Goal: Task Accomplishment & Management: Complete application form

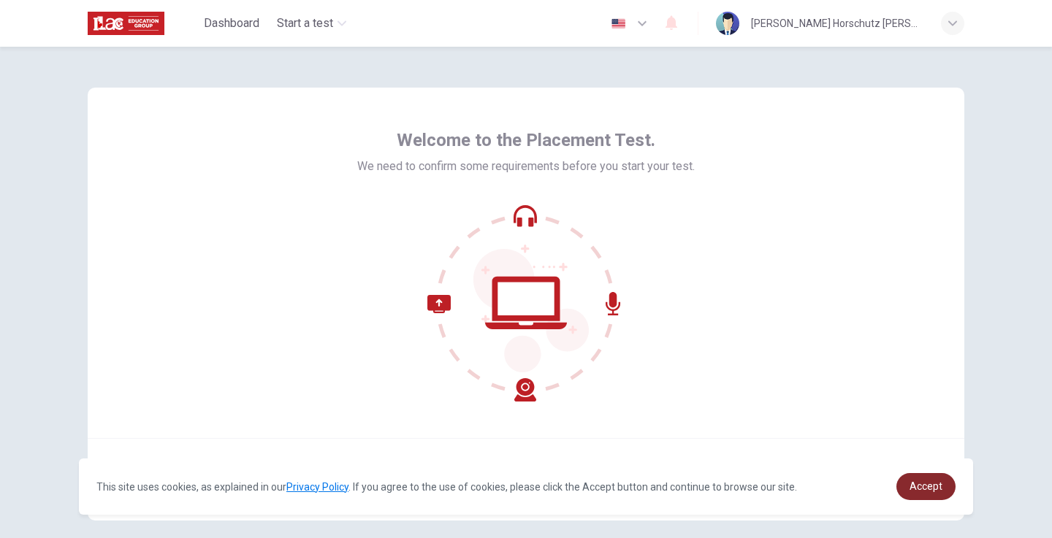
click at [909, 497] on link "Accept" at bounding box center [925, 486] width 59 height 27
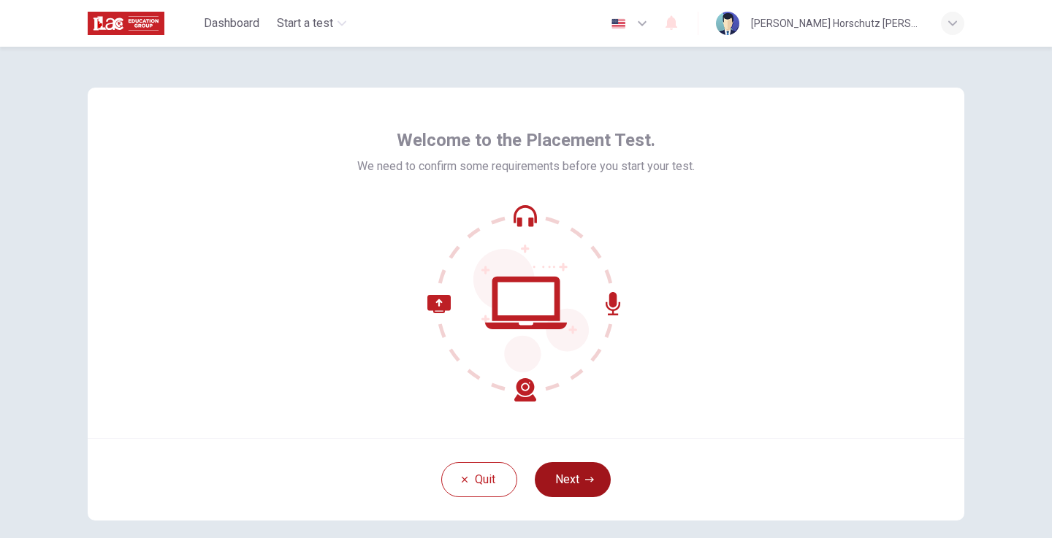
click at [579, 478] on button "Next" at bounding box center [573, 479] width 76 height 35
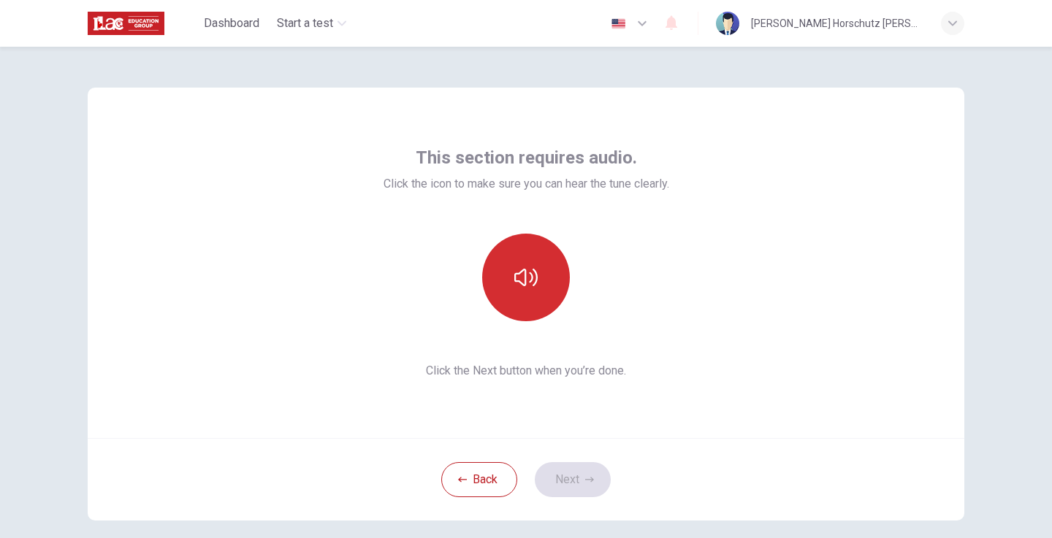
click at [520, 261] on button "button" at bounding box center [526, 278] width 88 height 88
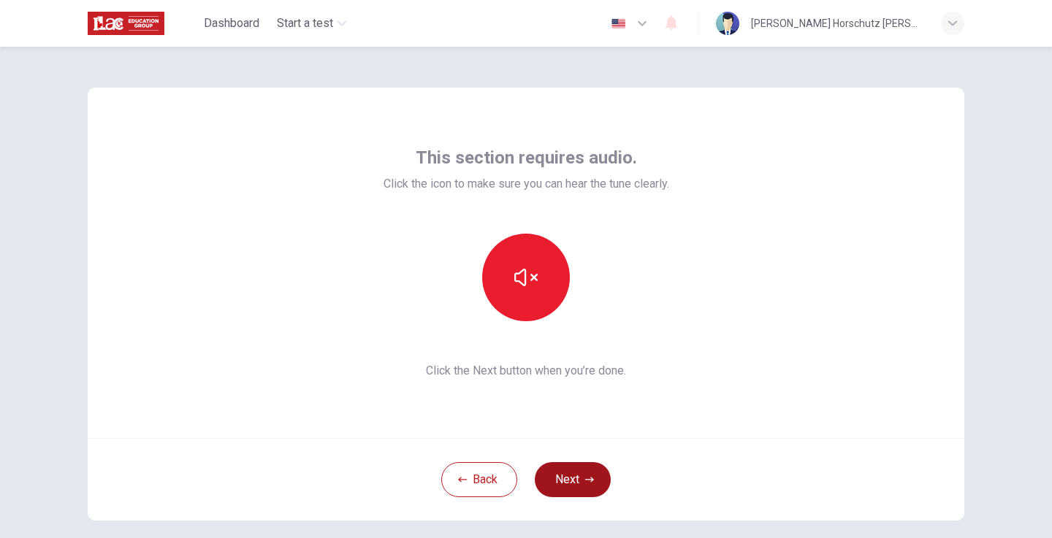
click at [568, 484] on button "Next" at bounding box center [573, 479] width 76 height 35
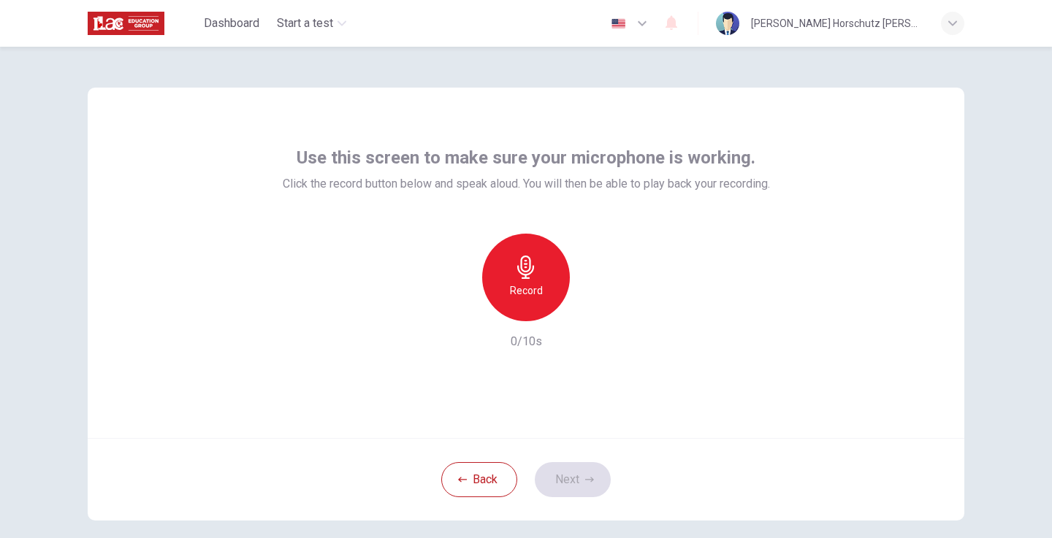
click at [538, 297] on h6 "Record" at bounding box center [526, 291] width 33 height 18
click at [513, 281] on div "Stop" at bounding box center [526, 278] width 88 height 88
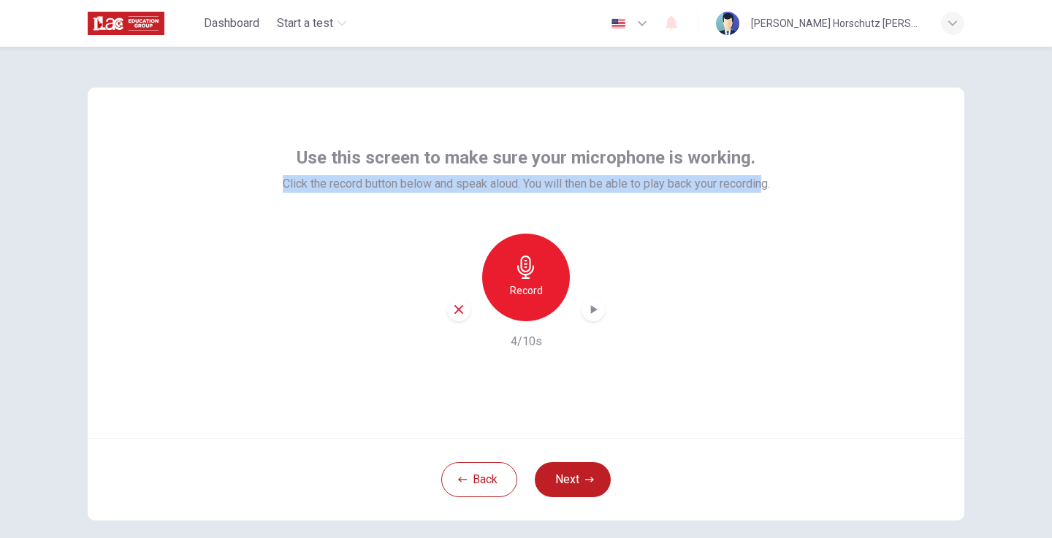
drag, startPoint x: 277, startPoint y: 183, endPoint x: 760, endPoint y: 180, distance: 483.5
click at [760, 180] on span "Click the record button below and speak aloud. You will then be able to play ba…" at bounding box center [526, 184] width 487 height 18
drag, startPoint x: 773, startPoint y: 184, endPoint x: 276, endPoint y: 184, distance: 497.4
click at [276, 184] on div "Use this screen to make sure your microphone is working. Click the record butto…" at bounding box center [526, 263] width 876 height 351
copy span "Click the record button below and speak aloud. You will then be able to play ba…"
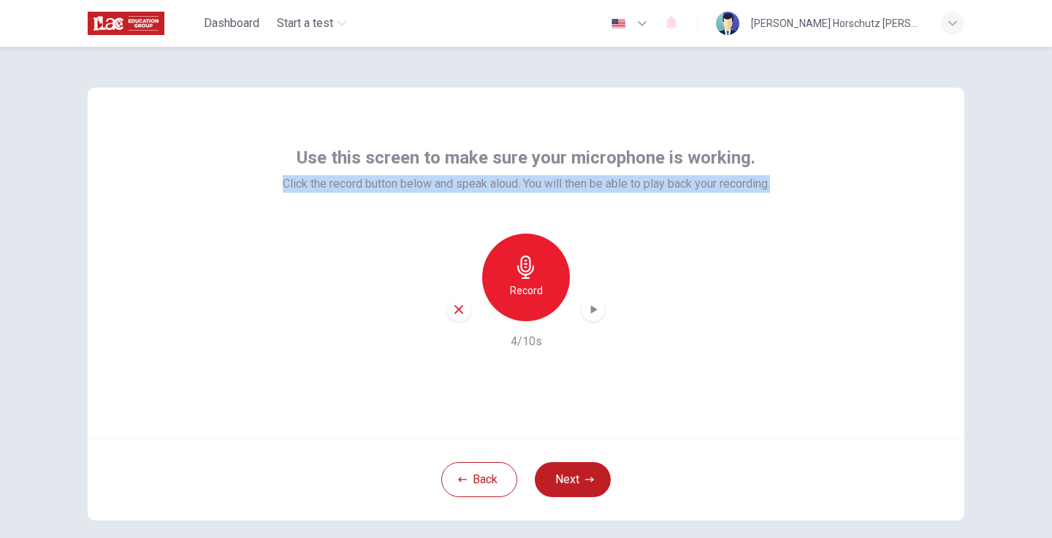
click at [459, 311] on icon "button" at bounding box center [458, 309] width 9 height 9
click at [538, 279] on div "Record" at bounding box center [526, 278] width 88 height 88
click at [575, 478] on button "Next" at bounding box center [573, 479] width 76 height 35
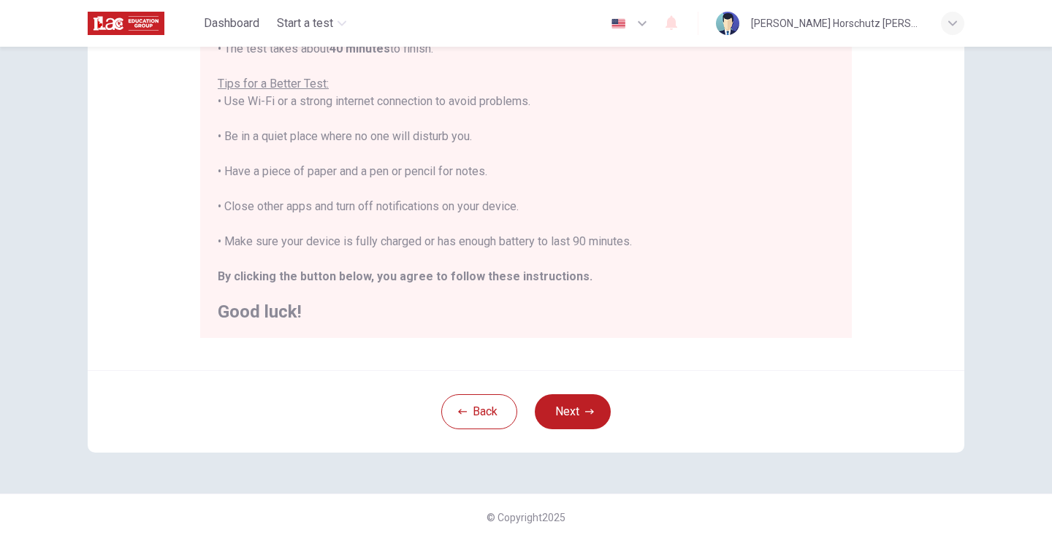
scroll to position [272, 0]
click at [587, 417] on button "Next" at bounding box center [573, 411] width 76 height 35
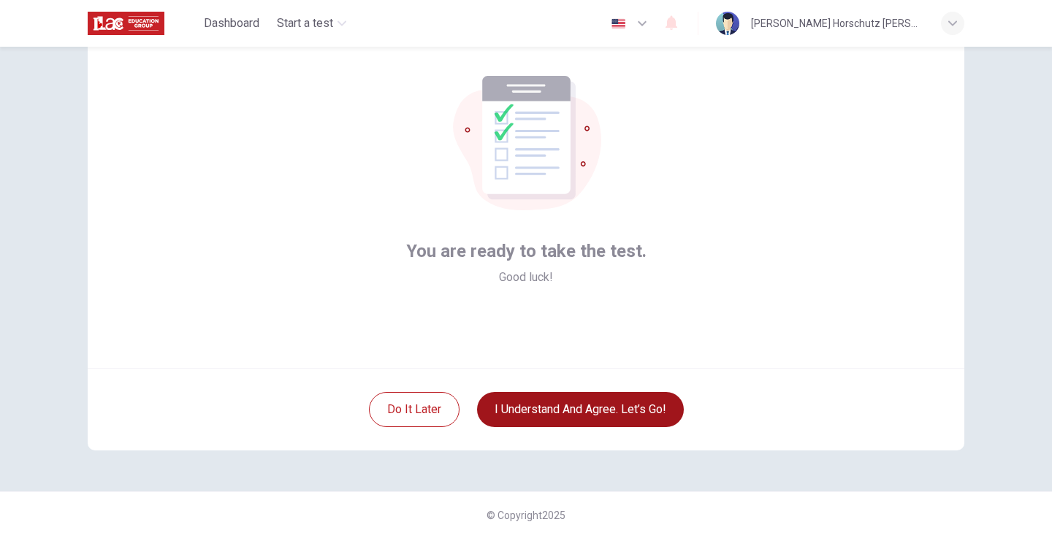
scroll to position [70, 0]
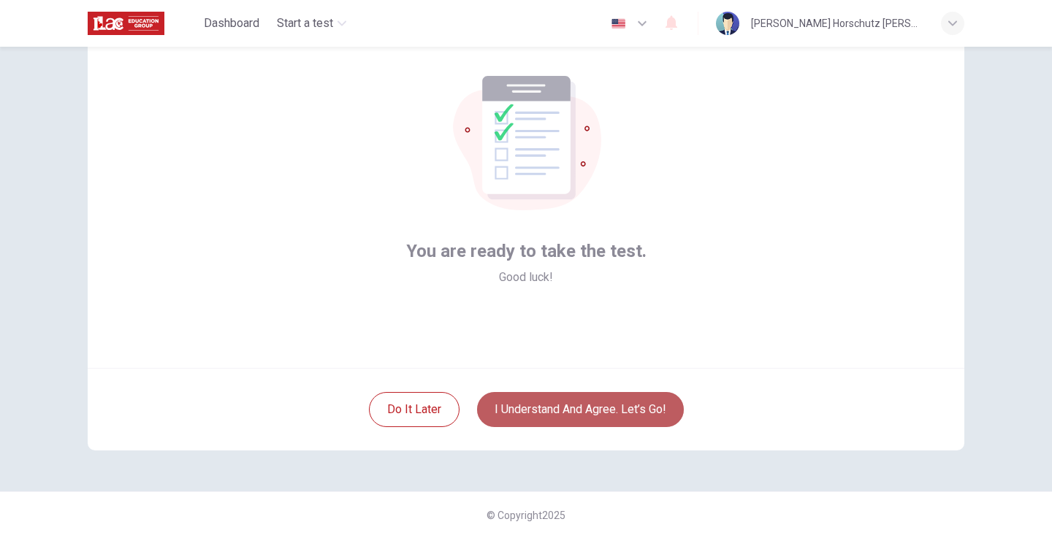
click at [587, 417] on button "I understand and agree. Let’s go!" at bounding box center [580, 409] width 207 height 35
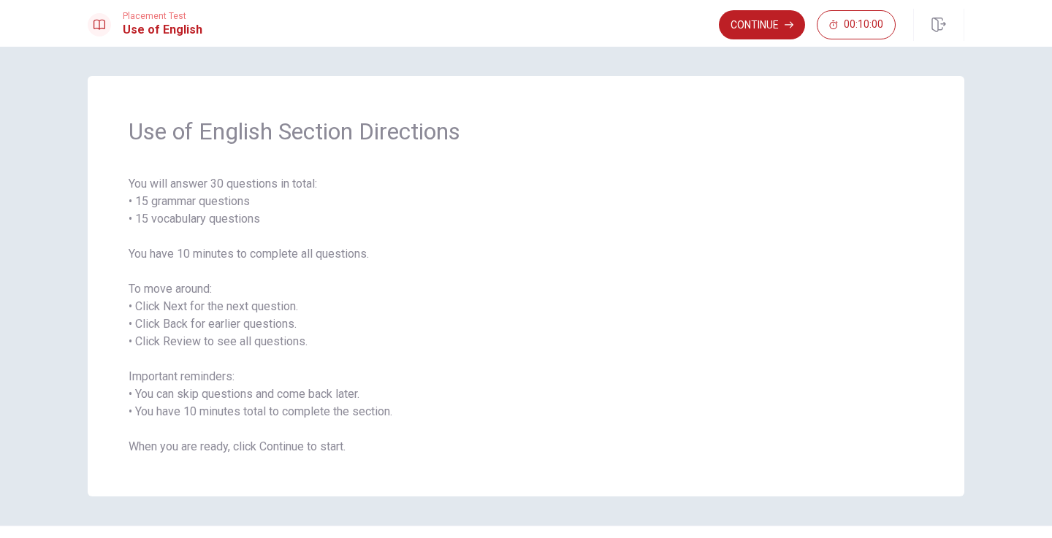
drag, startPoint x: 129, startPoint y: 180, endPoint x: 386, endPoint y: 454, distance: 376.2
click at [386, 454] on span "You will answer 30 questions in total: • 15 grammar questions • 15 vocabulary q…" at bounding box center [526, 315] width 795 height 280
drag, startPoint x: 128, startPoint y: 182, endPoint x: 350, endPoint y: 406, distance: 315.6
click at [350, 406] on span "You will answer 30 questions in total: • 15 grammar questions • 15 vocabulary q…" at bounding box center [526, 315] width 795 height 280
click at [676, 282] on span "You will answer 30 questions in total: • 15 grammar questions • 15 vocabulary q…" at bounding box center [526, 315] width 795 height 280
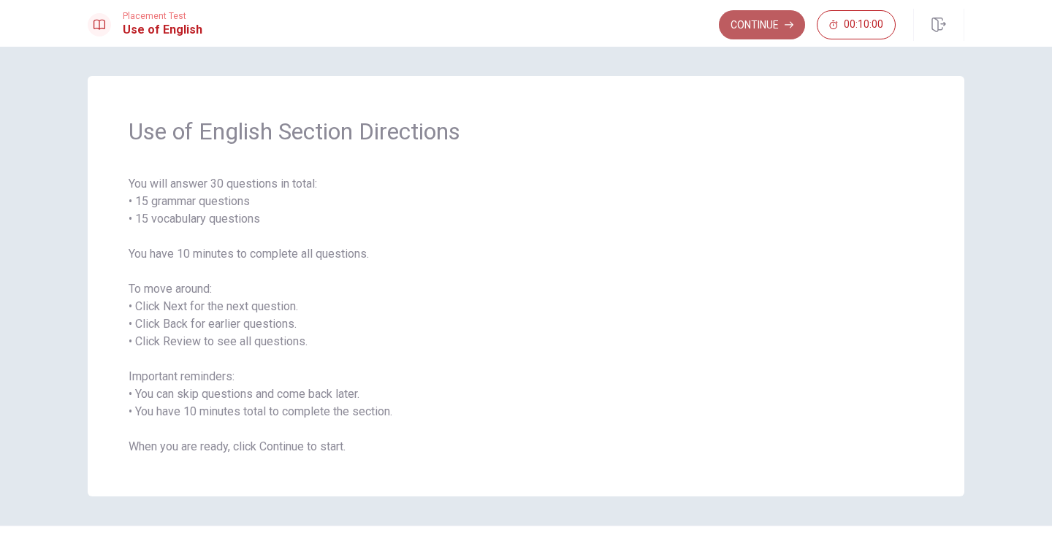
click at [746, 21] on button "Continue" at bounding box center [762, 24] width 86 height 29
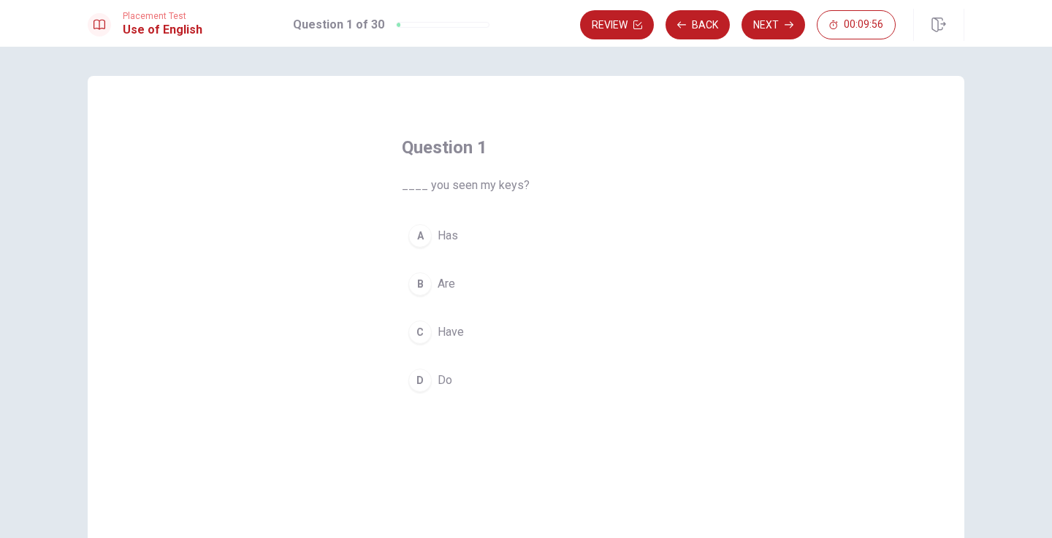
click at [418, 278] on div "B" at bounding box center [419, 283] width 23 height 23
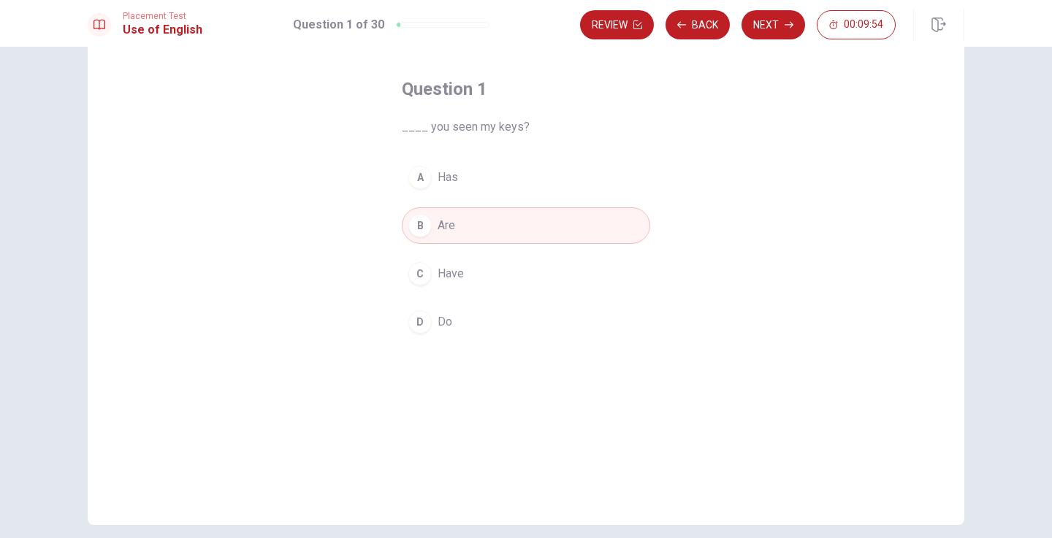
scroll to position [58, 0]
click at [768, 23] on button "Next" at bounding box center [773, 24] width 64 height 29
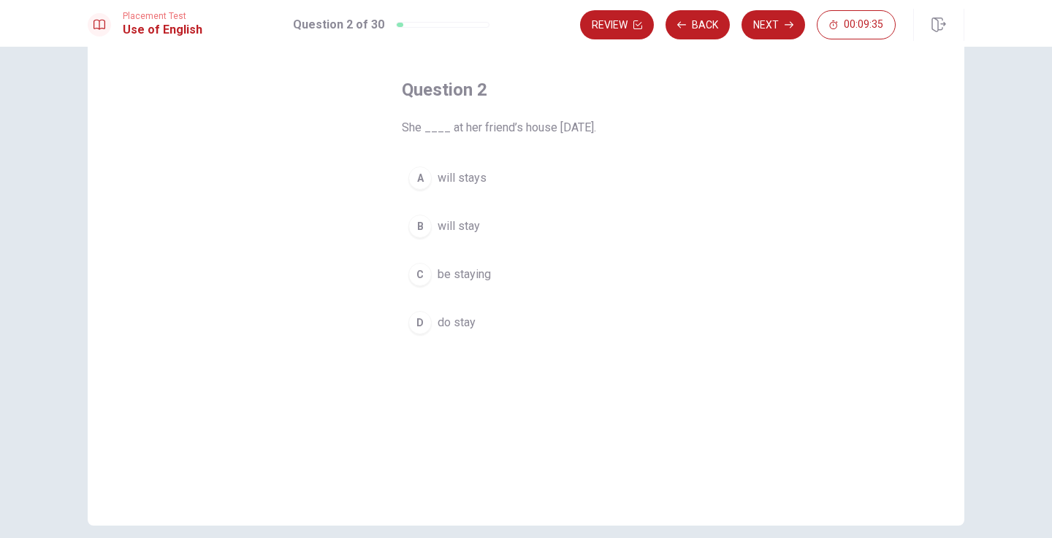
click at [459, 229] on span "will stay" at bounding box center [459, 227] width 42 height 18
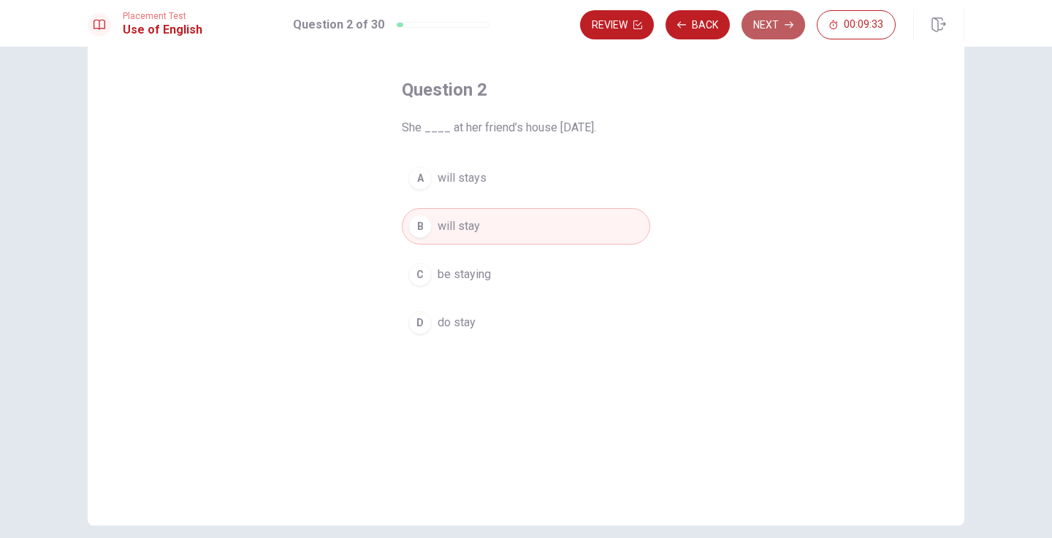
click at [766, 27] on button "Next" at bounding box center [773, 24] width 64 height 29
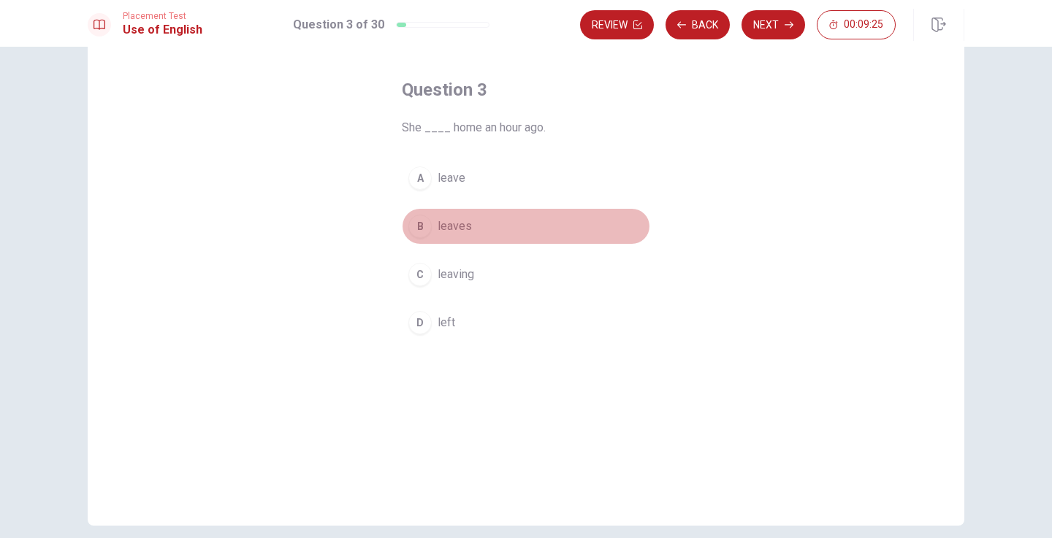
click at [445, 229] on span "leaves" at bounding box center [455, 227] width 34 height 18
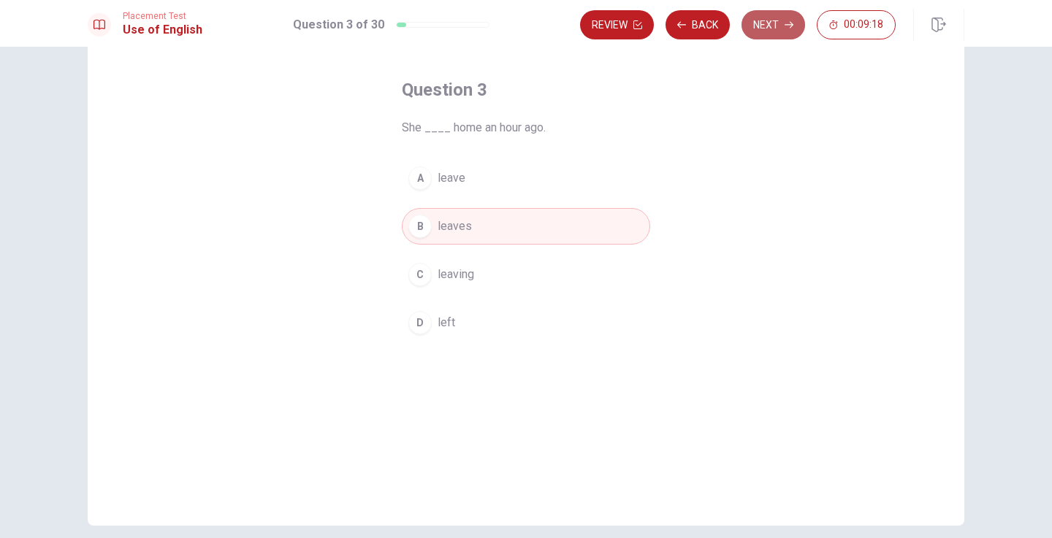
click at [779, 38] on button "Next" at bounding box center [773, 24] width 64 height 29
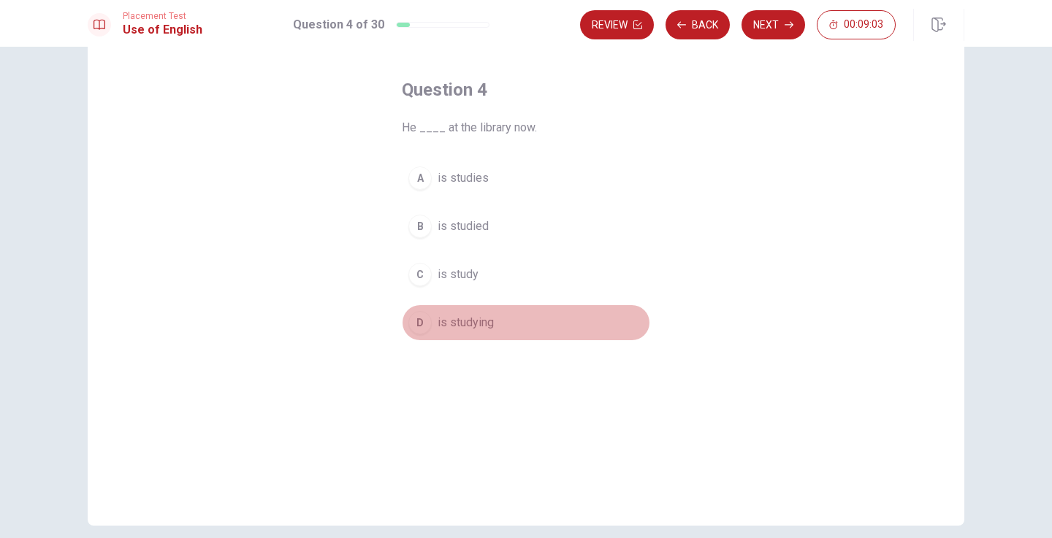
click at [454, 329] on span "is studying" at bounding box center [466, 323] width 56 height 18
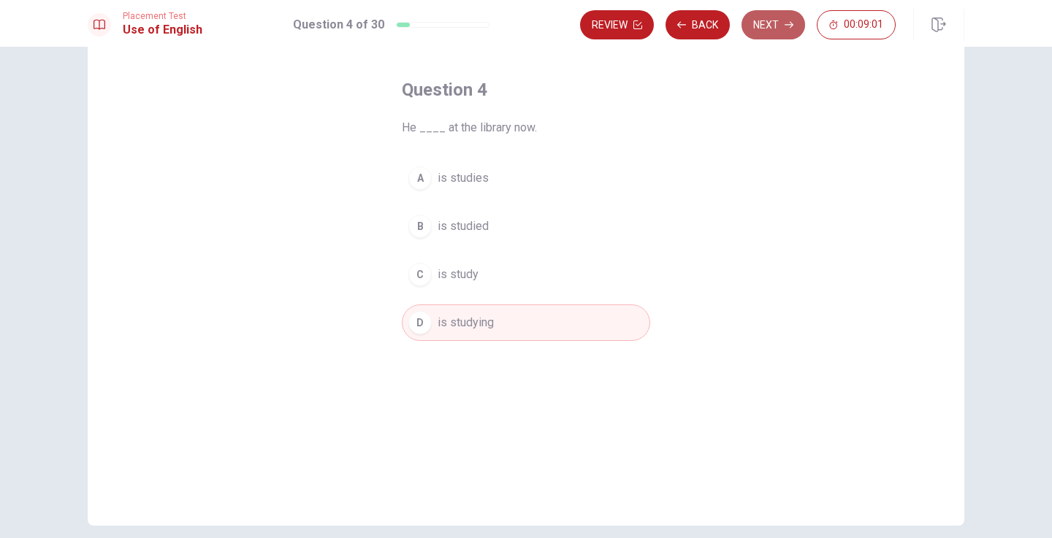
click at [773, 26] on button "Next" at bounding box center [773, 24] width 64 height 29
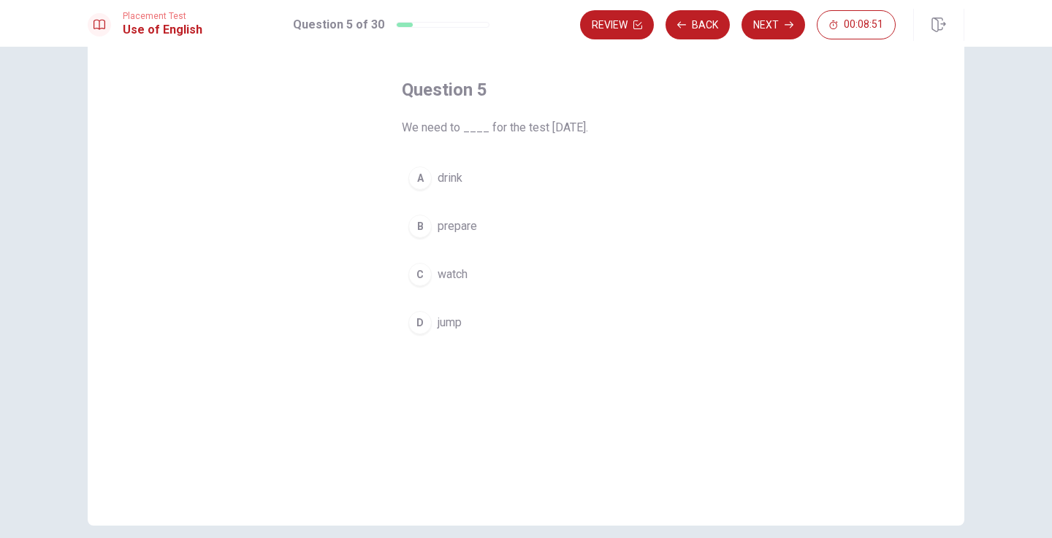
click at [466, 229] on span "prepare" at bounding box center [457, 227] width 39 height 18
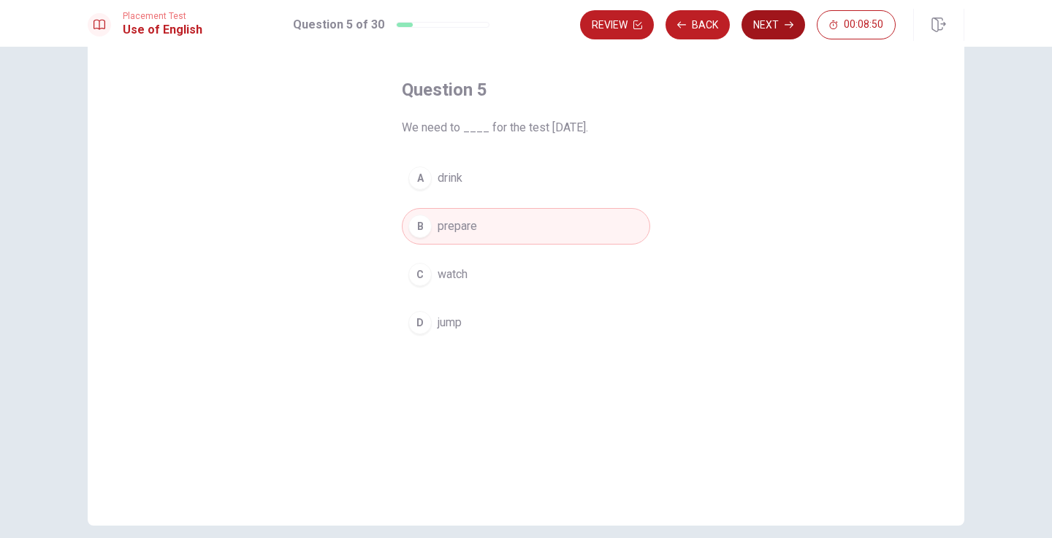
click at [777, 37] on button "Next" at bounding box center [773, 24] width 64 height 29
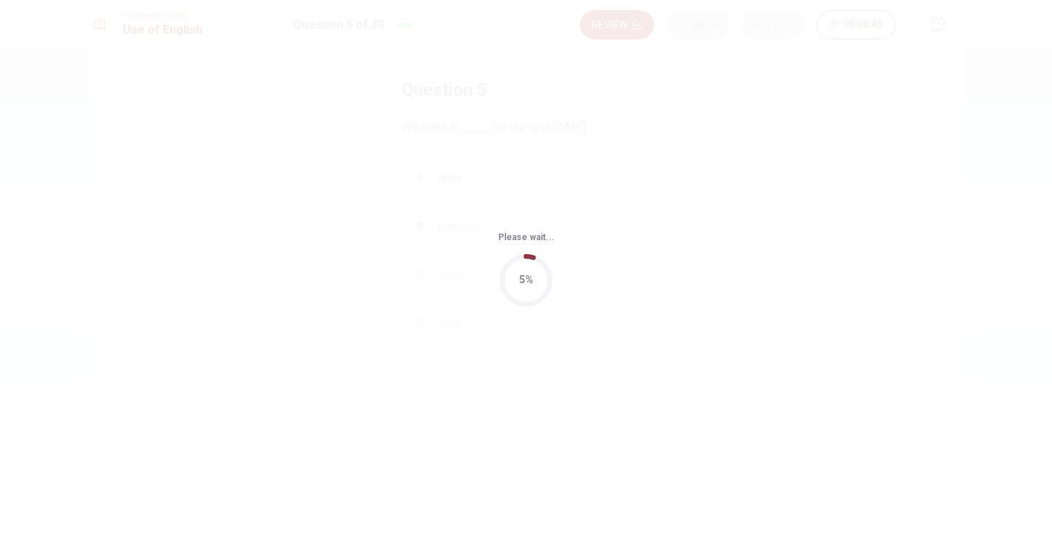
scroll to position [0, 0]
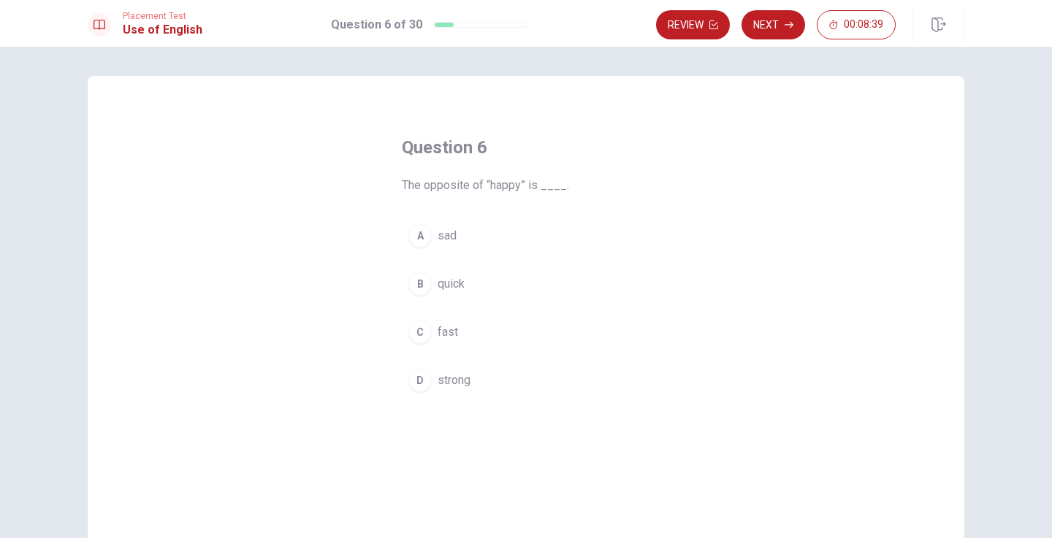
click at [447, 240] on span "sad" at bounding box center [447, 236] width 19 height 18
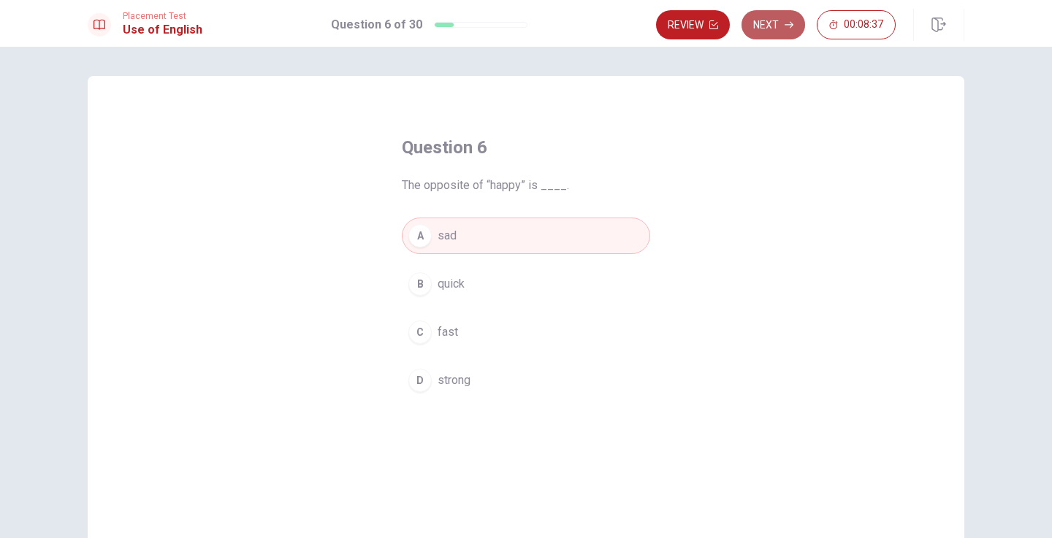
click at [784, 27] on icon "button" at bounding box center [788, 24] width 9 height 9
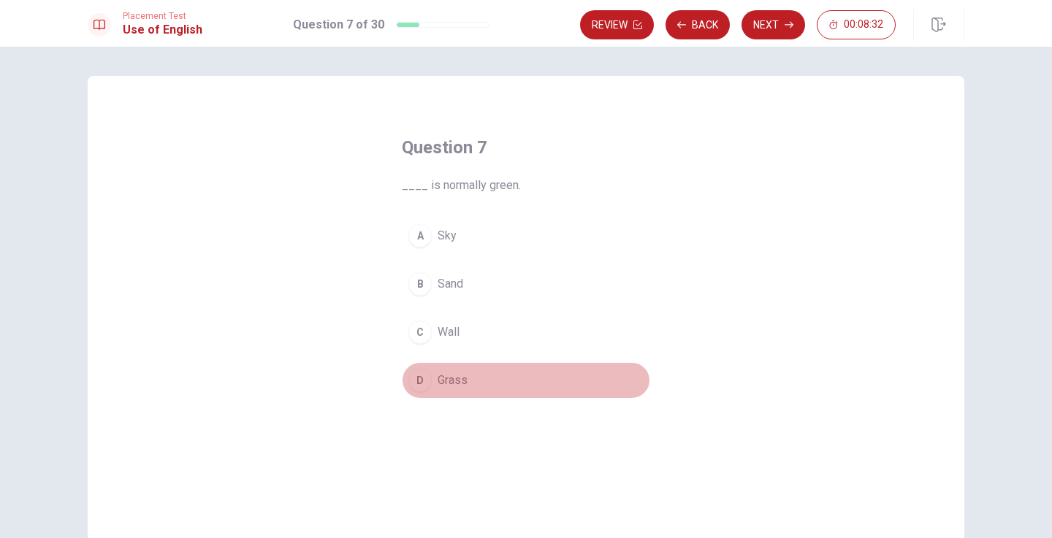
click at [451, 377] on span "Grass" at bounding box center [453, 381] width 30 height 18
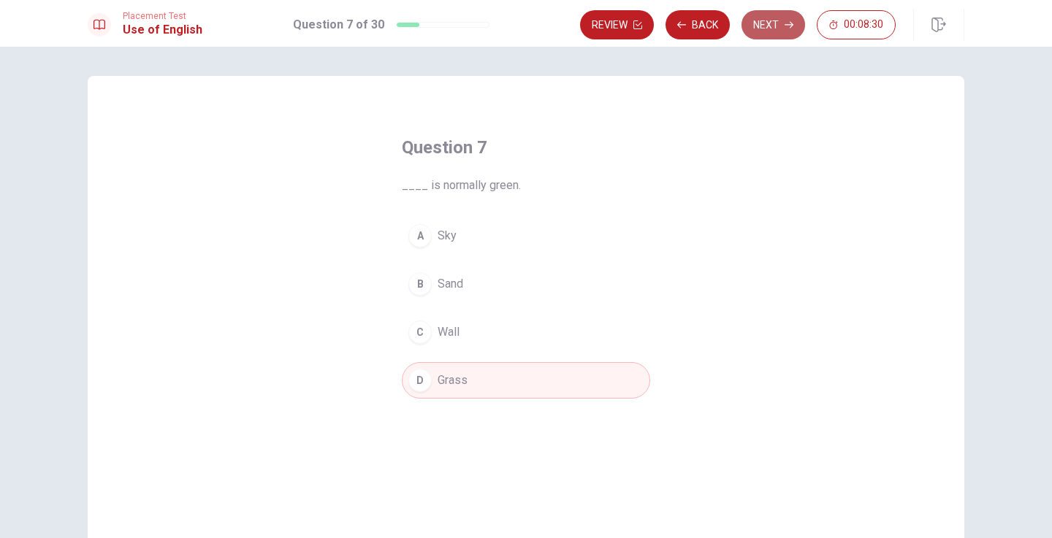
click at [773, 22] on button "Next" at bounding box center [773, 24] width 64 height 29
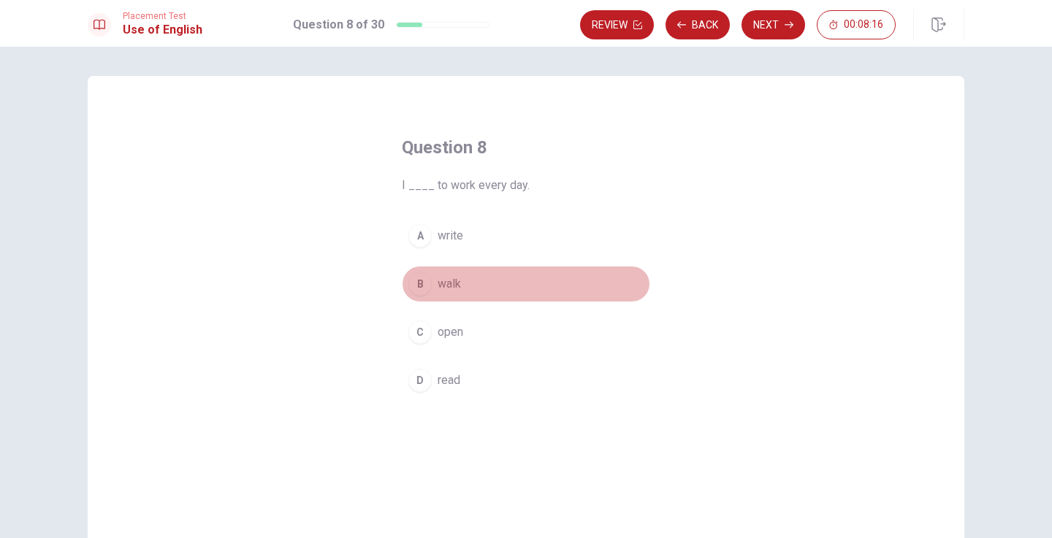
click at [455, 282] on span "walk" at bounding box center [449, 284] width 23 height 18
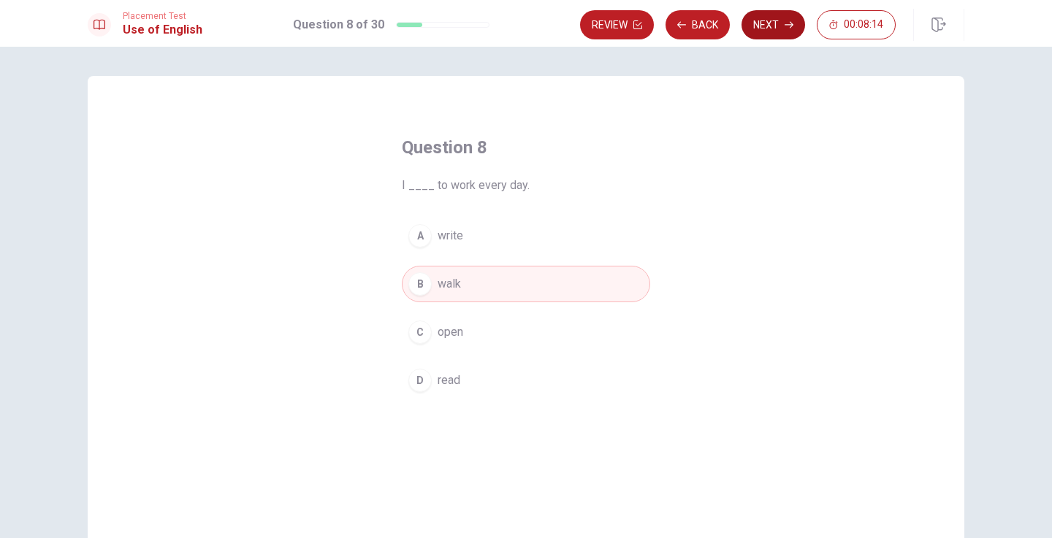
click at [786, 23] on icon "button" at bounding box center [788, 24] width 9 height 9
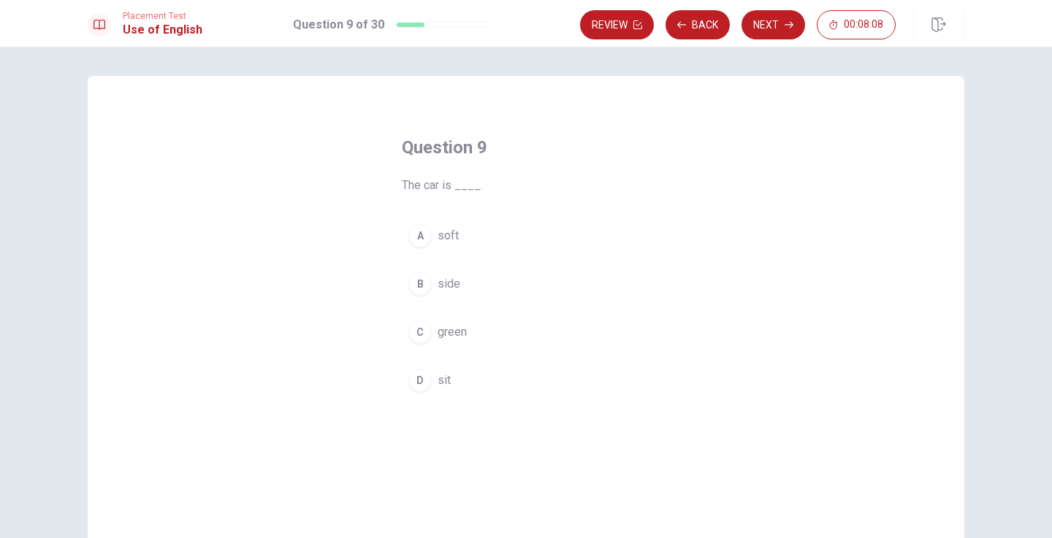
click at [446, 344] on button "C green" at bounding box center [526, 332] width 248 height 37
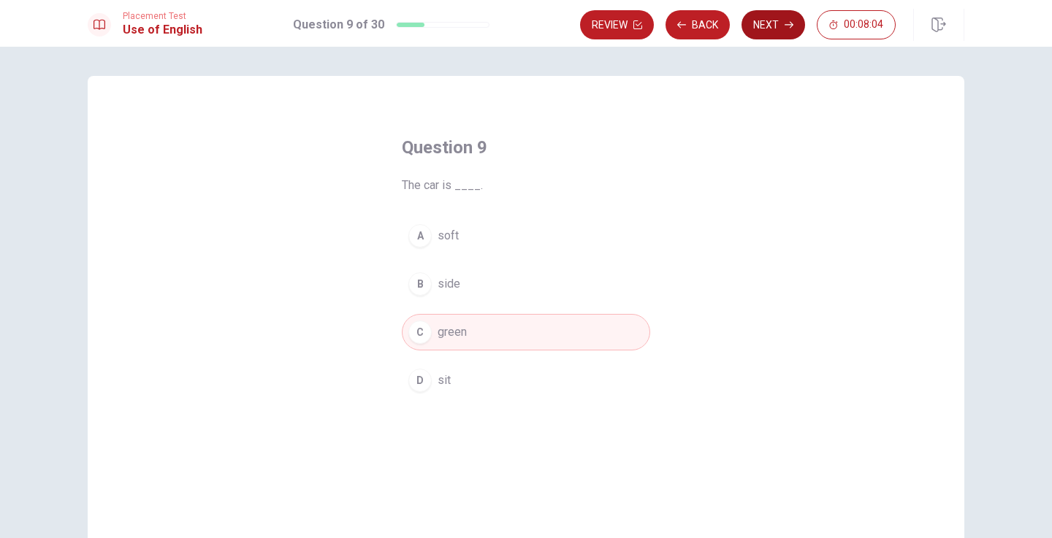
click at [773, 28] on button "Next" at bounding box center [773, 24] width 64 height 29
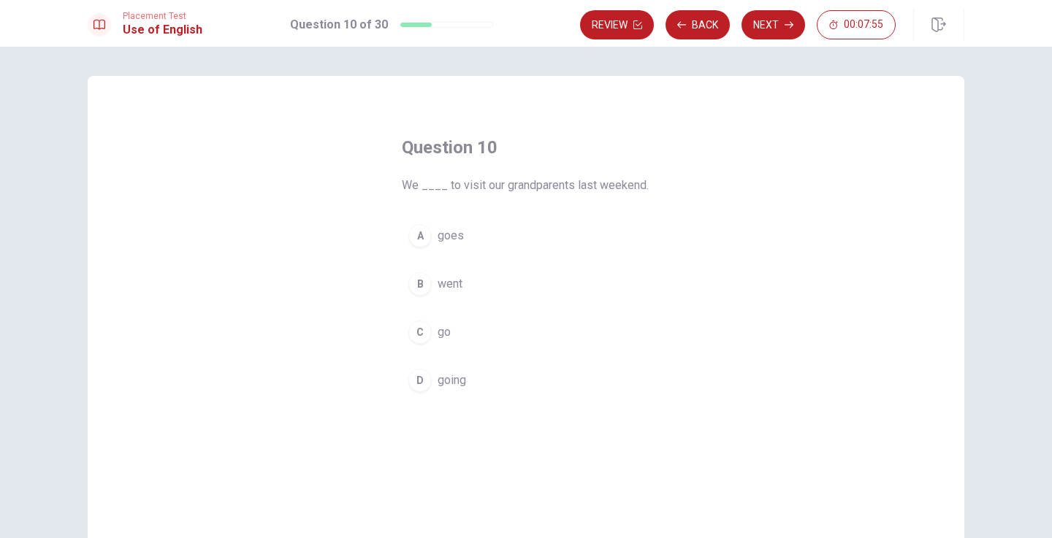
click at [449, 286] on span "went" at bounding box center [450, 284] width 25 height 18
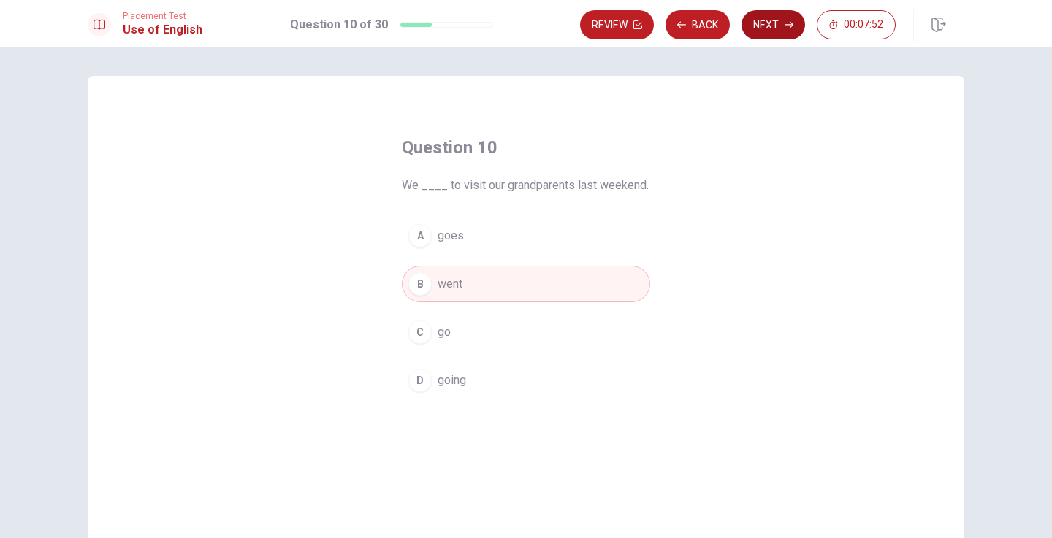
click at [782, 23] on button "Next" at bounding box center [773, 24] width 64 height 29
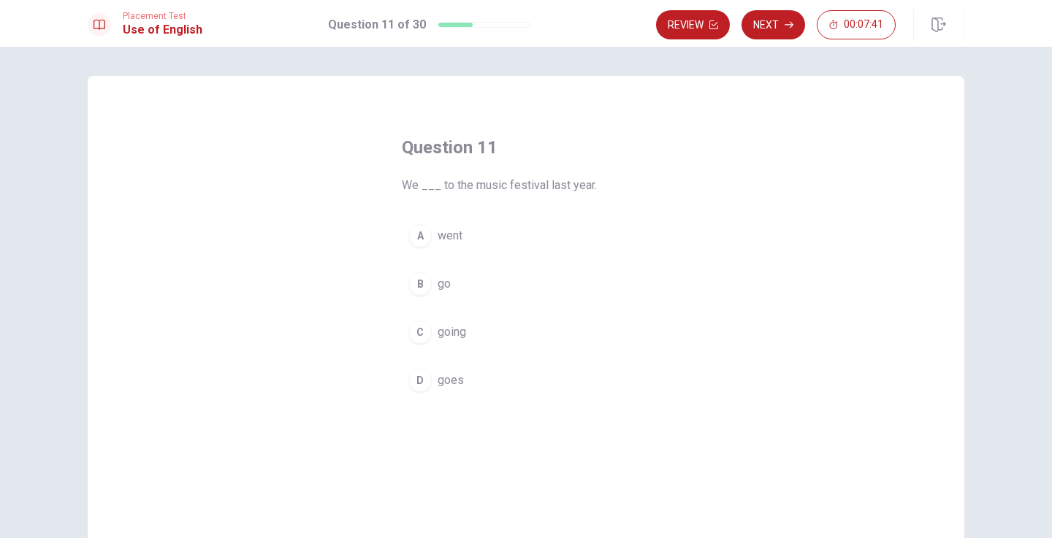
click at [443, 236] on span "went" at bounding box center [450, 236] width 25 height 18
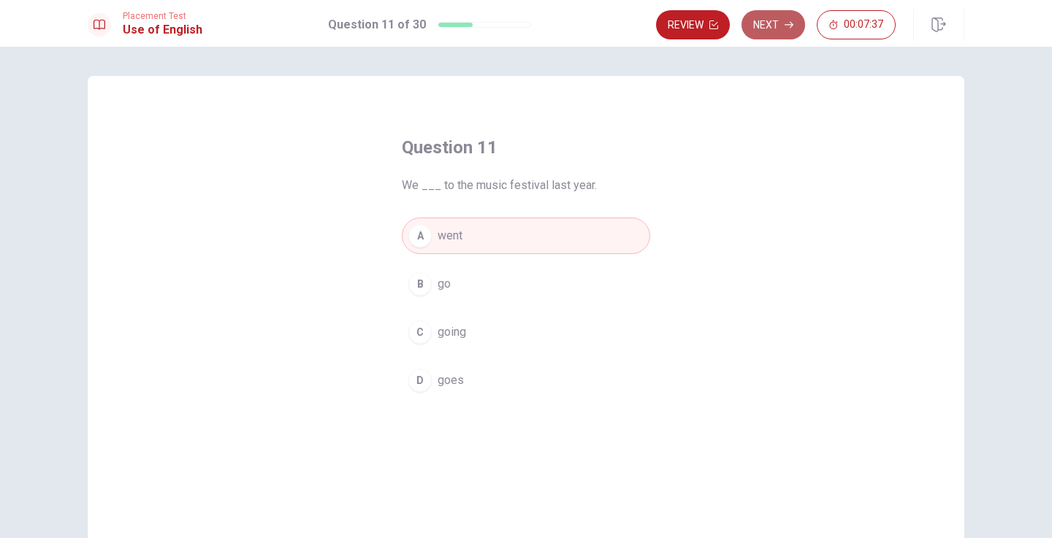
click at [791, 27] on icon "button" at bounding box center [788, 25] width 9 height 7
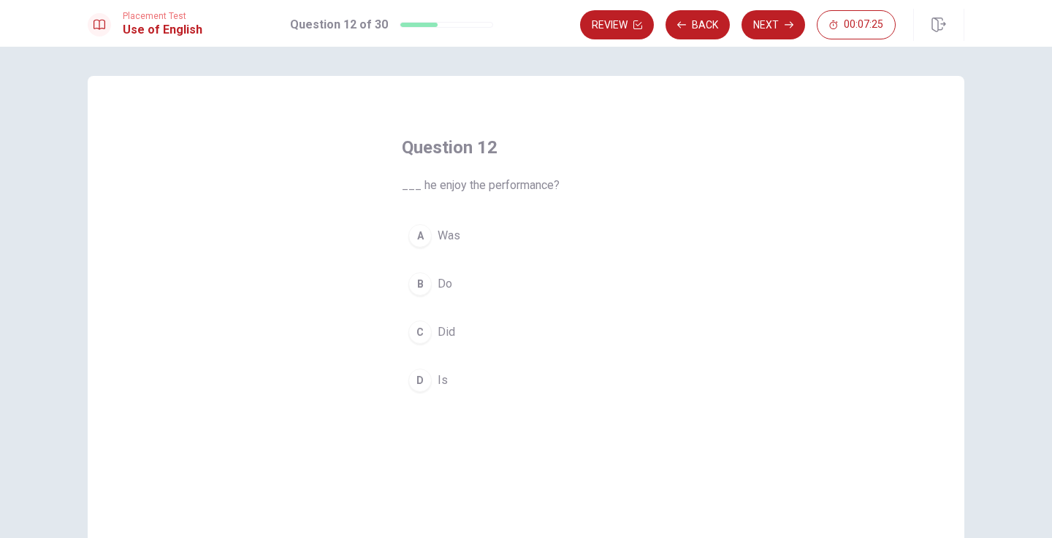
drag, startPoint x: 421, startPoint y: 185, endPoint x: 532, endPoint y: 185, distance: 111.0
click at [532, 185] on span "___ he enjoy the performance?" at bounding box center [526, 186] width 248 height 18
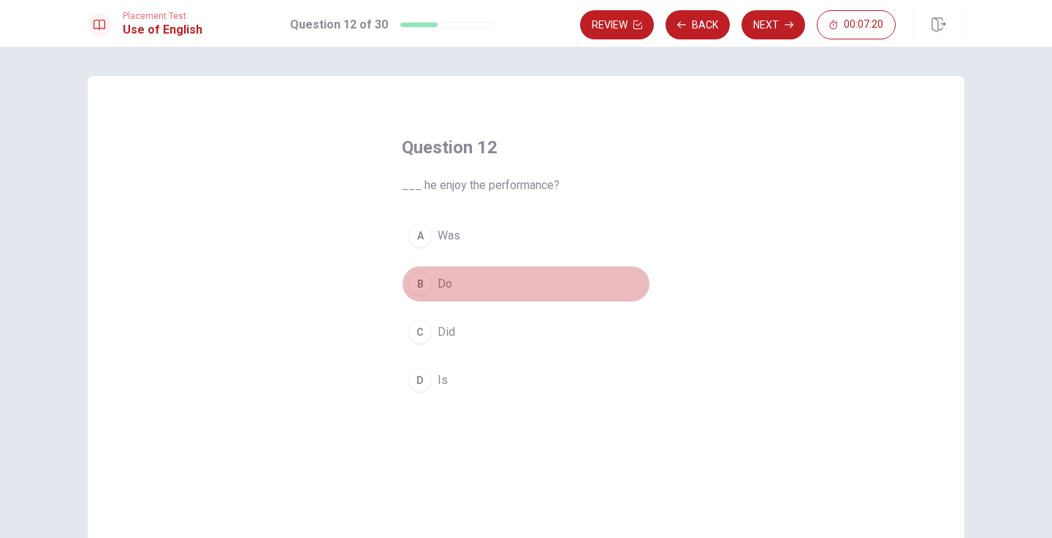
click at [442, 293] on button "B Do" at bounding box center [526, 284] width 248 height 37
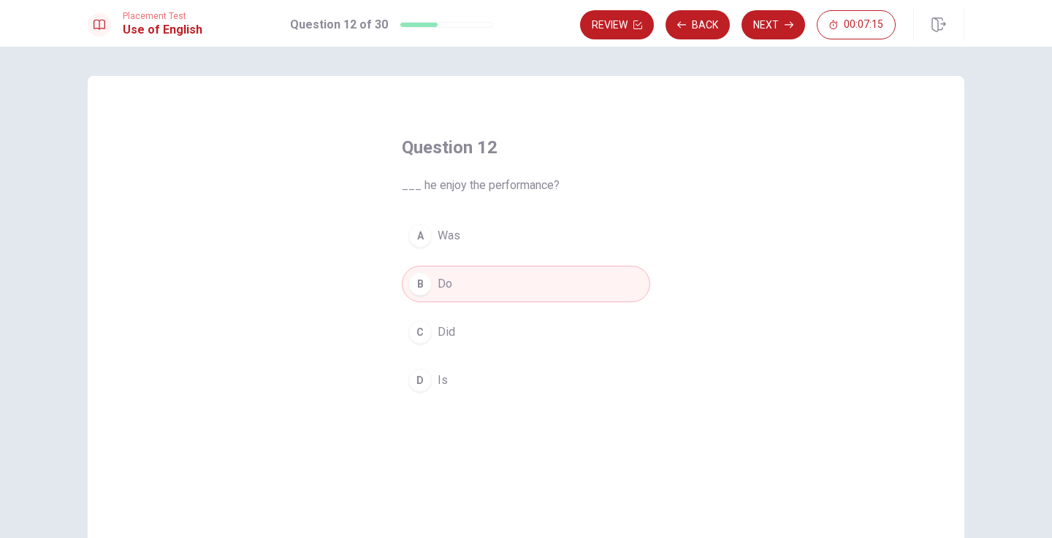
click at [441, 381] on span "Is" at bounding box center [443, 381] width 10 height 18
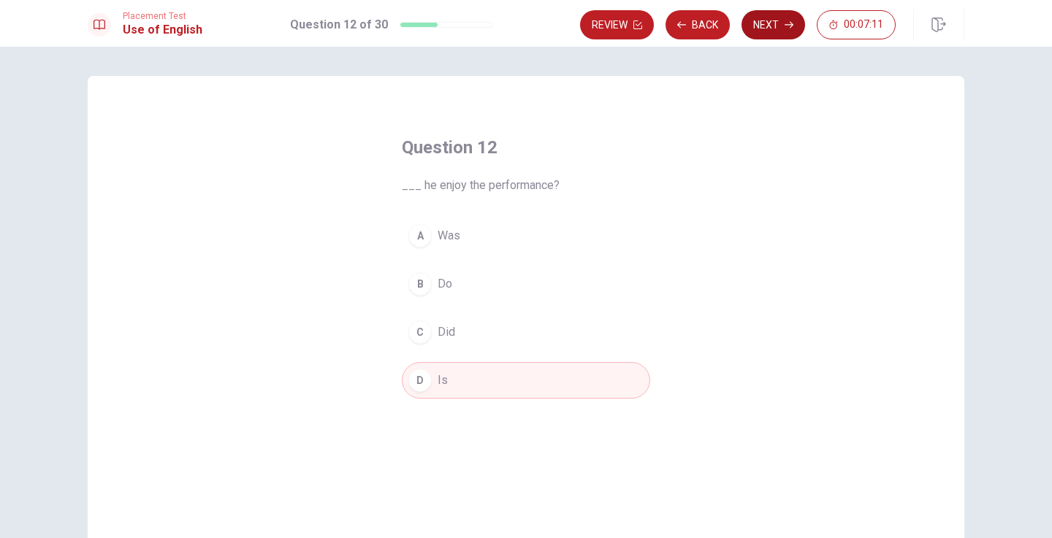
click at [772, 22] on button "Next" at bounding box center [773, 24] width 64 height 29
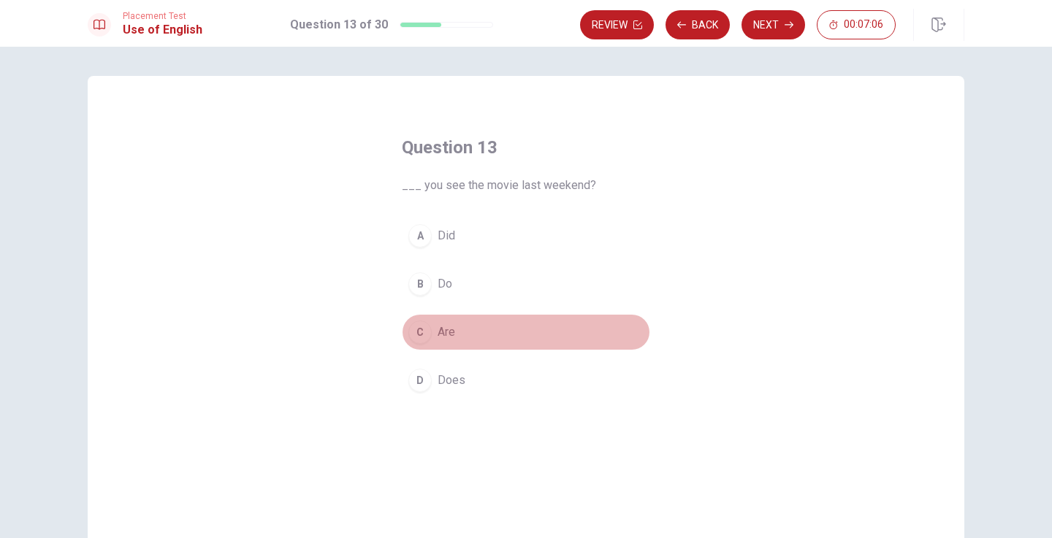
click at [446, 332] on span "Are" at bounding box center [447, 333] width 18 height 18
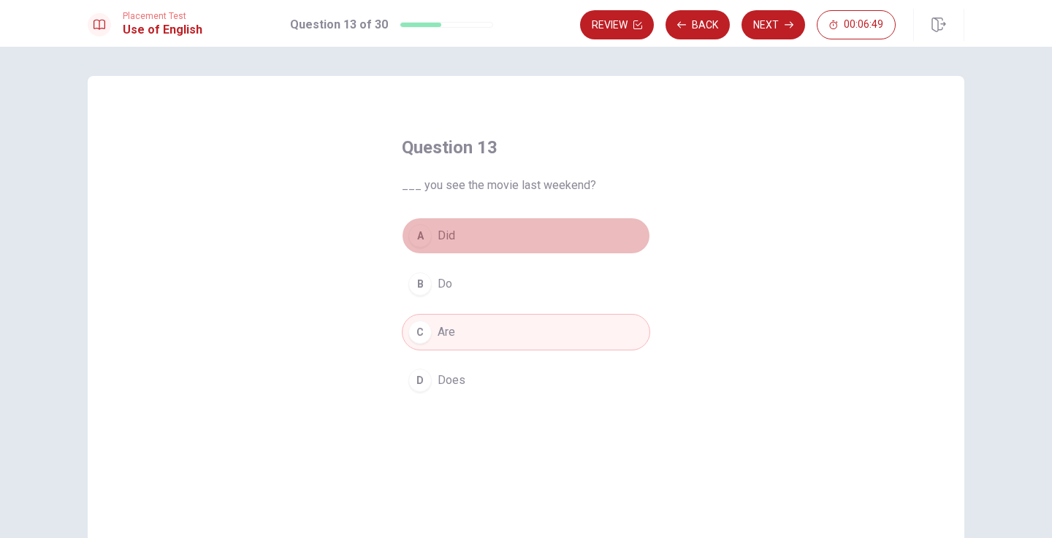
click at [465, 230] on button "A Did" at bounding box center [526, 236] width 248 height 37
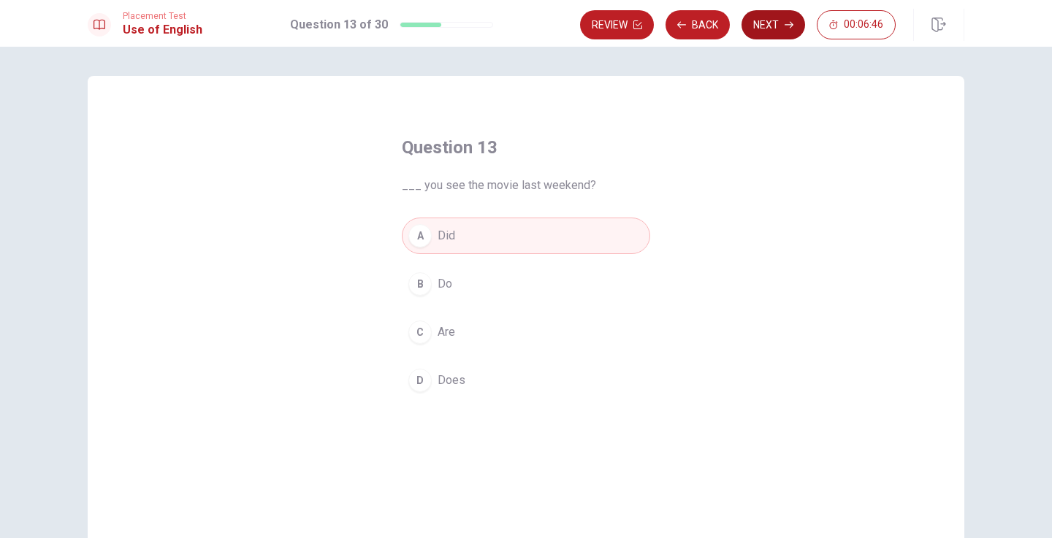
click at [785, 18] on button "Next" at bounding box center [773, 24] width 64 height 29
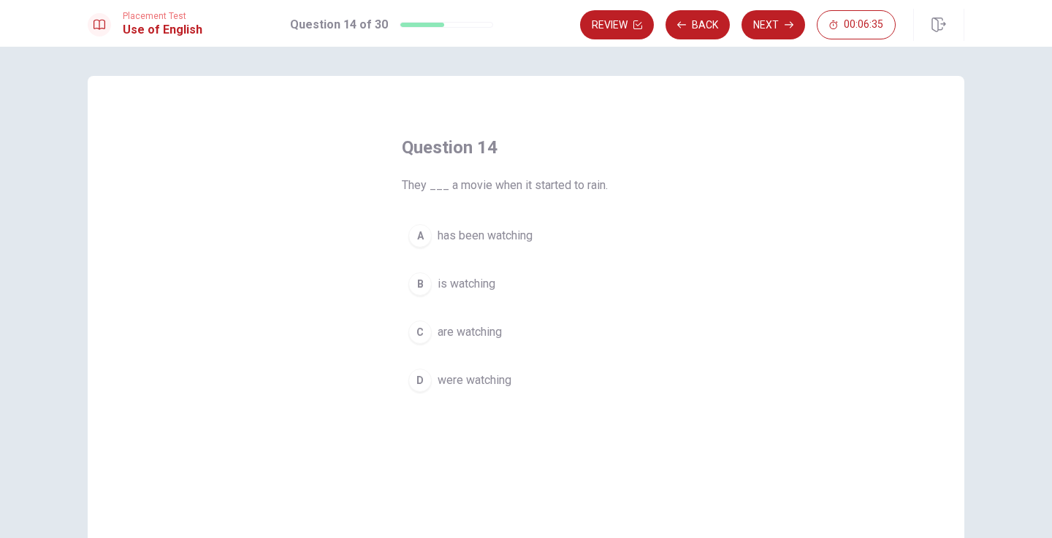
click at [480, 326] on span "are watching" at bounding box center [470, 333] width 64 height 18
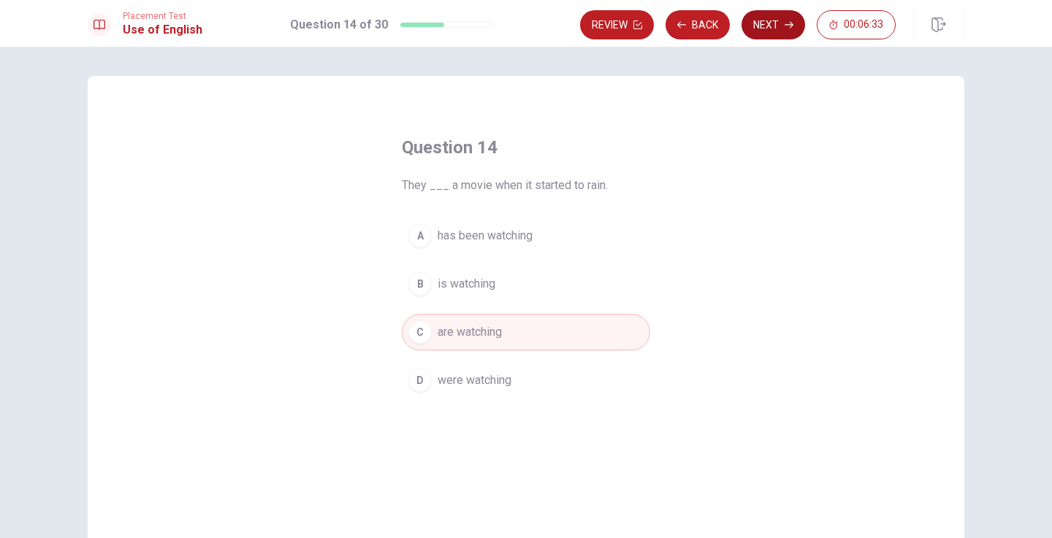
click at [789, 28] on icon "button" at bounding box center [788, 24] width 9 height 9
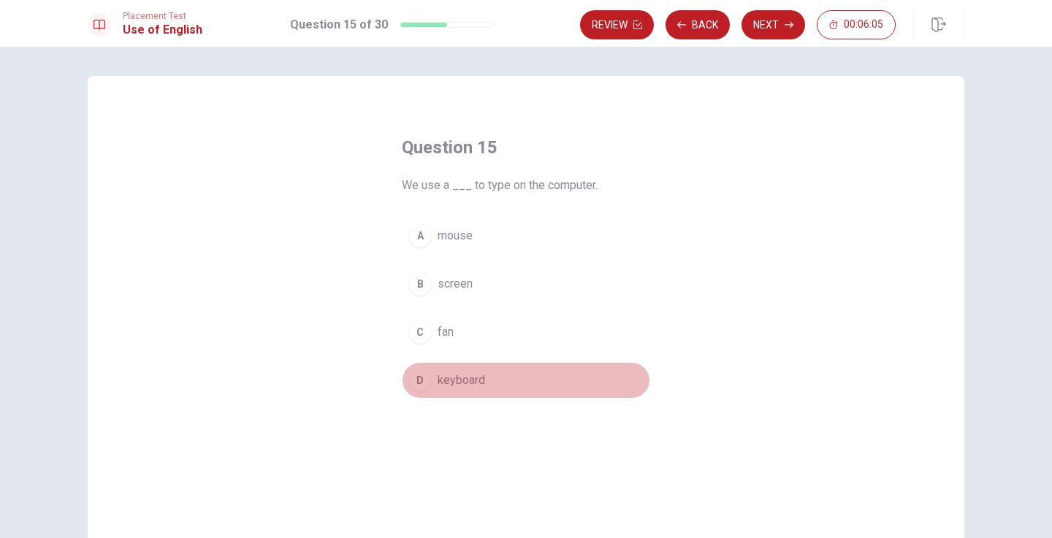
click at [473, 371] on button "D keyboard" at bounding box center [526, 380] width 248 height 37
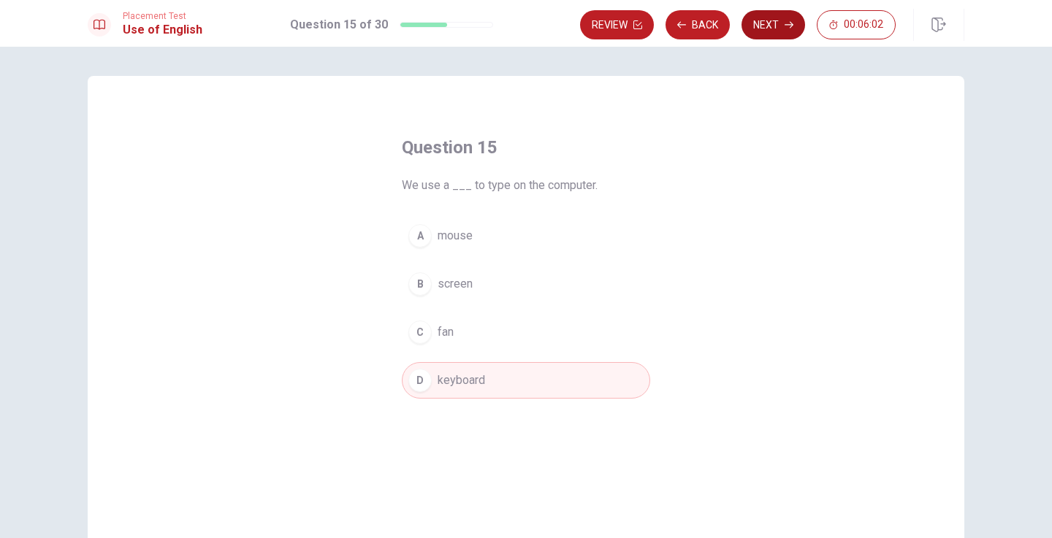
click at [761, 25] on button "Next" at bounding box center [773, 24] width 64 height 29
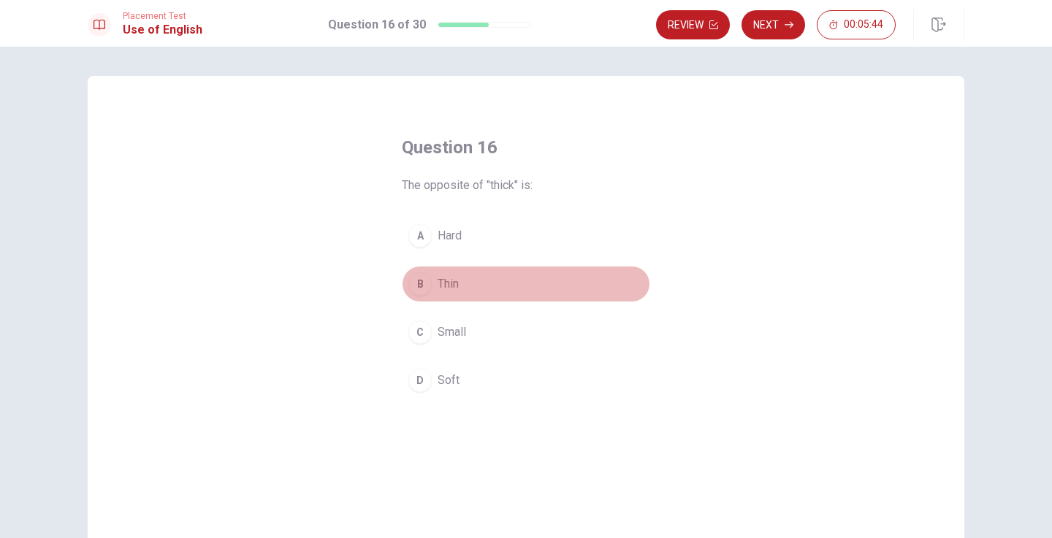
click at [452, 289] on span "Thin" at bounding box center [448, 284] width 21 height 18
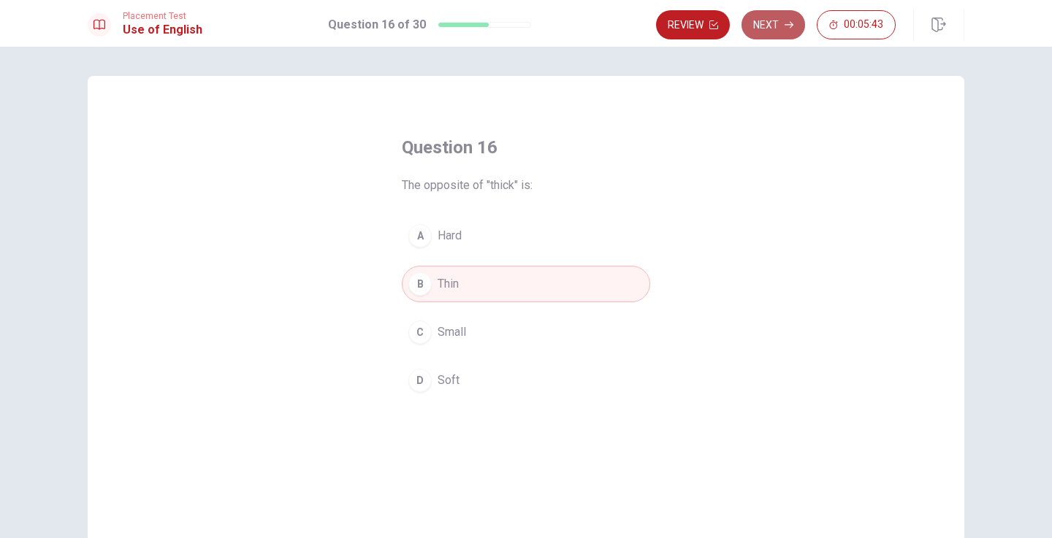
click at [778, 15] on button "Next" at bounding box center [773, 24] width 64 height 29
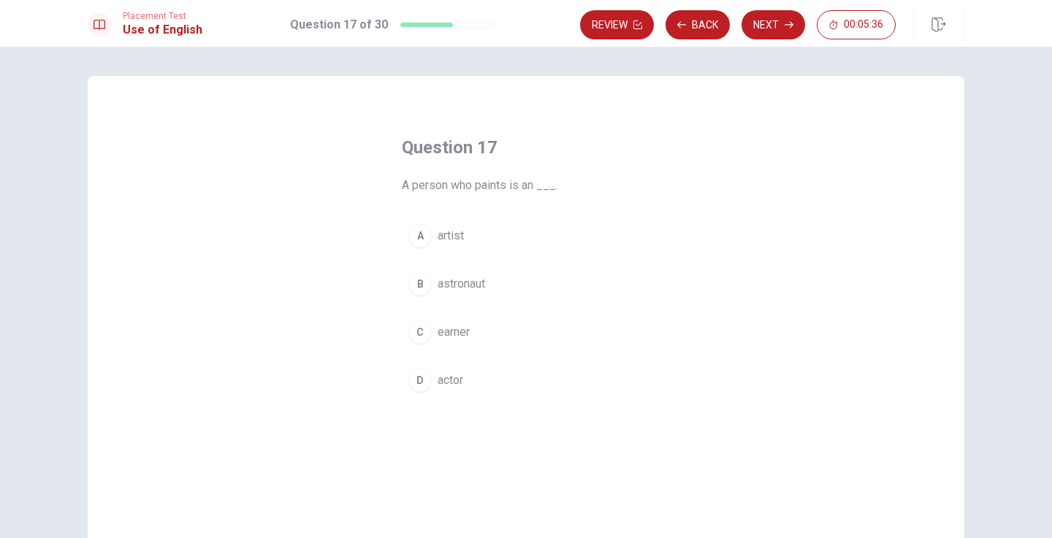
click at [474, 246] on button "A artist" at bounding box center [526, 236] width 248 height 37
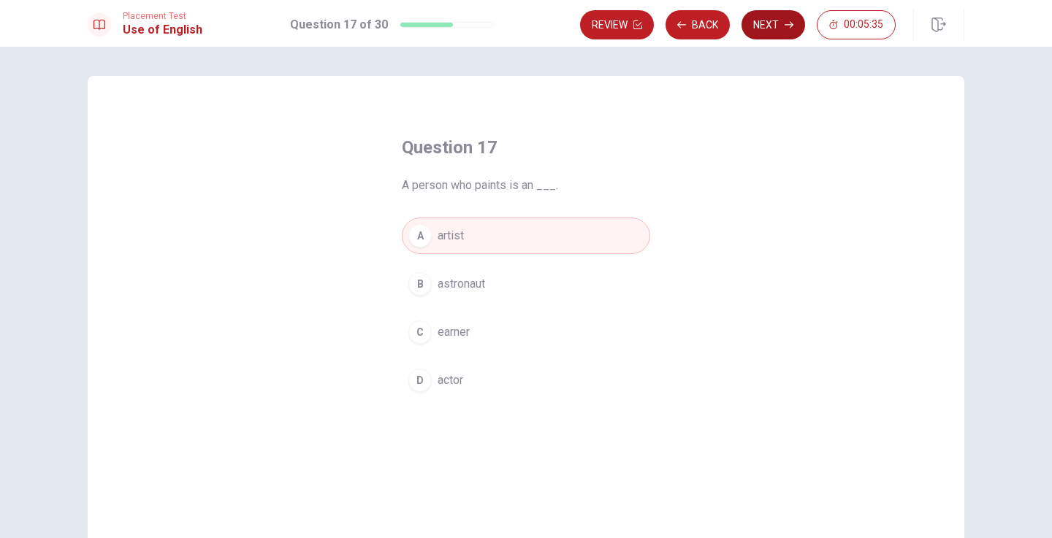
click at [787, 22] on icon "button" at bounding box center [788, 24] width 9 height 9
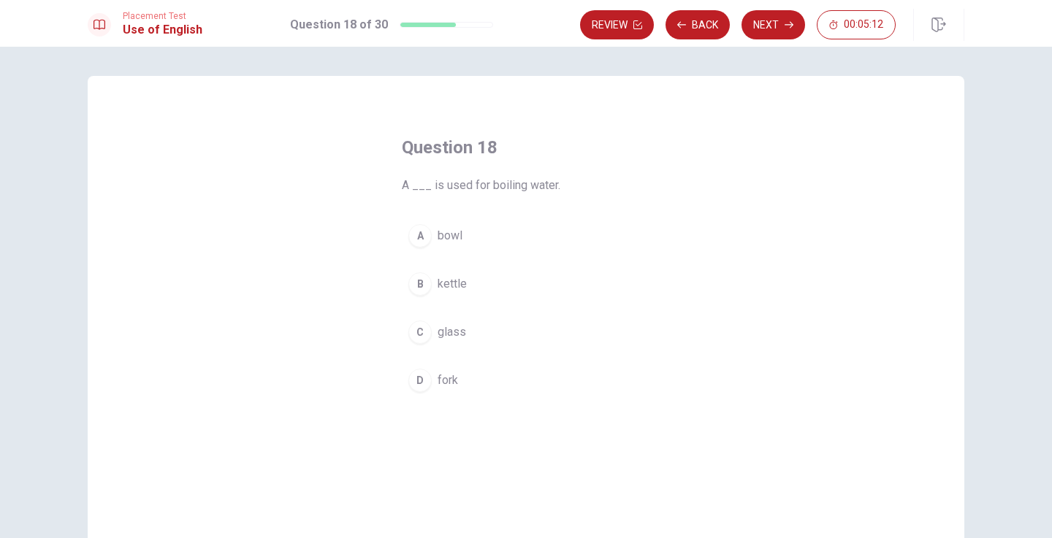
click at [451, 234] on span "bowl" at bounding box center [450, 236] width 25 height 18
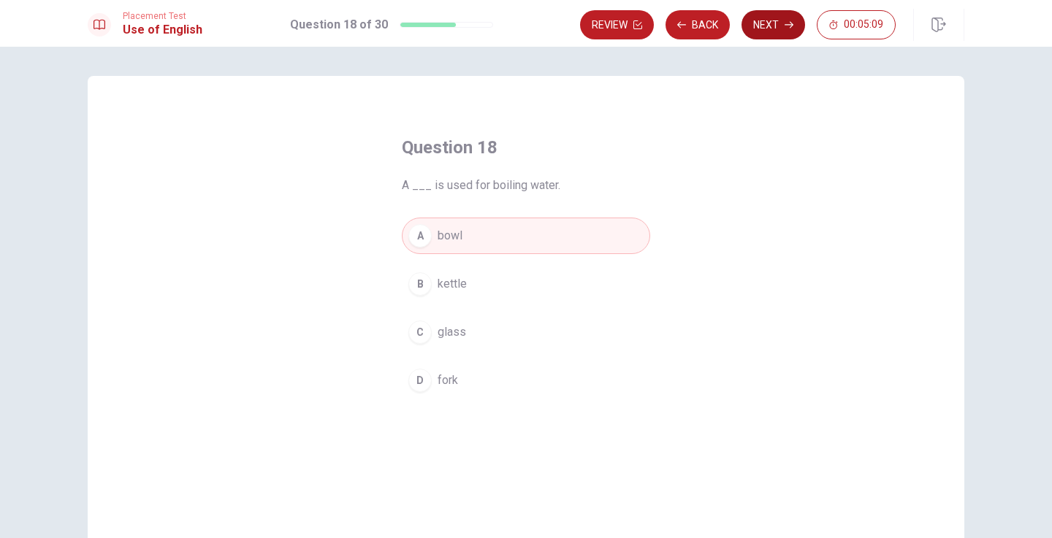
click at [782, 30] on button "Next" at bounding box center [773, 24] width 64 height 29
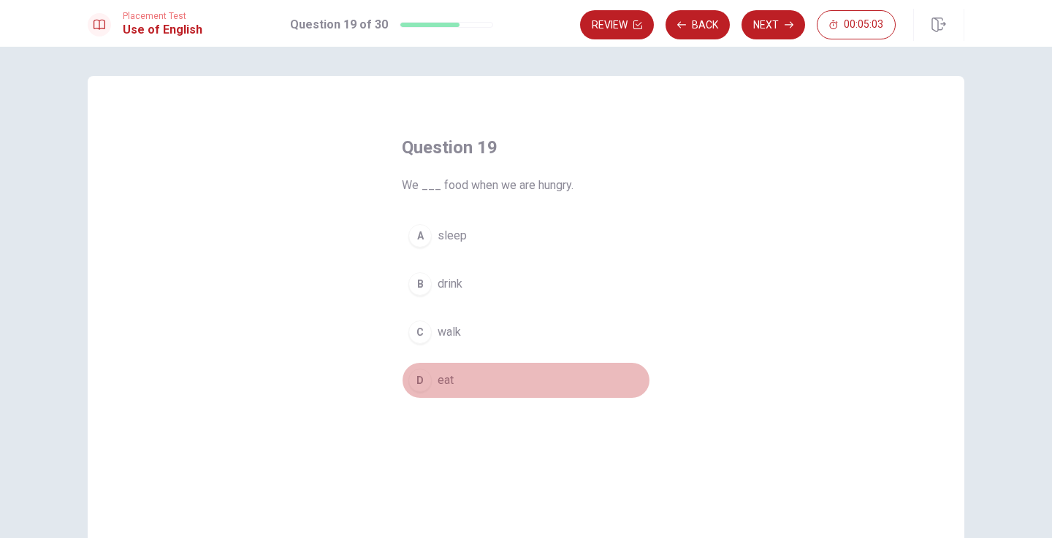
click at [439, 383] on span "eat" at bounding box center [446, 381] width 16 height 18
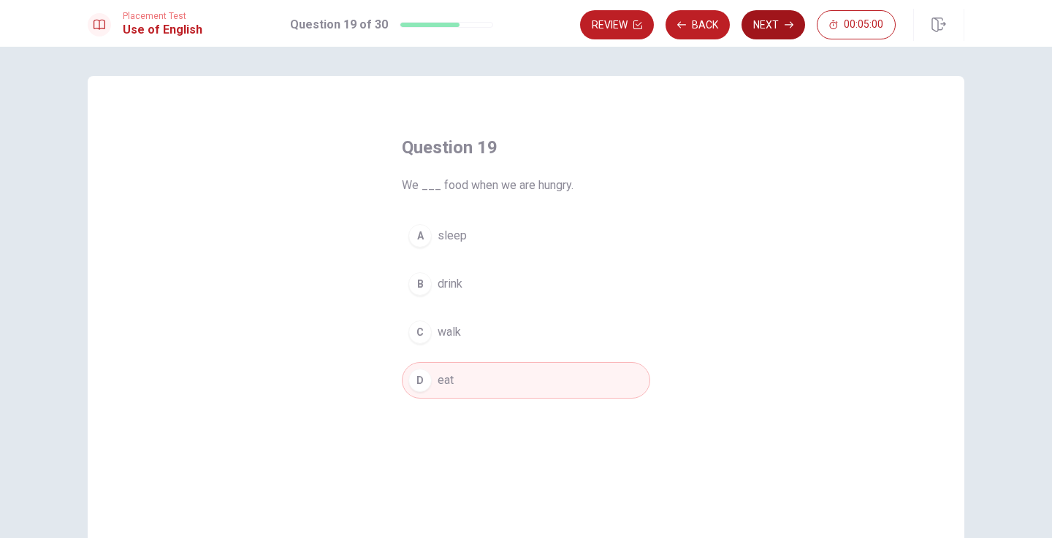
click at [784, 24] on icon "button" at bounding box center [788, 24] width 9 height 9
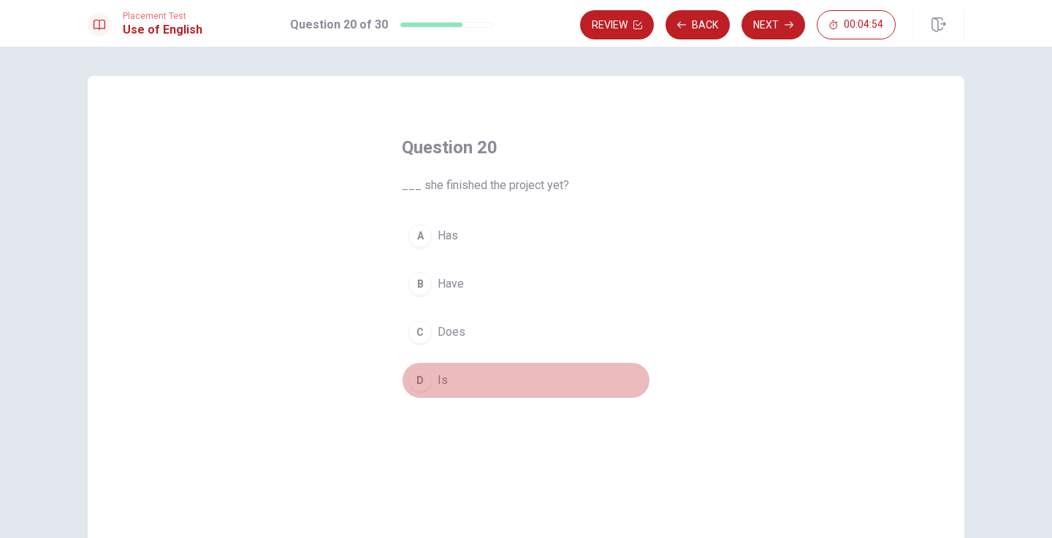
click at [441, 385] on span "Is" at bounding box center [443, 381] width 10 height 18
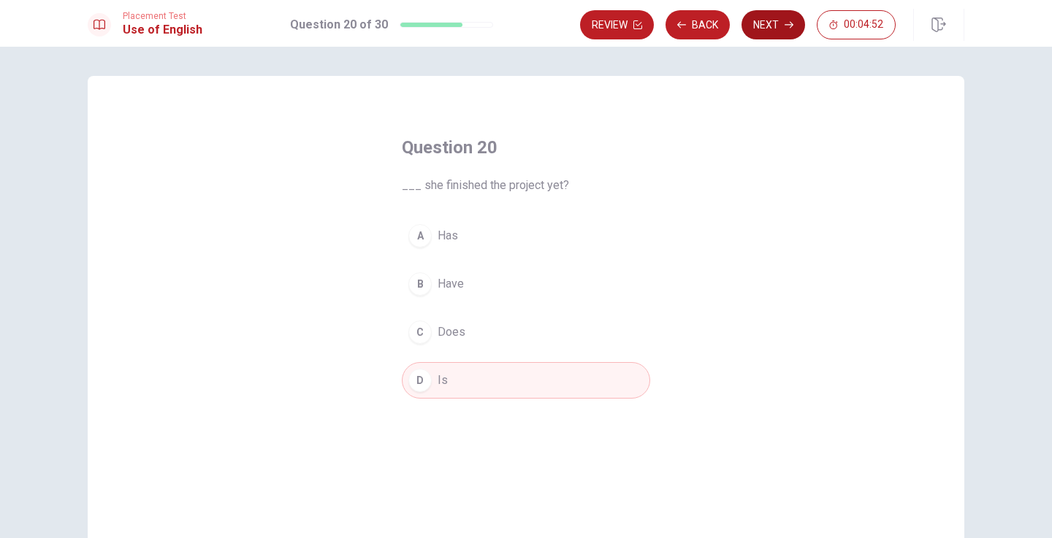
click at [779, 26] on button "Next" at bounding box center [773, 24] width 64 height 29
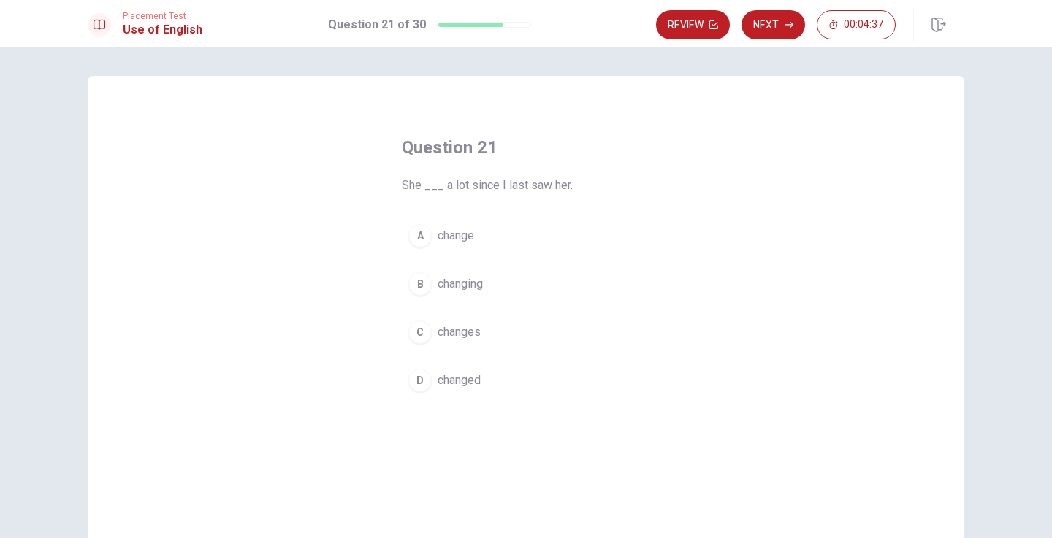
click at [464, 389] on button "D changed" at bounding box center [526, 380] width 248 height 37
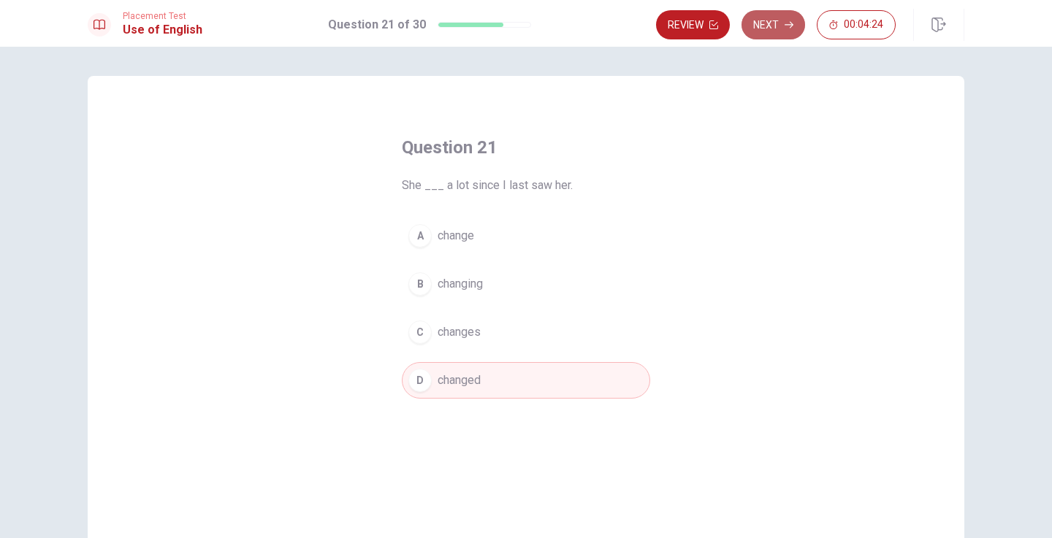
click at [768, 22] on button "Next" at bounding box center [773, 24] width 64 height 29
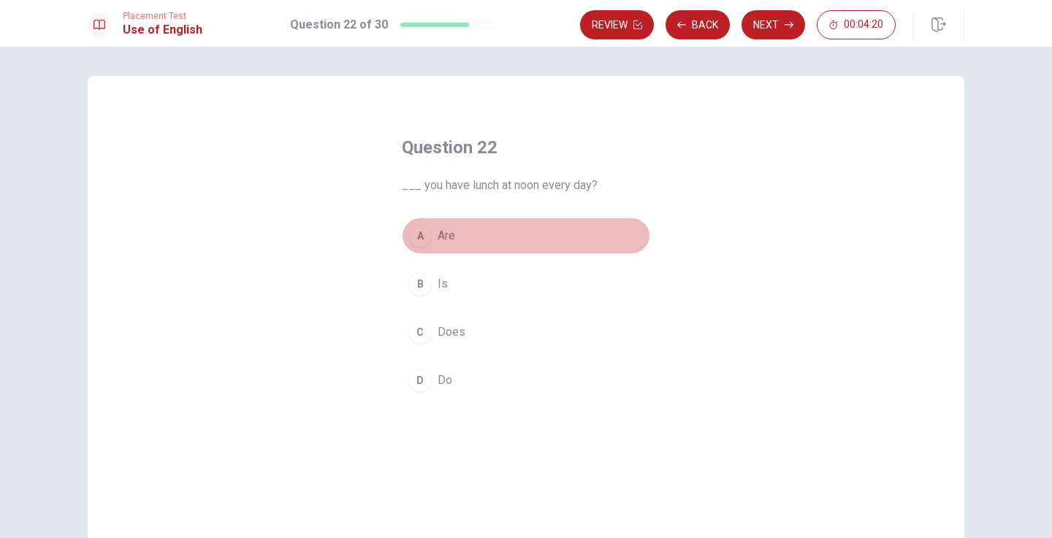
click at [445, 239] on span "Are" at bounding box center [447, 236] width 18 height 18
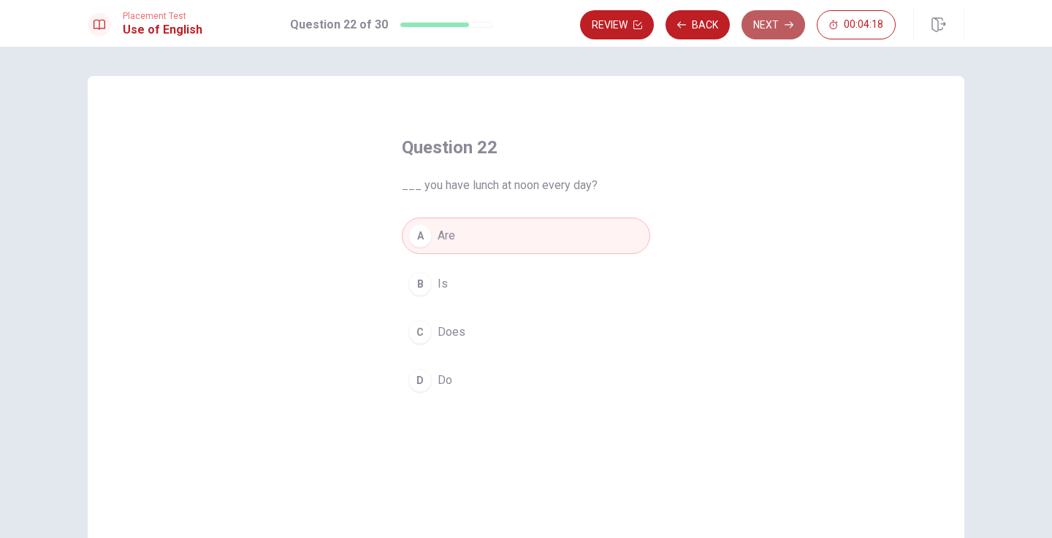
click at [784, 24] on icon "button" at bounding box center [788, 24] width 9 height 9
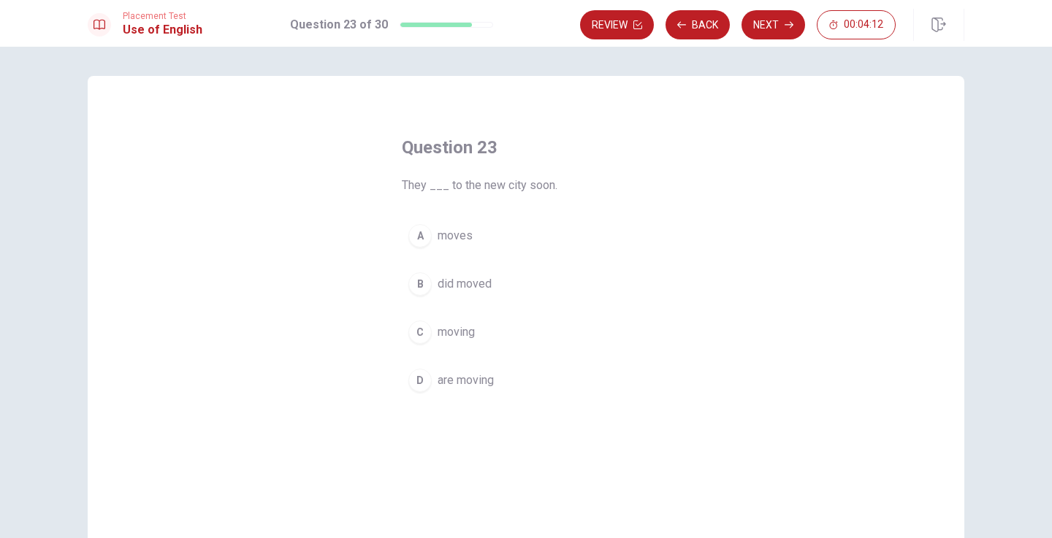
click at [460, 380] on span "are moving" at bounding box center [466, 381] width 56 height 18
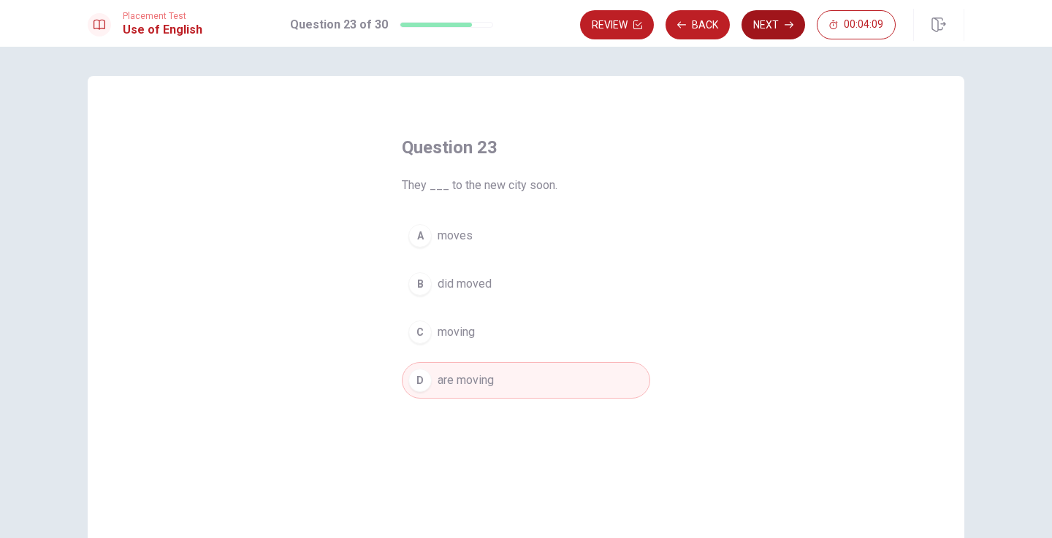
click at [794, 28] on button "Next" at bounding box center [773, 24] width 64 height 29
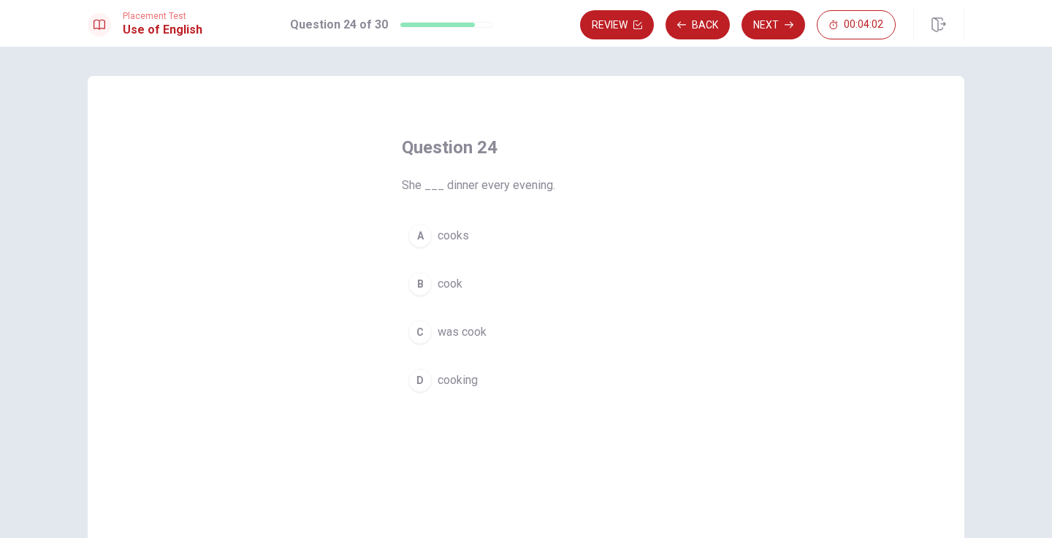
click at [466, 229] on span "cooks" at bounding box center [453, 236] width 31 height 18
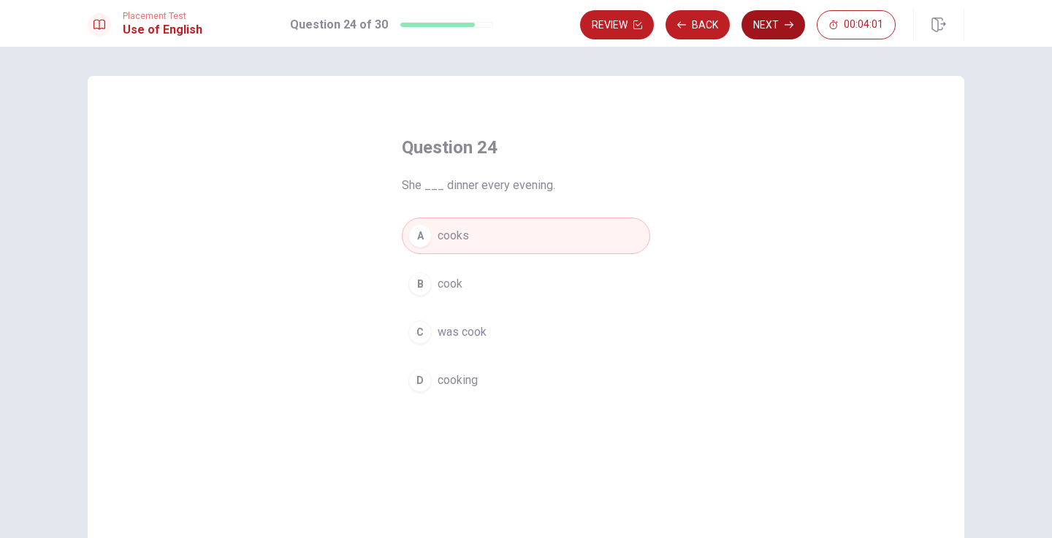
click at [784, 33] on button "Next" at bounding box center [773, 24] width 64 height 29
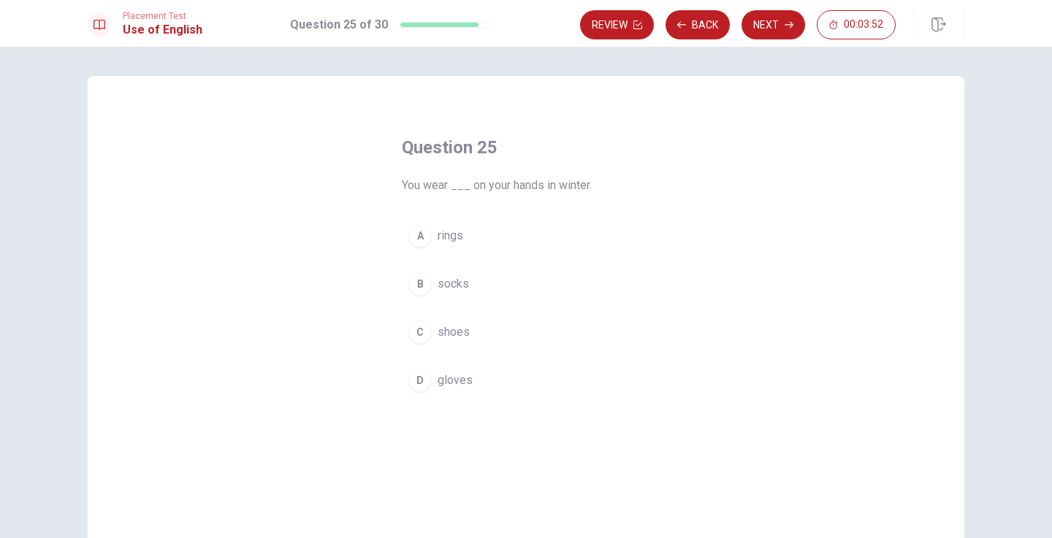
click at [454, 387] on span "gloves" at bounding box center [455, 381] width 35 height 18
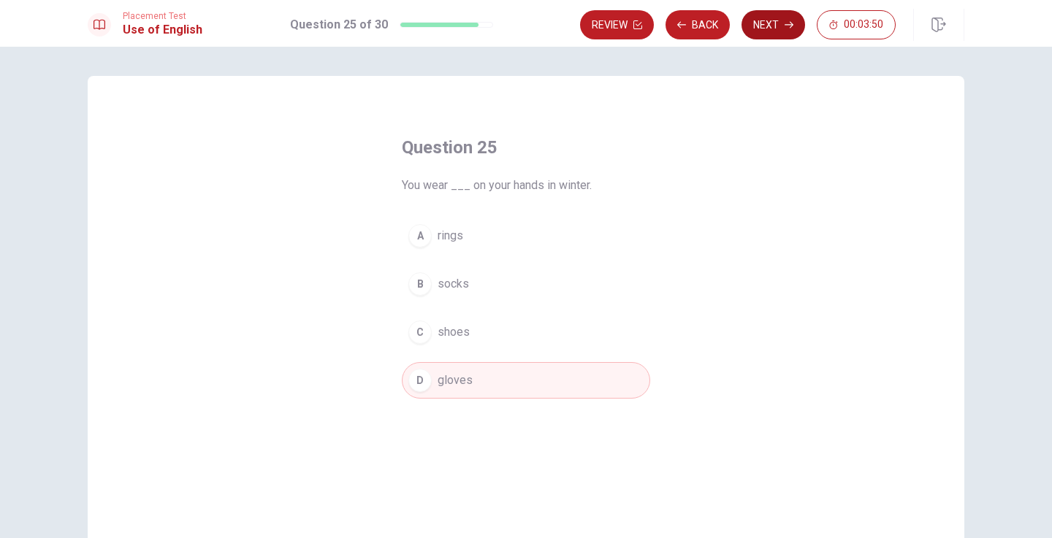
click at [781, 23] on button "Next" at bounding box center [773, 24] width 64 height 29
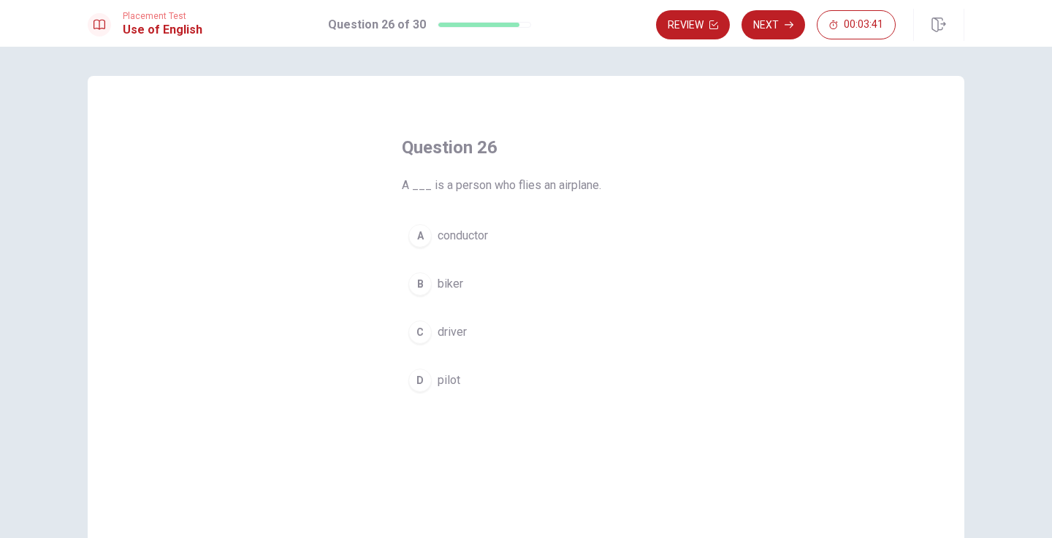
click at [449, 383] on span "pilot" at bounding box center [449, 381] width 23 height 18
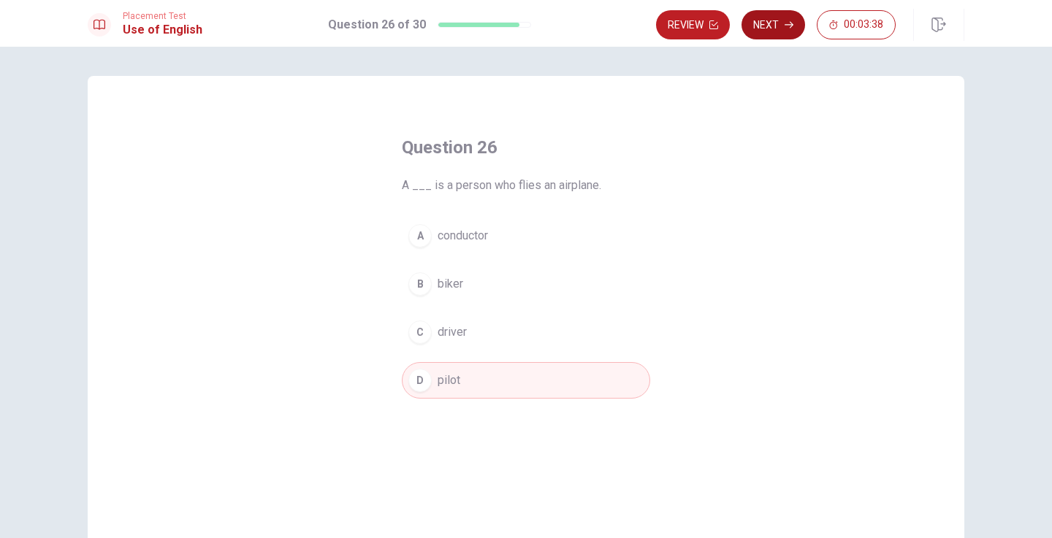
click at [788, 25] on icon "button" at bounding box center [788, 25] width 9 height 7
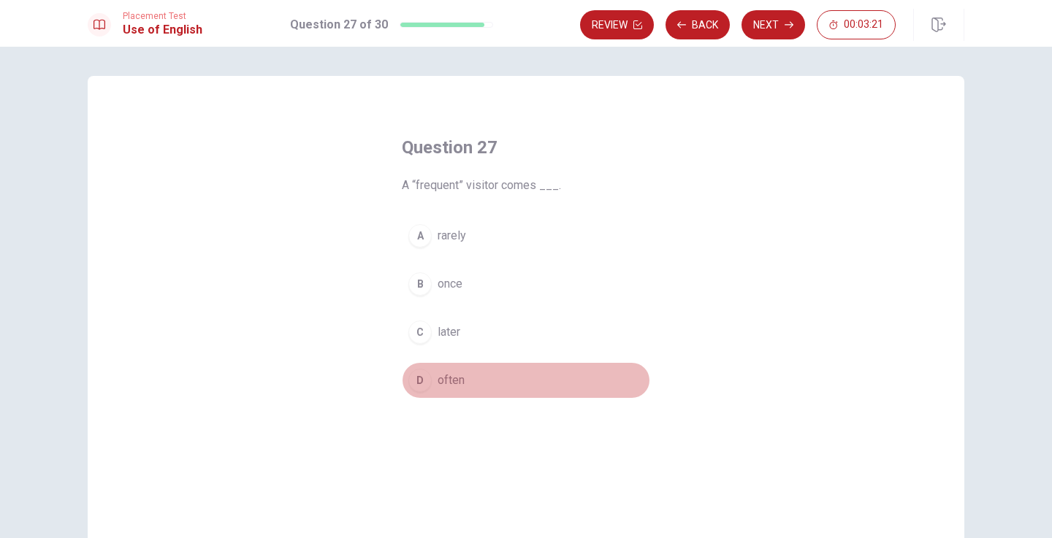
click at [459, 382] on span "often" at bounding box center [451, 381] width 27 height 18
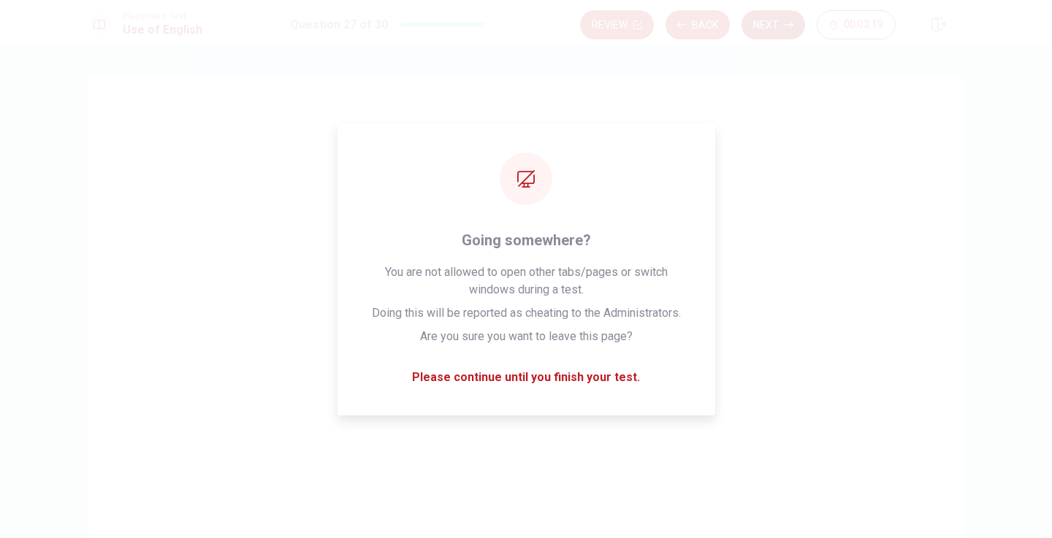
click at [775, 25] on button "Next" at bounding box center [773, 24] width 64 height 29
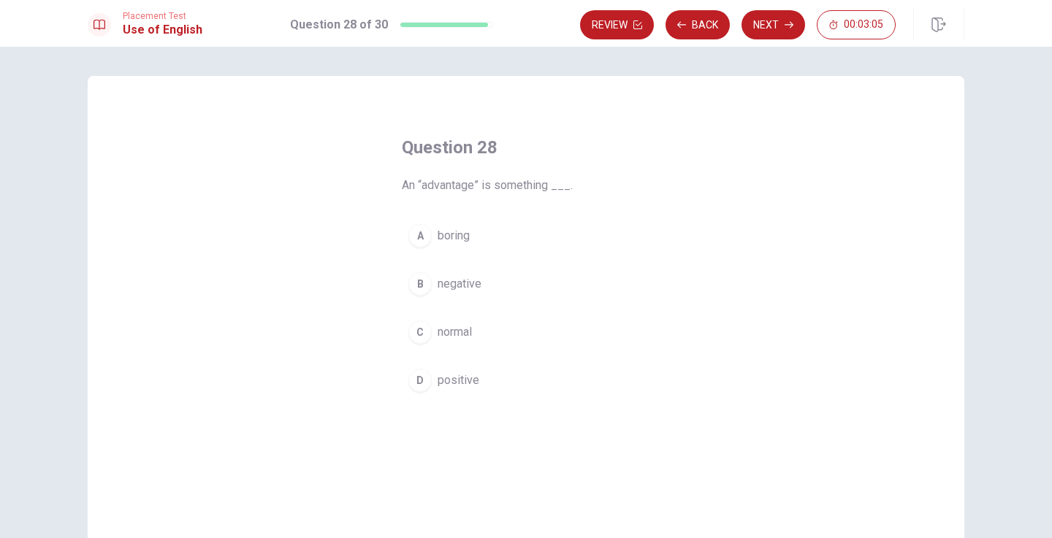
click at [444, 379] on span "positive" at bounding box center [459, 381] width 42 height 18
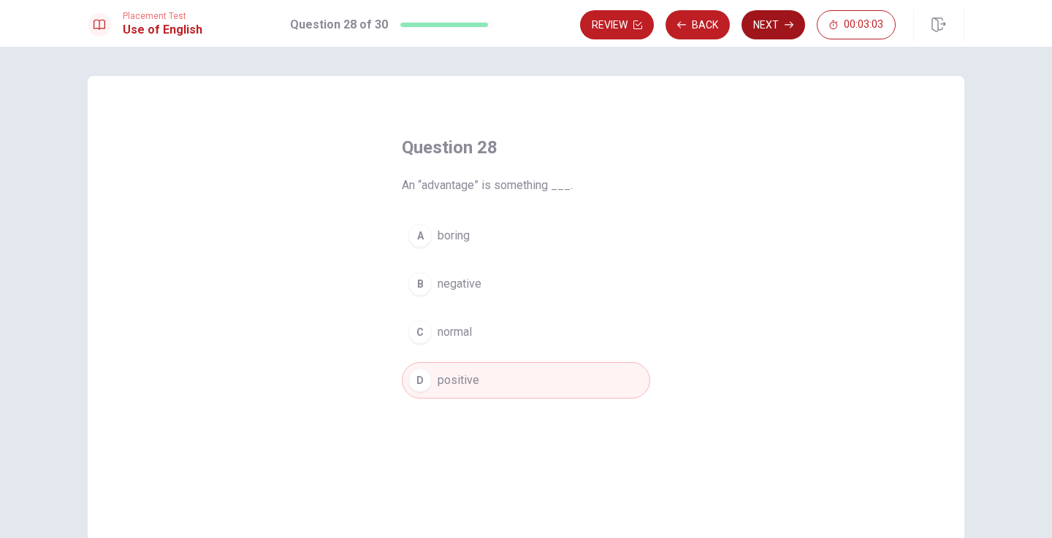
click at [771, 30] on button "Next" at bounding box center [773, 24] width 64 height 29
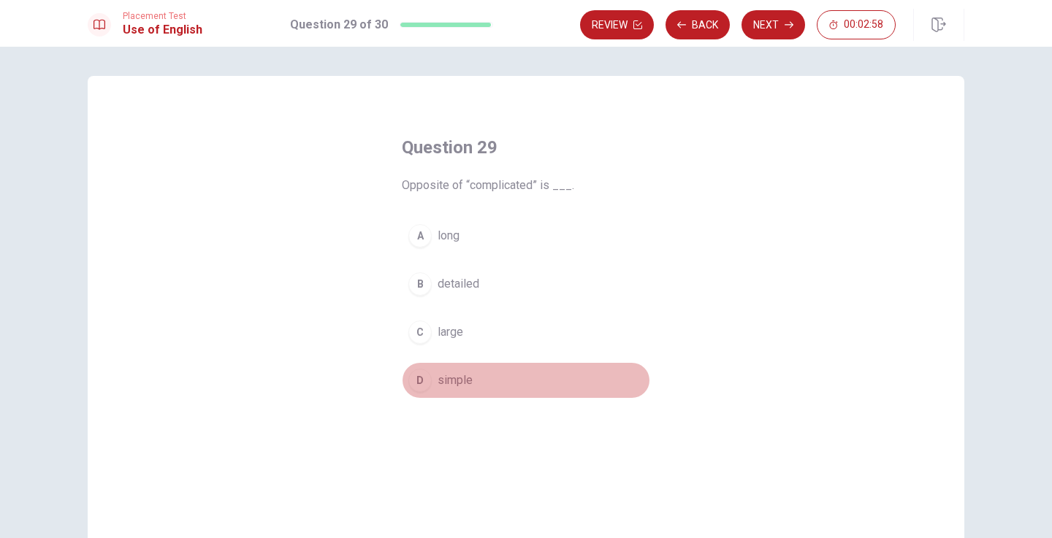
click at [465, 384] on span "simple" at bounding box center [455, 381] width 35 height 18
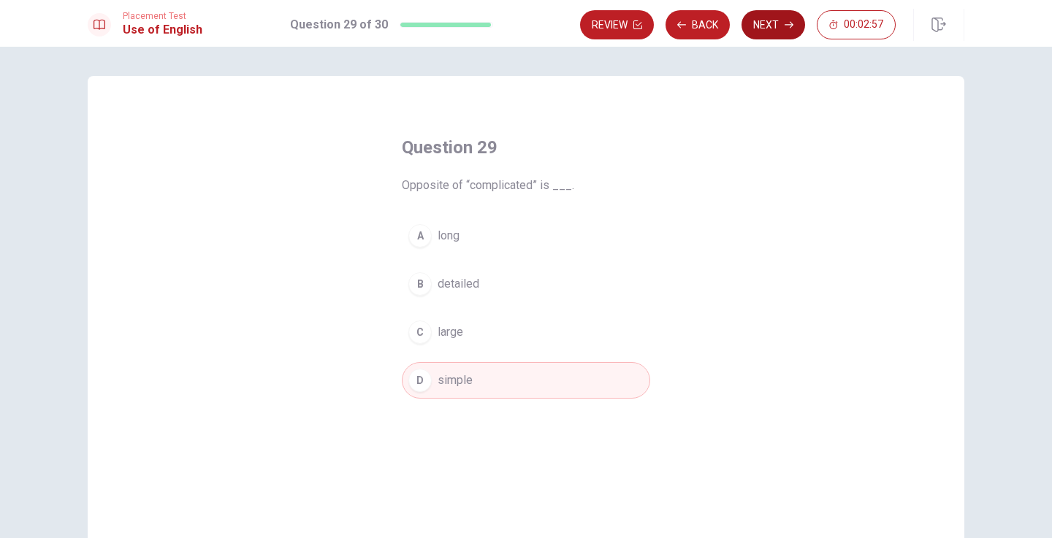
click at [772, 25] on button "Next" at bounding box center [773, 24] width 64 height 29
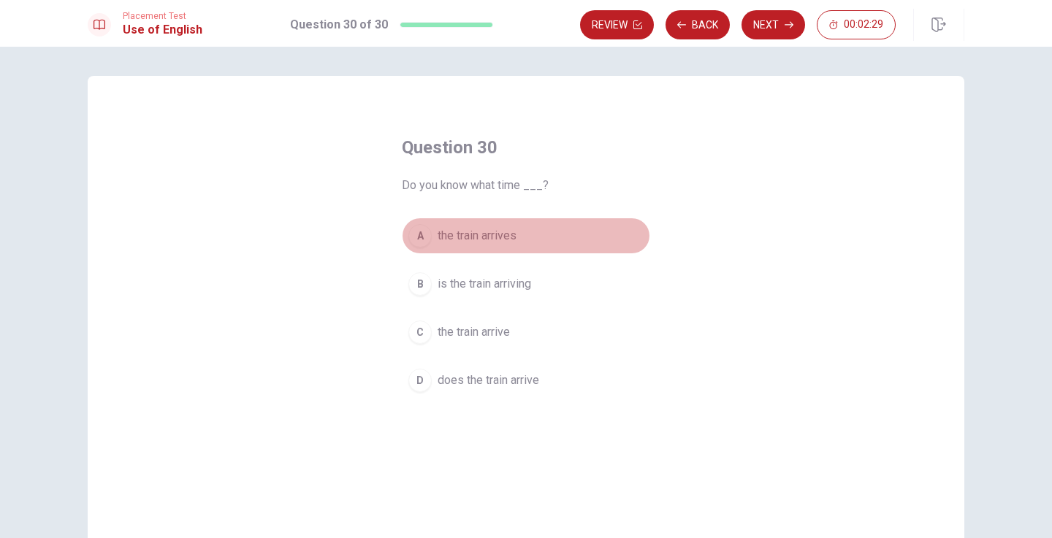
click at [507, 229] on span "the train arrives" at bounding box center [477, 236] width 79 height 18
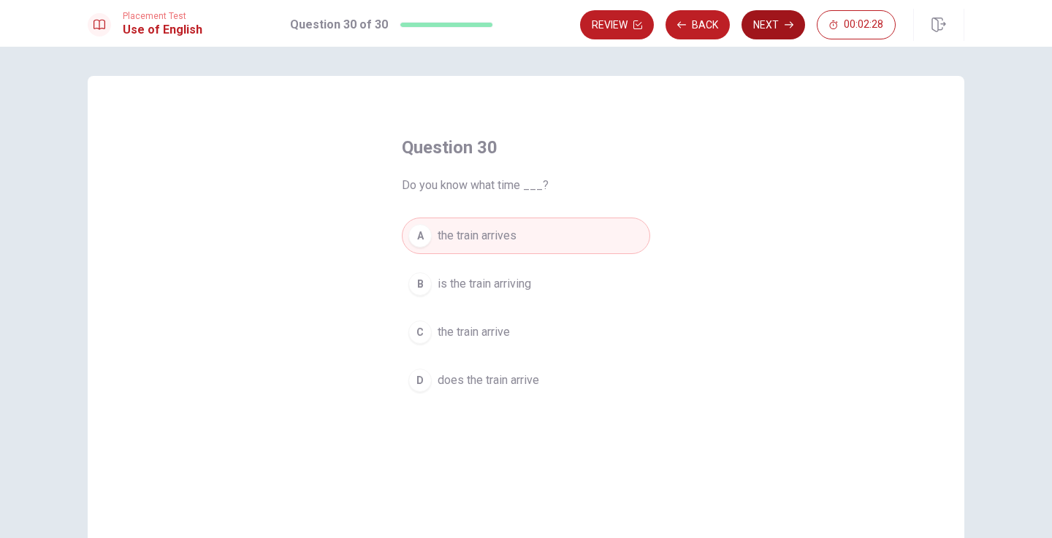
click at [783, 16] on button "Next" at bounding box center [773, 24] width 64 height 29
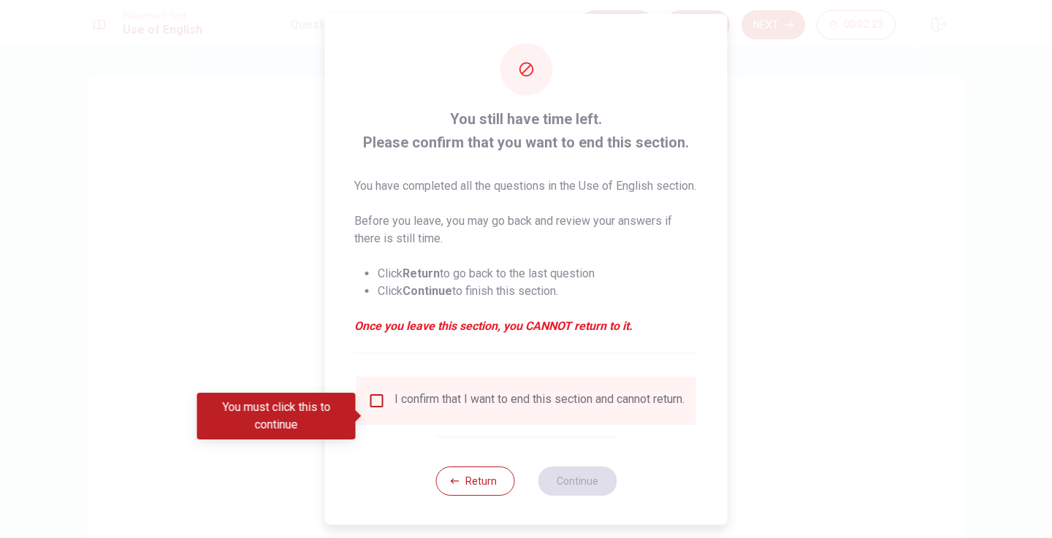
click at [378, 410] on input "You must click this to continue" at bounding box center [377, 401] width 18 height 18
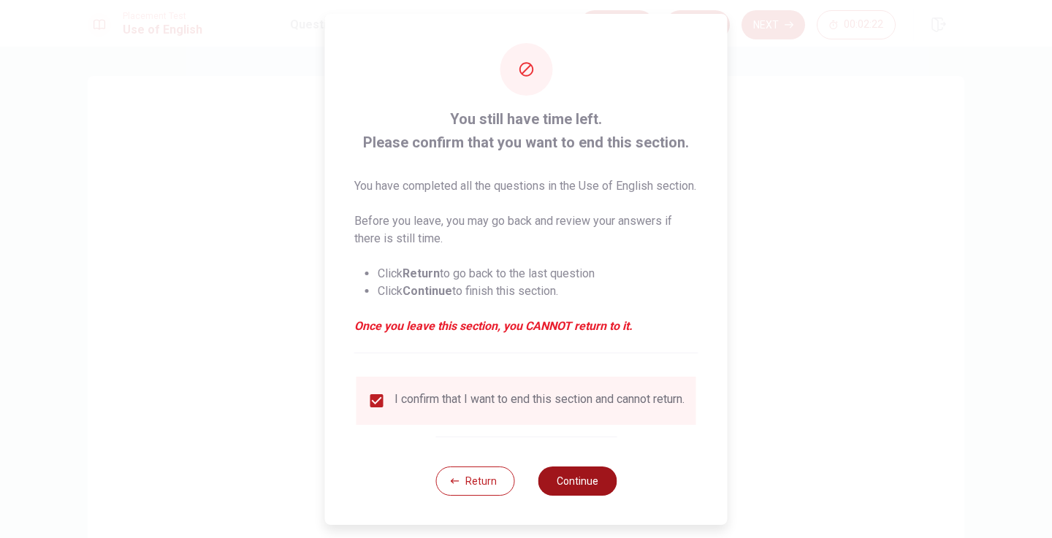
click at [583, 496] on button "Continue" at bounding box center [577, 481] width 79 height 29
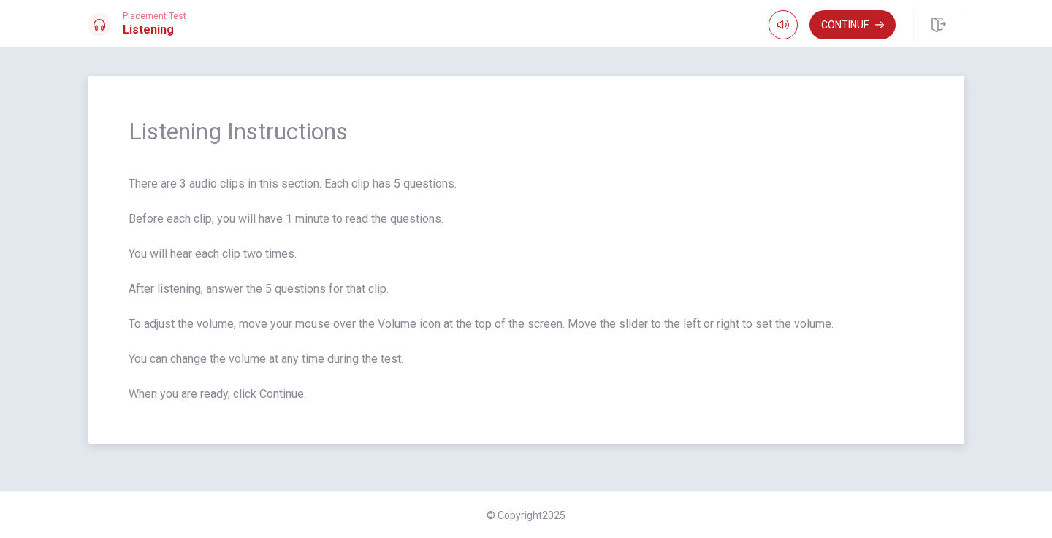
drag, startPoint x: 130, startPoint y: 181, endPoint x: 283, endPoint y: 383, distance: 253.4
click at [282, 383] on span "There are 3 audio clips in this section. Each clip has 5 questions. Before each…" at bounding box center [526, 289] width 795 height 228
click at [841, 26] on button "Continue" at bounding box center [852, 24] width 86 height 29
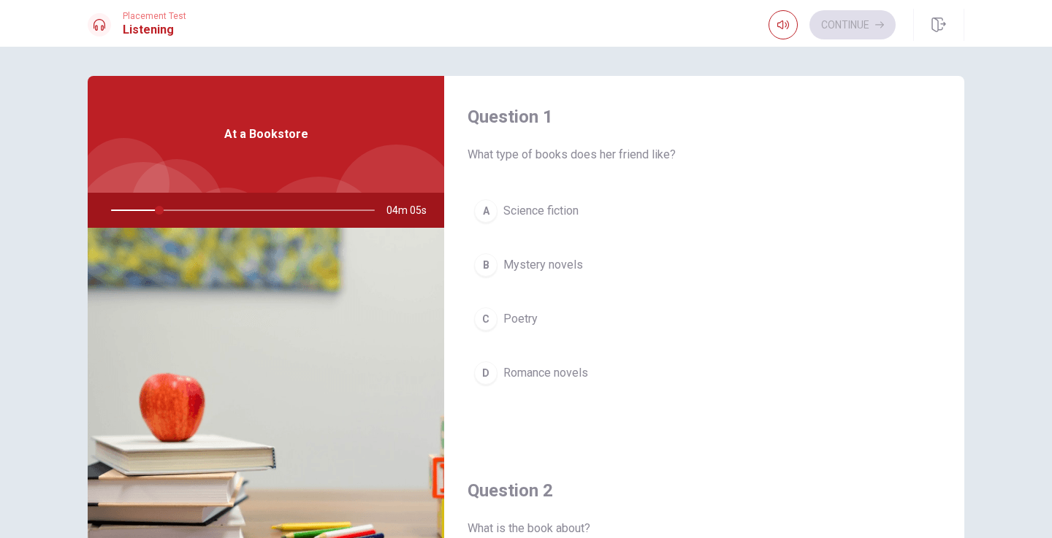
click at [771, 236] on div "A Science fiction B Mystery novels C Poetry D Romance novels" at bounding box center [703, 307] width 473 height 228
click at [129, 26] on h1 "Listening" at bounding box center [155, 30] width 64 height 18
click at [403, 212] on span "04m 00s" at bounding box center [412, 210] width 52 height 35
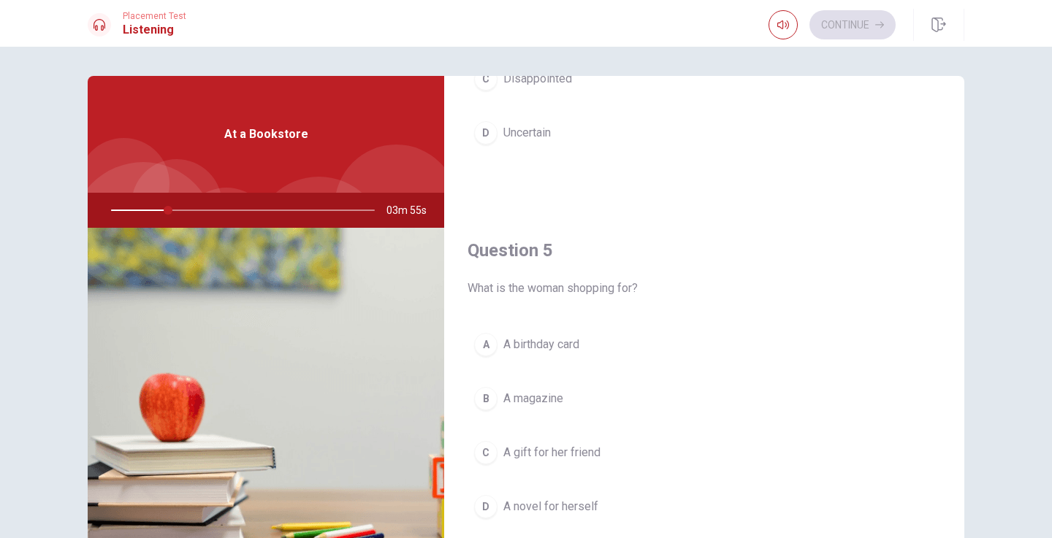
scroll to position [1362, 0]
click at [787, 20] on icon "button" at bounding box center [783, 25] width 12 height 12
click at [810, 56] on span at bounding box center [809, 52] width 9 height 9
type input "23"
type input "0.9"
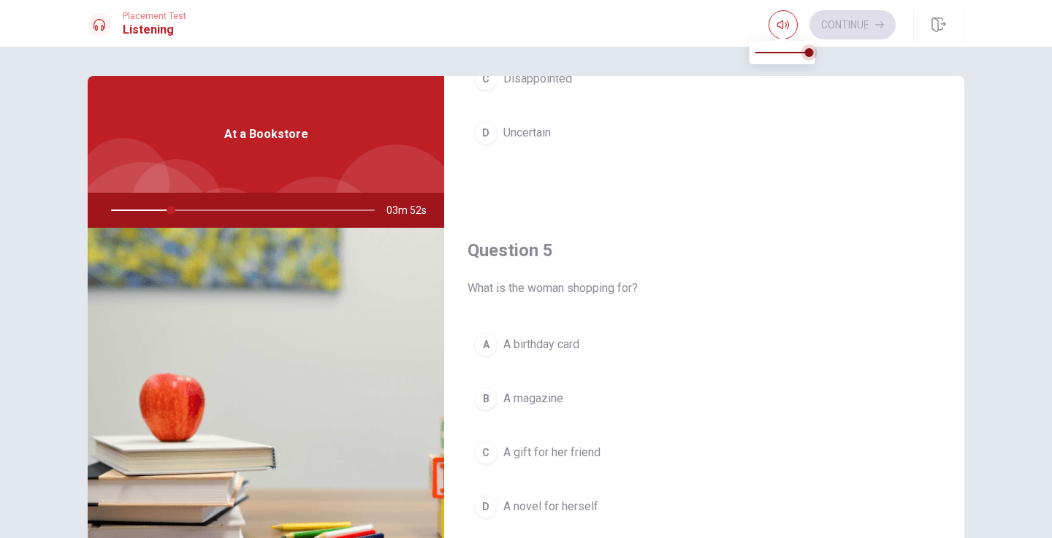
type input "23"
type input "0.8"
type input "23"
type input "0.6"
type input "23"
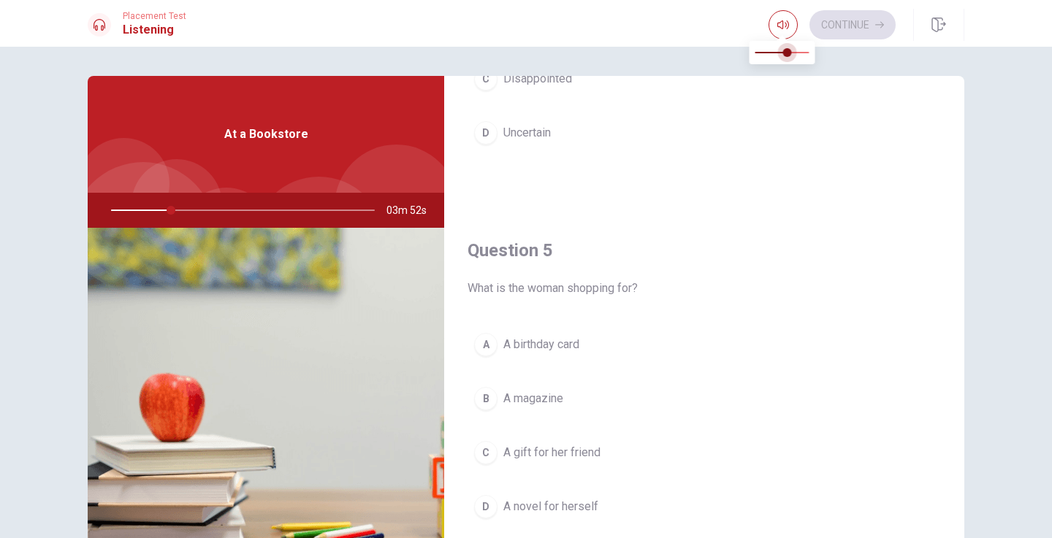
type input "0.5"
type input "23"
type input "0.4"
type input "23"
type input "0.3"
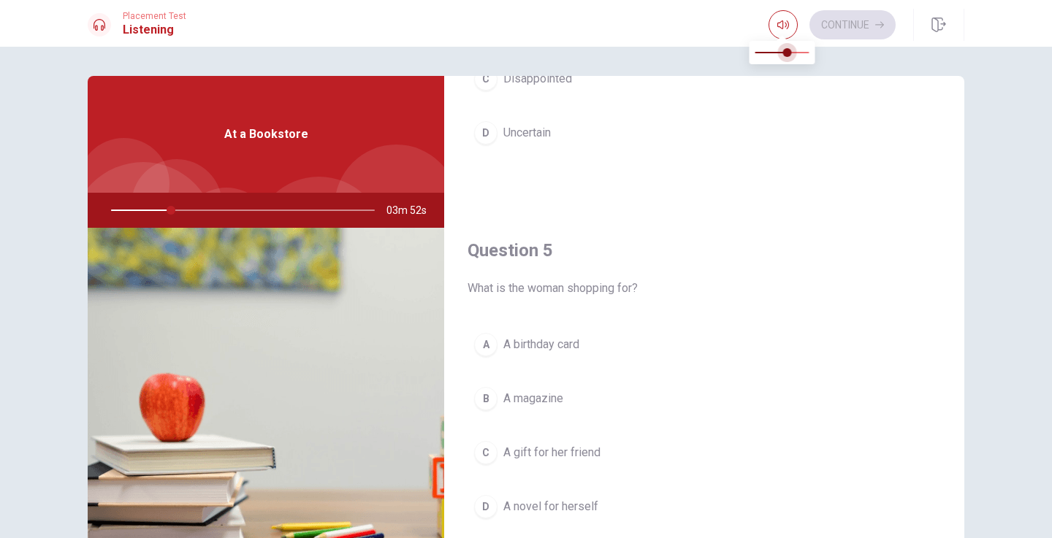
type input "23"
type input "0.2"
type input "23"
type input "0.1"
type input "23"
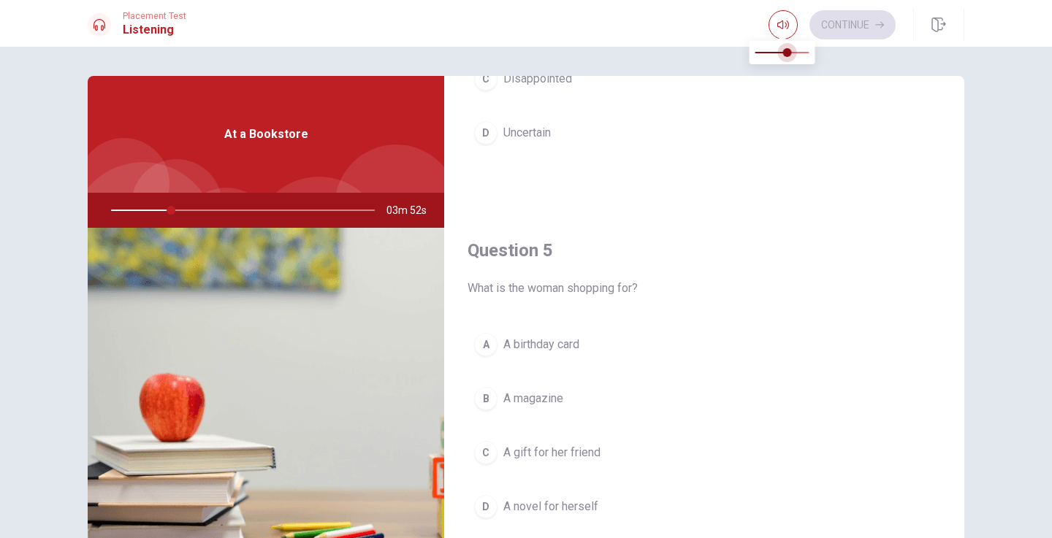
type input "0"
type input "23"
type input "0.1"
type input "23"
type input "0.2"
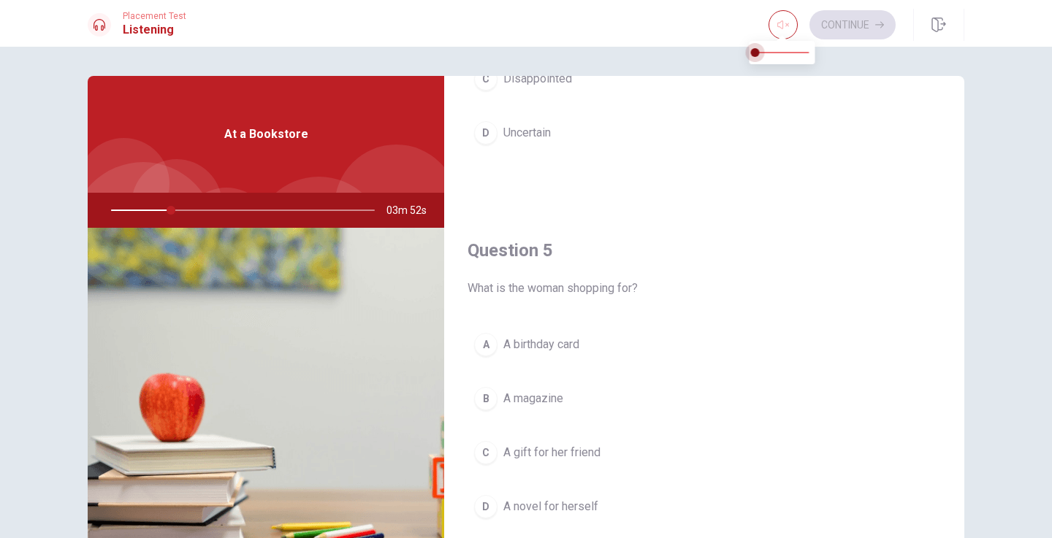
type input "23"
type input "0.7"
type input "23"
type input "0.9"
type input "23"
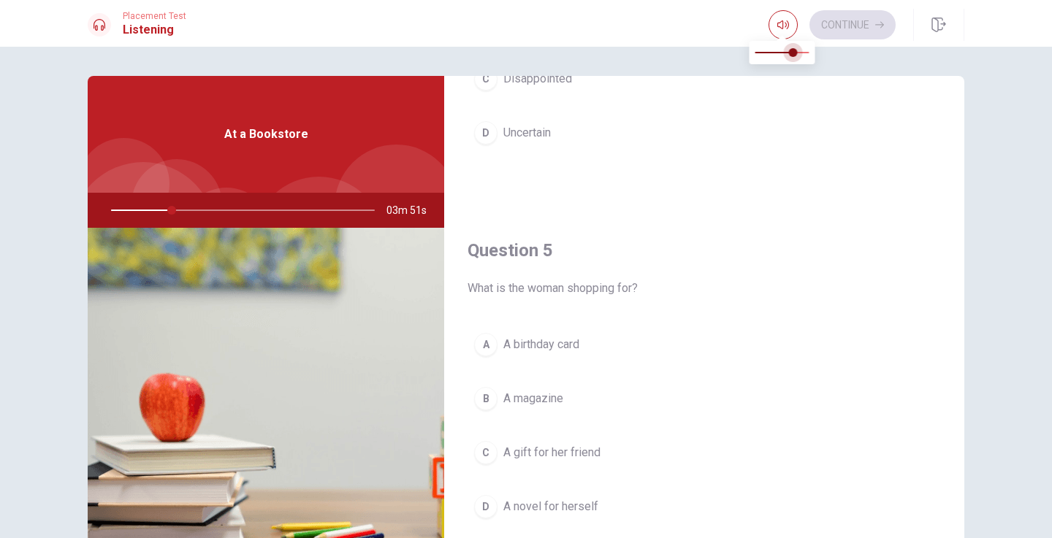
type input "1"
drag, startPoint x: 810, startPoint y: 56, endPoint x: 878, endPoint y: 35, distance: 70.9
click at [878, 35] on body "This site uses cookies, as explained in our Privacy Policy . If you agree to th…" at bounding box center [526, 269] width 1052 height 538
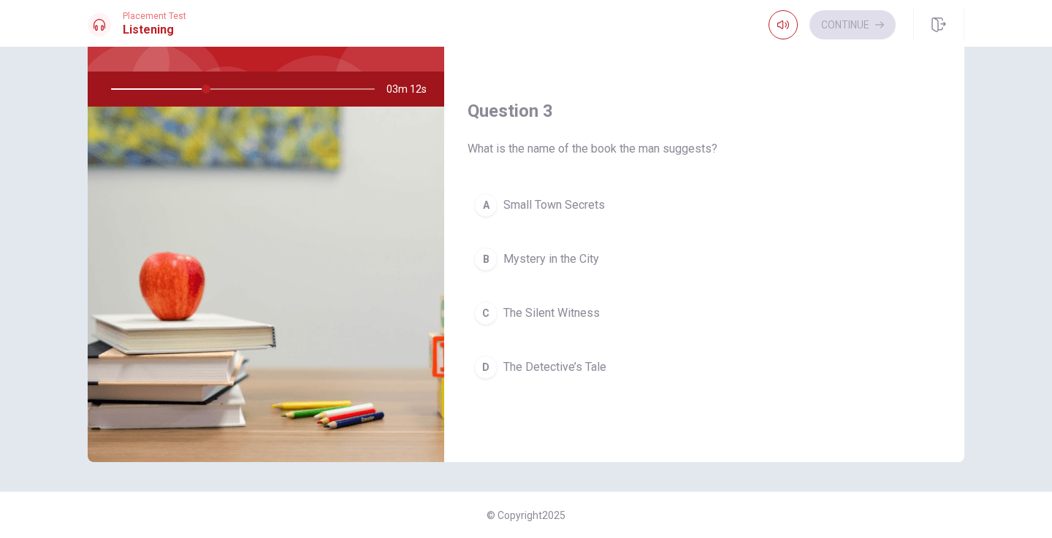
scroll to position [632, 0]
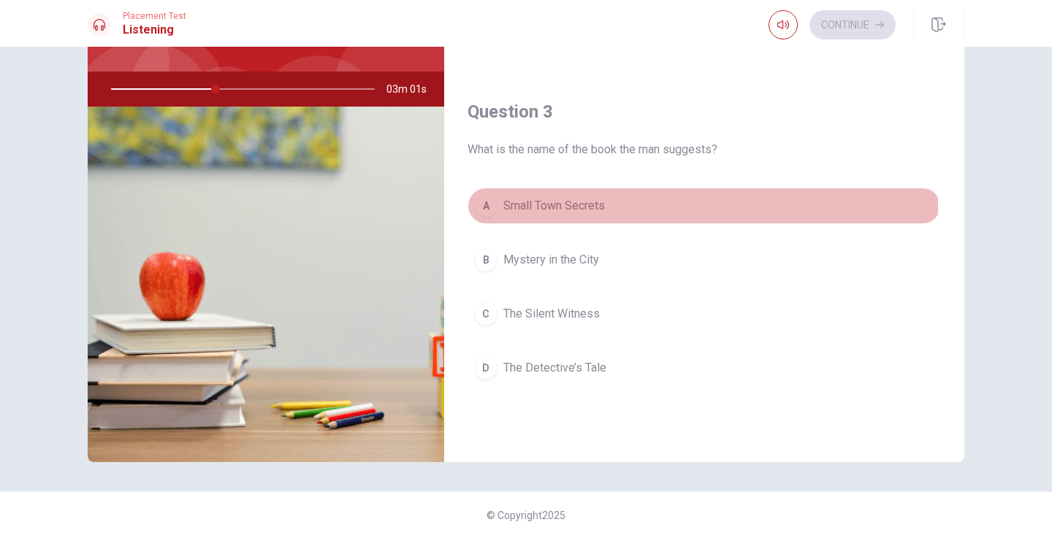
click at [585, 209] on span "Small Town Secrets" at bounding box center [554, 206] width 102 height 18
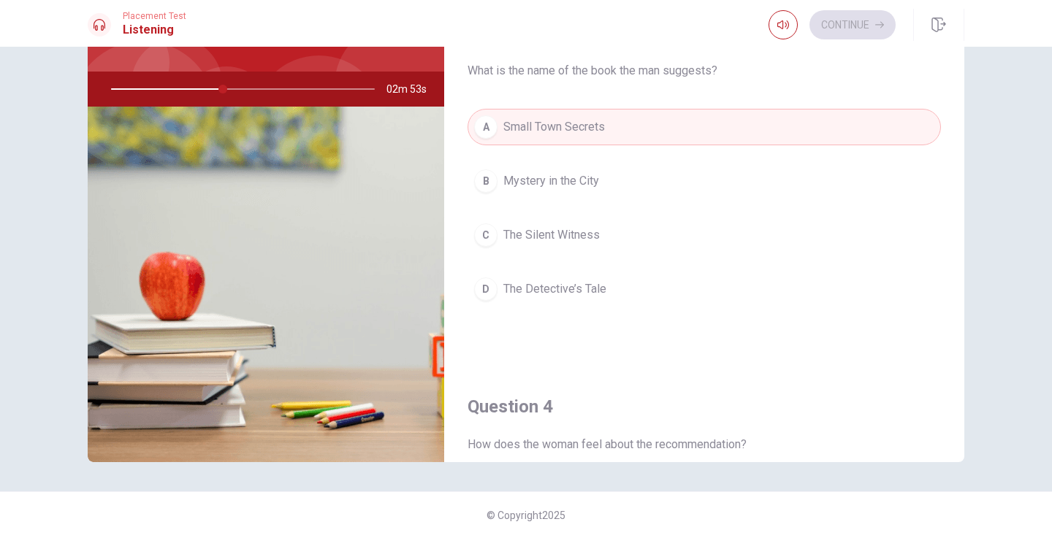
scroll to position [711, 0]
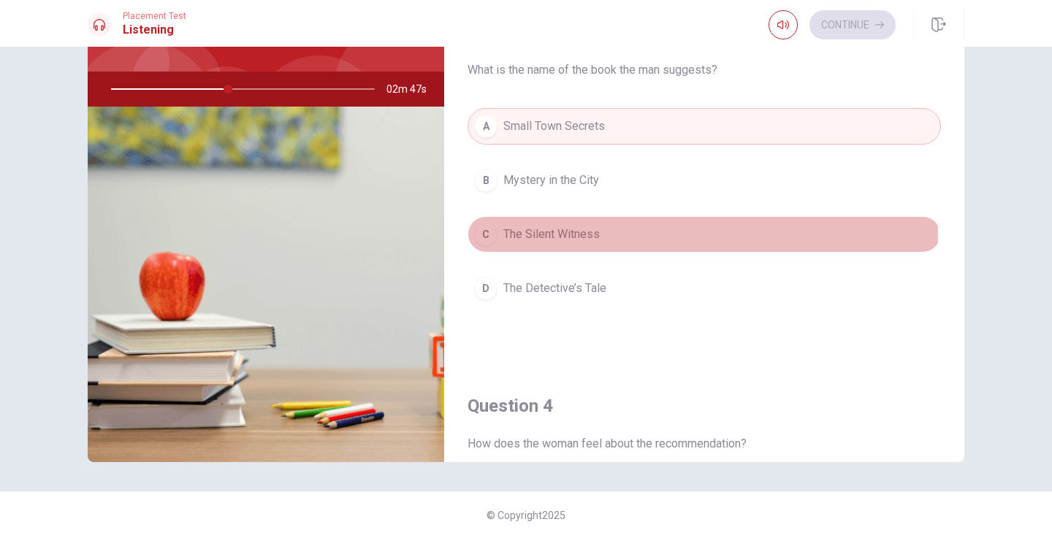
click at [611, 237] on button "C The Silent Witness" at bounding box center [703, 234] width 473 height 37
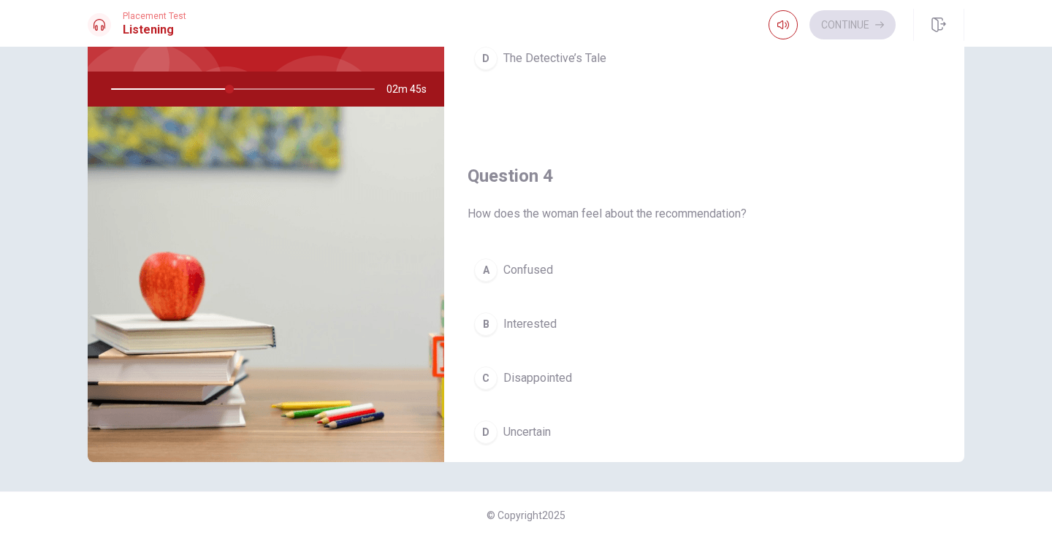
scroll to position [943, 0]
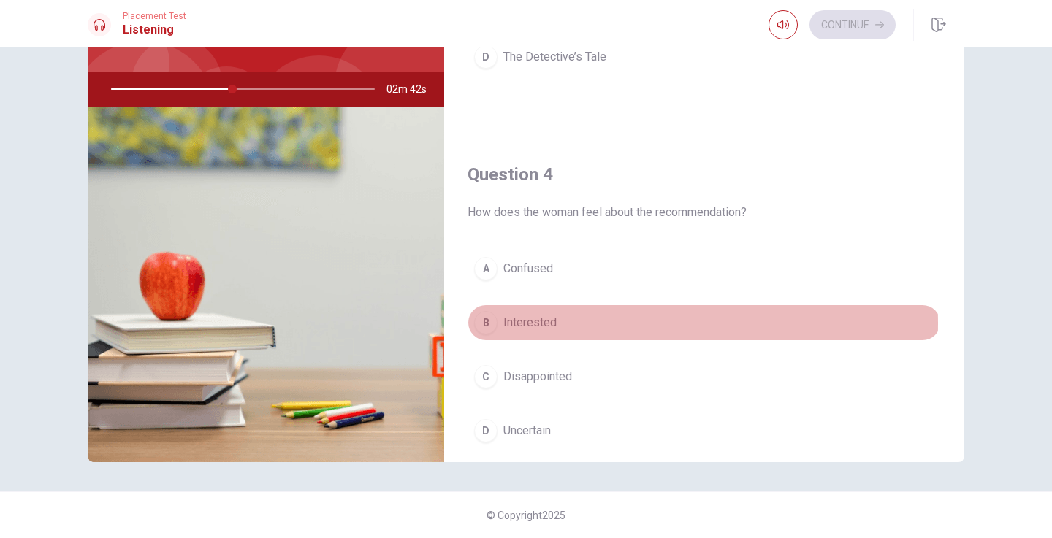
click at [566, 324] on button "B Interested" at bounding box center [703, 323] width 473 height 37
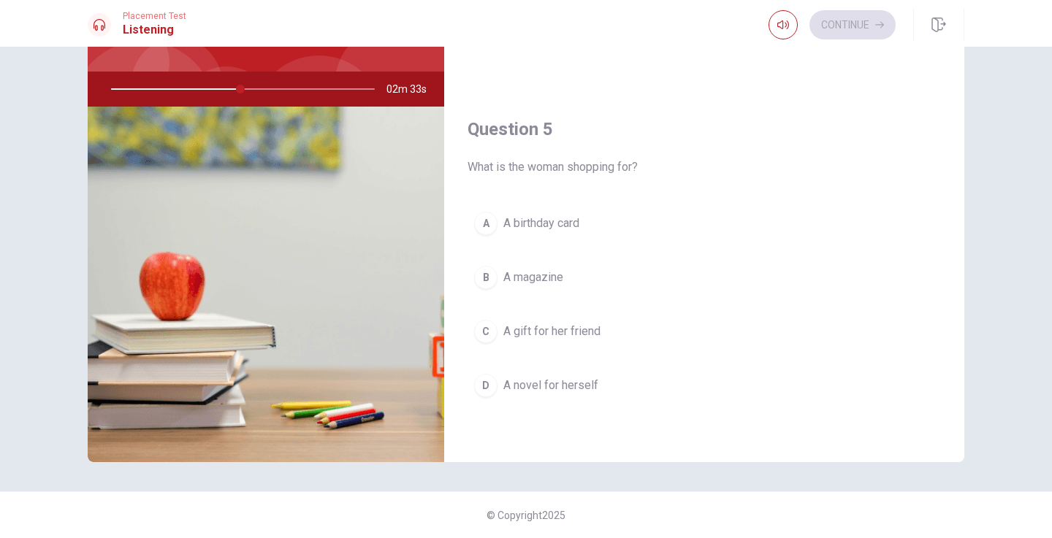
scroll to position [1362, 0]
click at [596, 337] on span "A gift for her friend" at bounding box center [551, 332] width 97 height 18
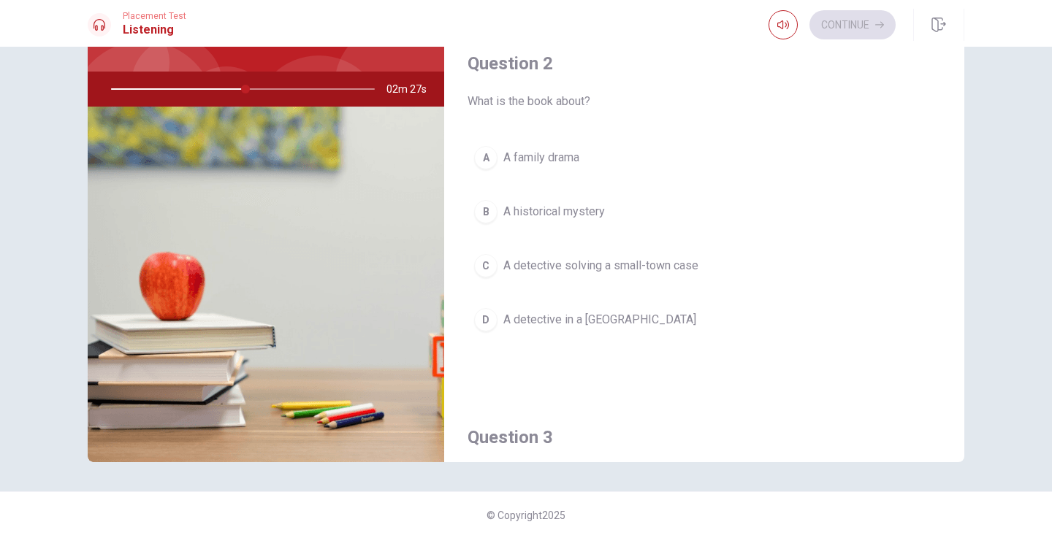
scroll to position [305, 0]
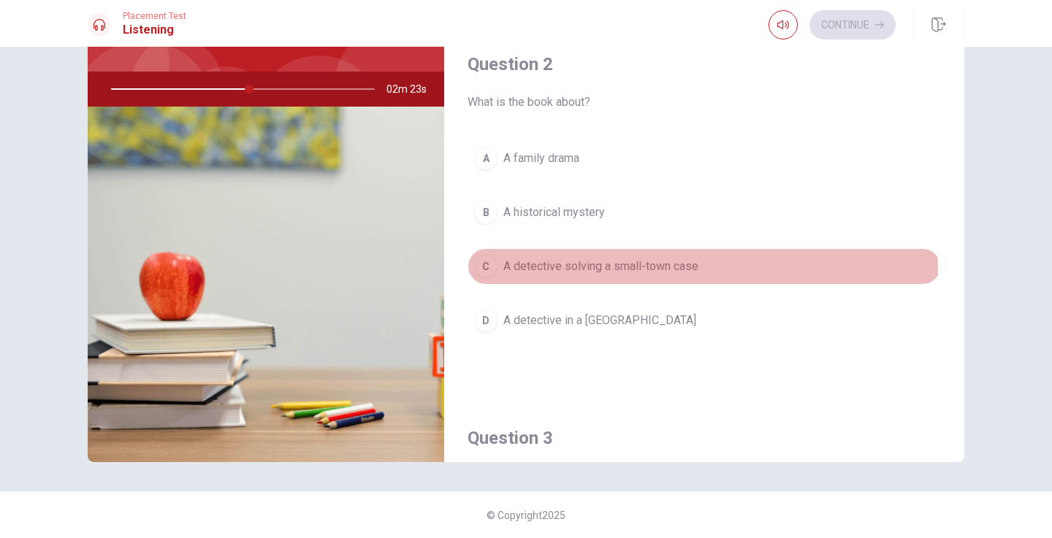
click at [637, 270] on span "A detective solving a small-town case" at bounding box center [600, 267] width 195 height 18
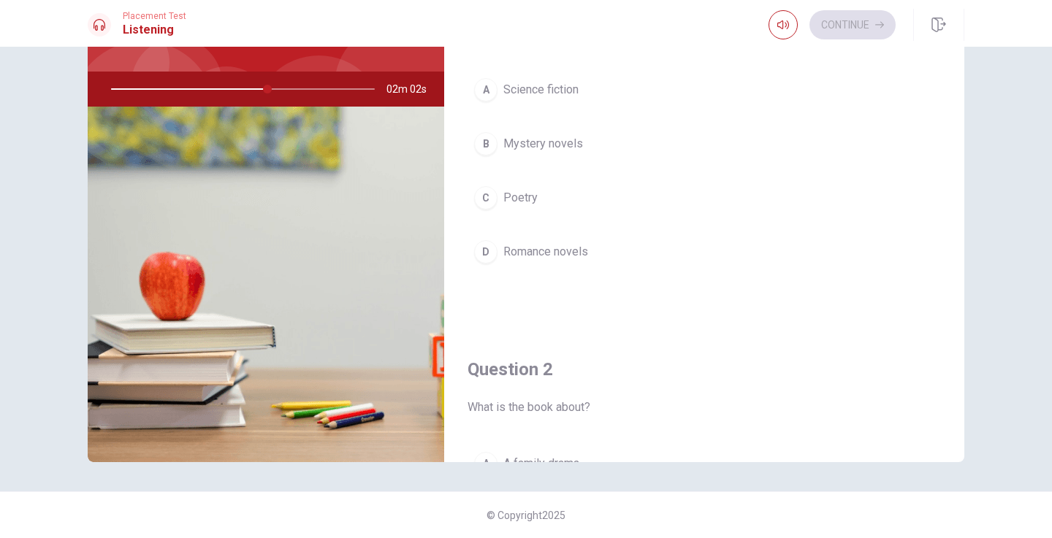
scroll to position [0, 0]
click at [579, 146] on span "Mystery novels" at bounding box center [543, 144] width 80 height 18
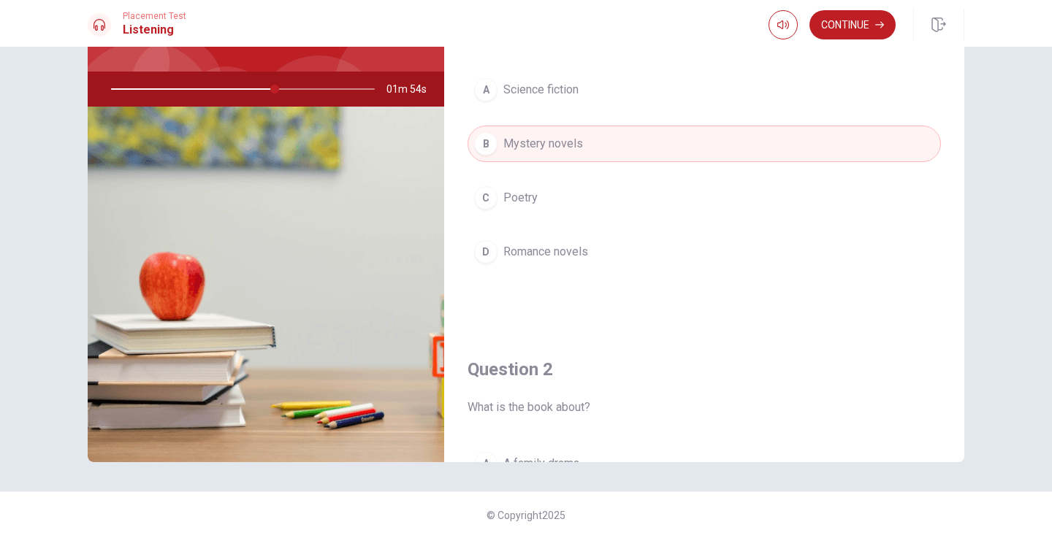
click at [135, 37] on h1 "Listening" at bounding box center [155, 30] width 64 height 18
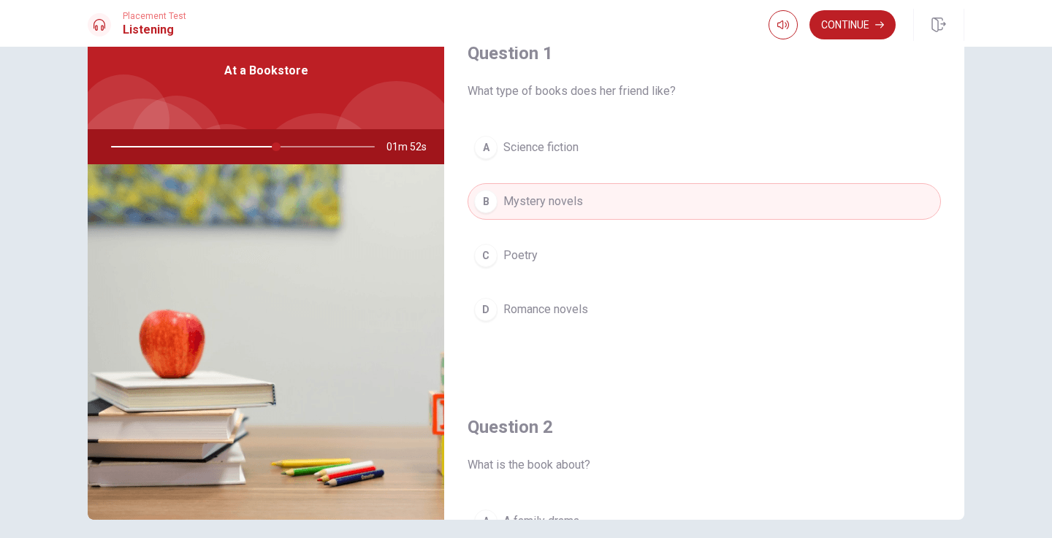
scroll to position [64, 0]
click at [847, 34] on button "Continue" at bounding box center [852, 24] width 86 height 29
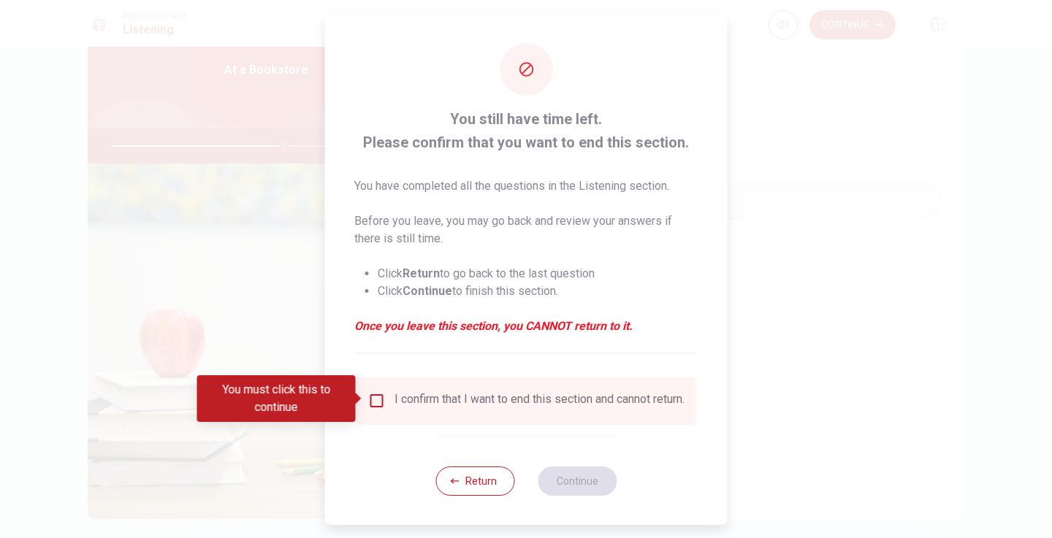
click at [383, 396] on div "I confirm that I want to end this section and cannot return." at bounding box center [526, 401] width 316 height 18
click at [375, 397] on input "You must click this to continue" at bounding box center [377, 401] width 18 height 18
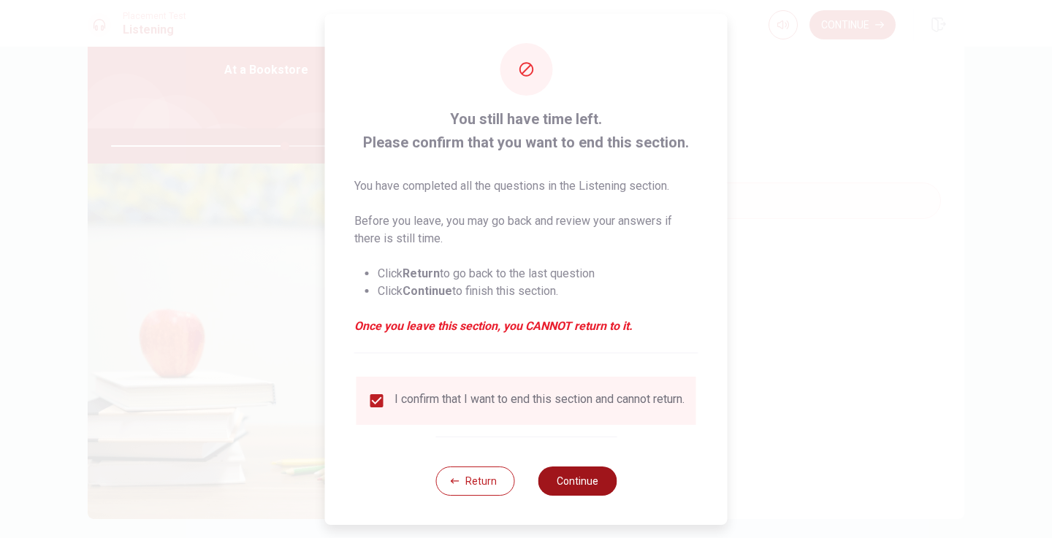
click at [604, 492] on button "Continue" at bounding box center [577, 481] width 79 height 29
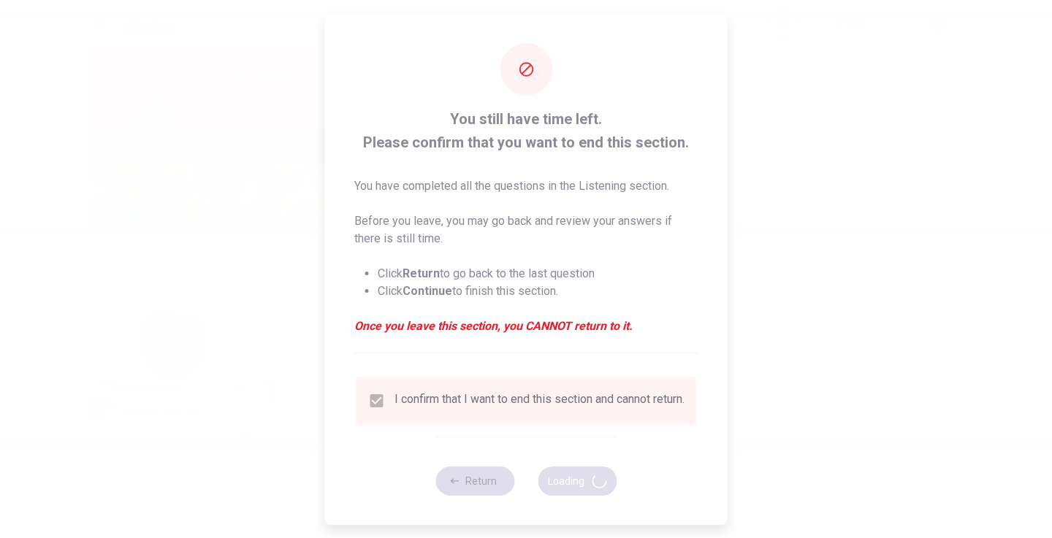
type input "67"
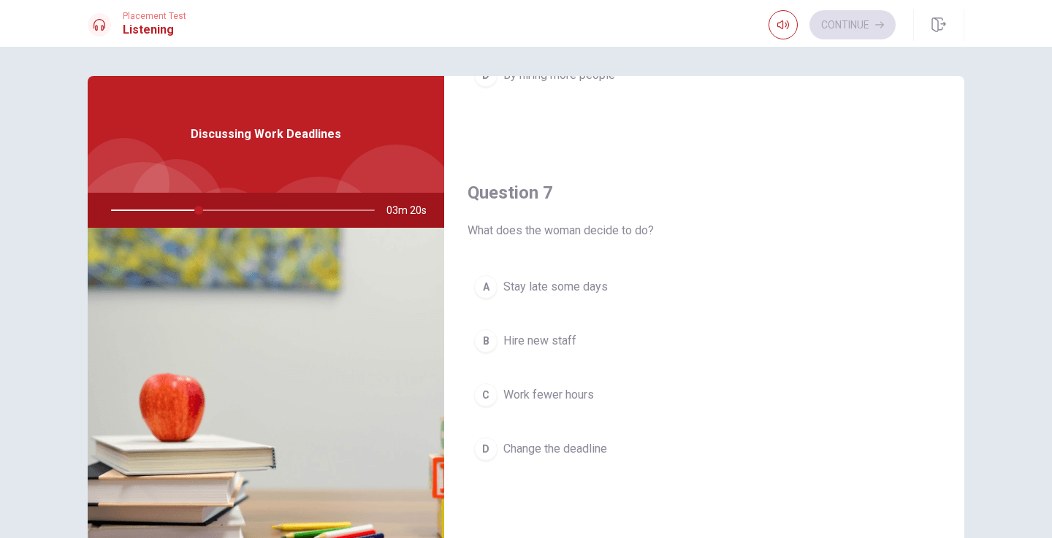
scroll to position [299, 0]
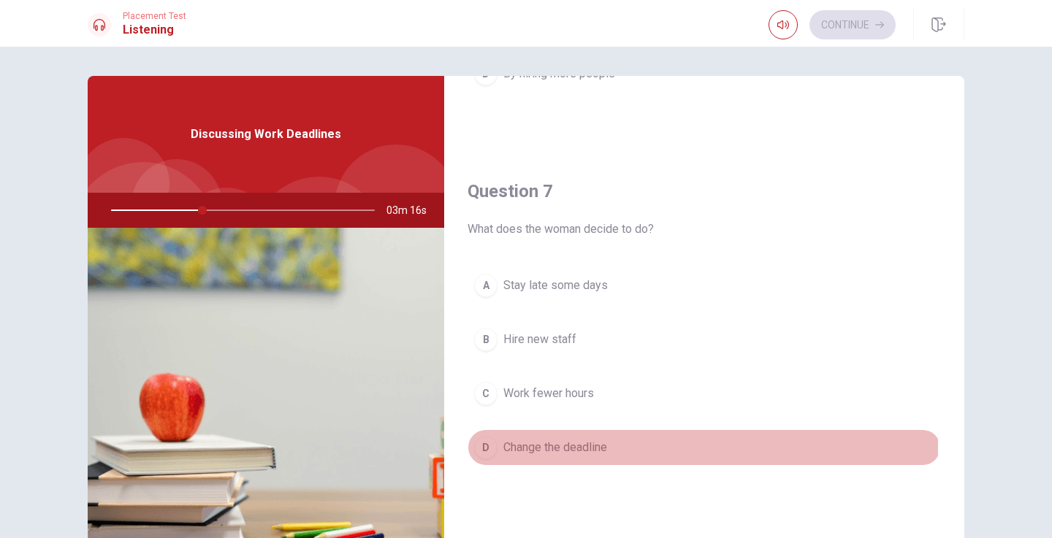
click at [594, 446] on span "Change the deadline" at bounding box center [555, 448] width 104 height 18
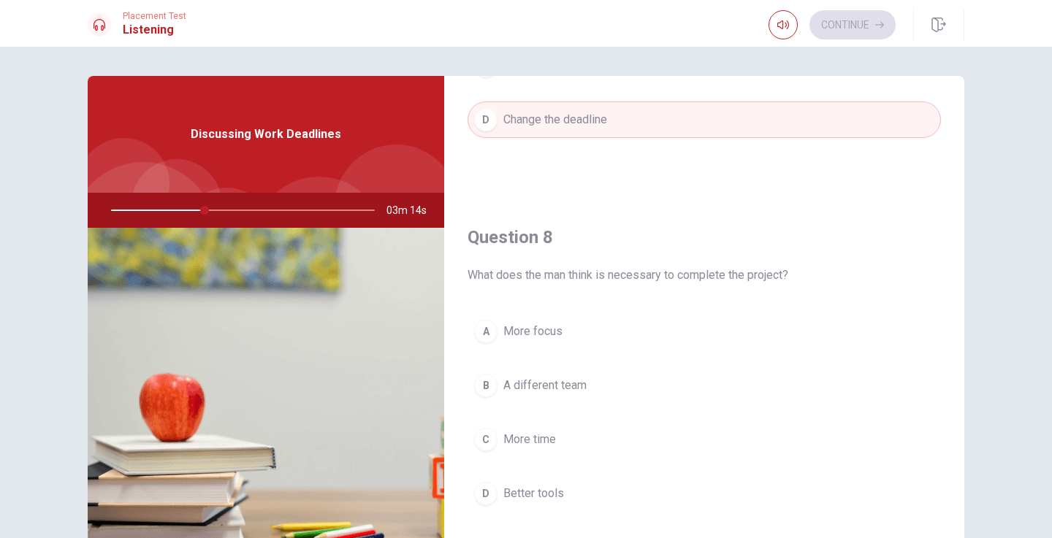
scroll to position [633, 0]
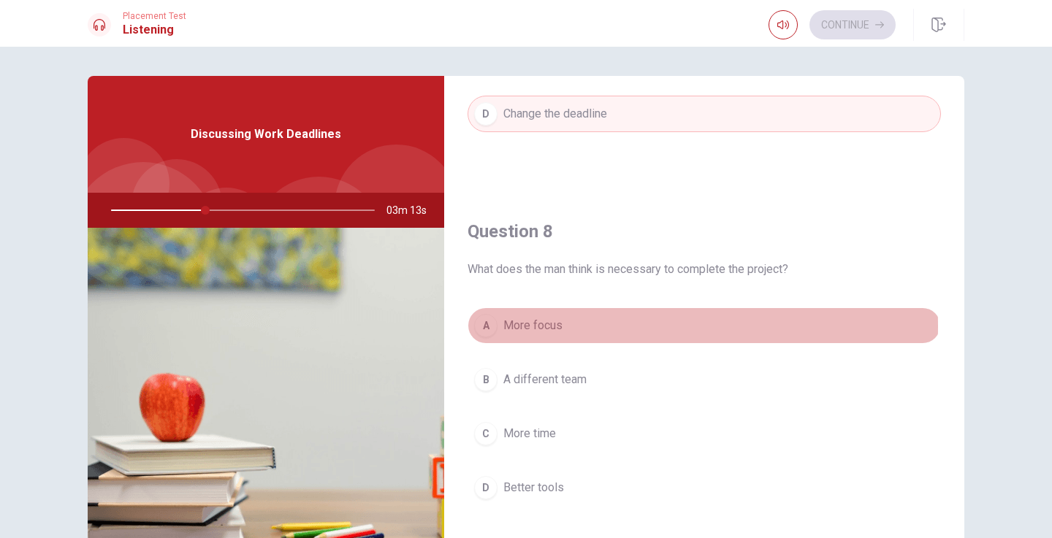
click at [585, 326] on button "A More focus" at bounding box center [703, 325] width 473 height 37
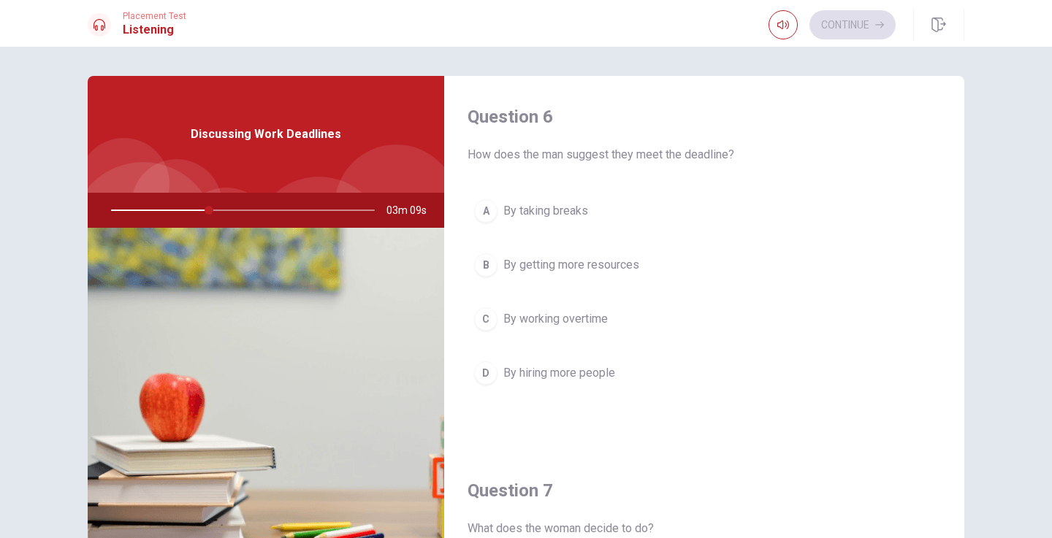
scroll to position [0, 0]
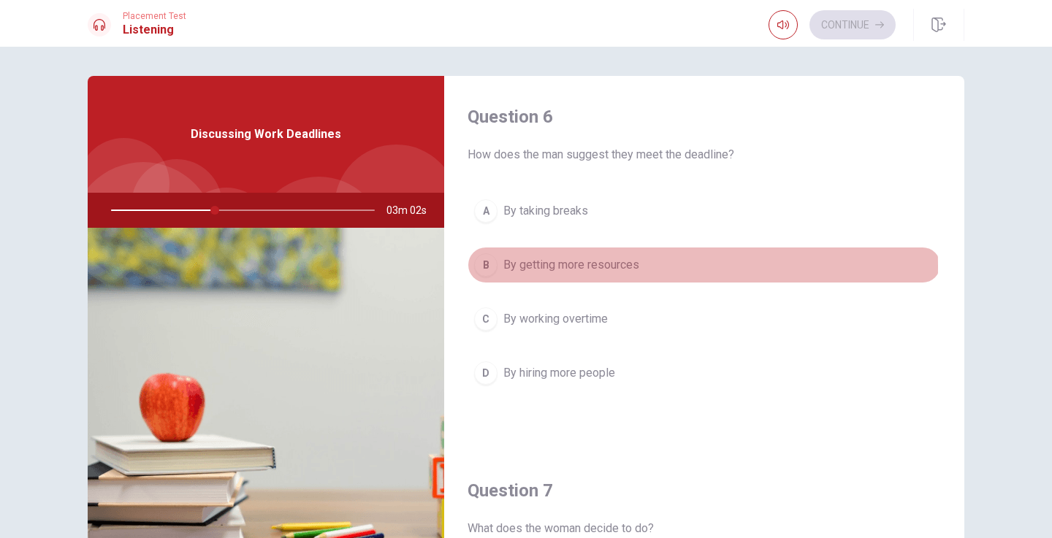
click at [536, 267] on span "By getting more resources" at bounding box center [571, 265] width 136 height 18
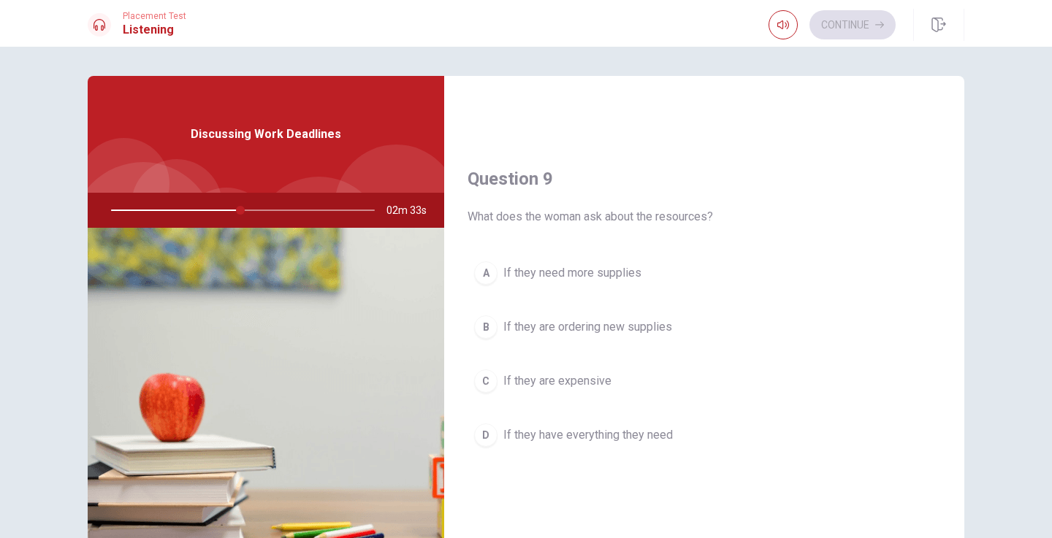
scroll to position [1062, 0]
click at [626, 281] on button "A If they need more supplies" at bounding box center [703, 271] width 473 height 37
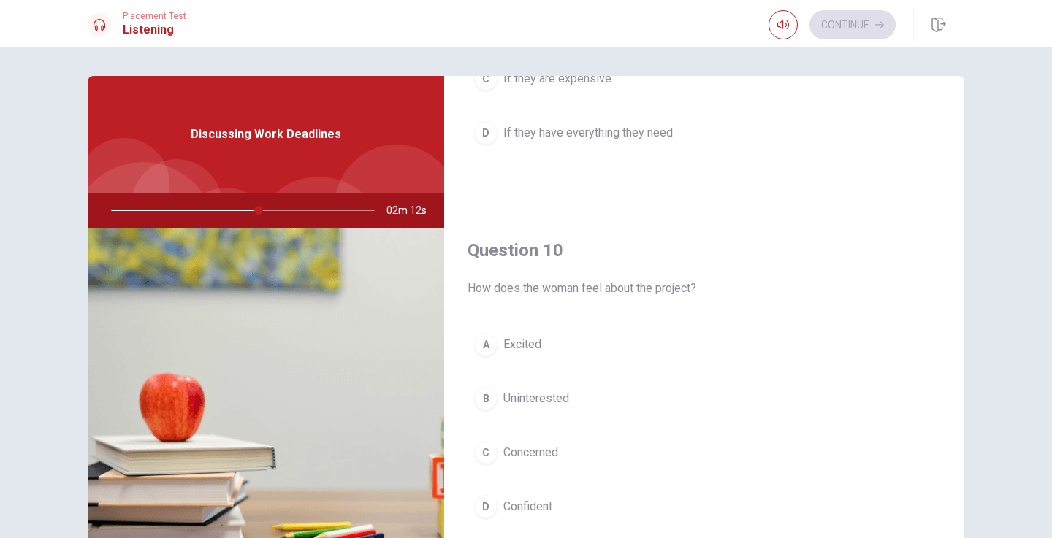
scroll to position [1362, 0]
click at [559, 455] on button "C Concerned" at bounding box center [703, 453] width 473 height 37
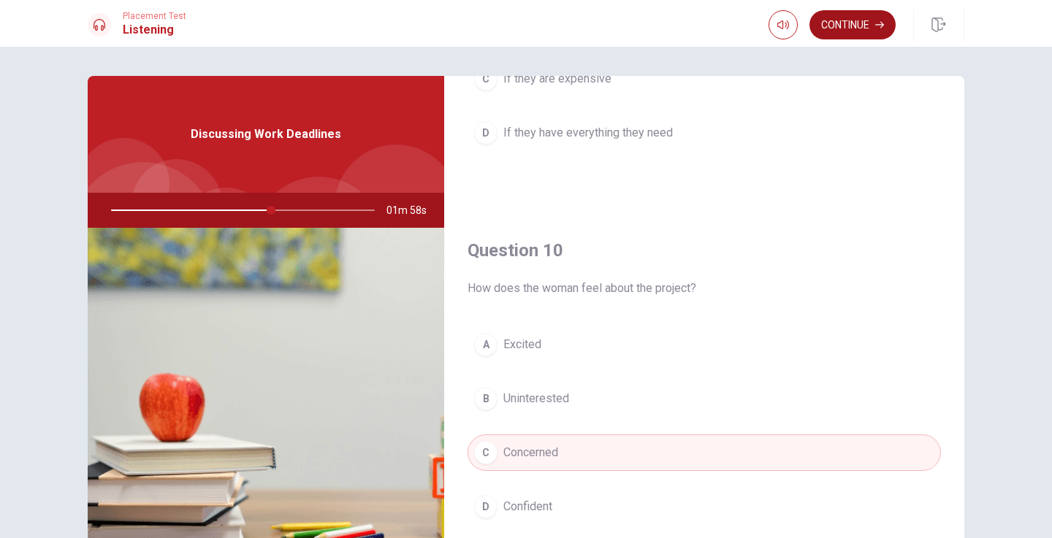
click at [844, 18] on button "Continue" at bounding box center [852, 24] width 86 height 29
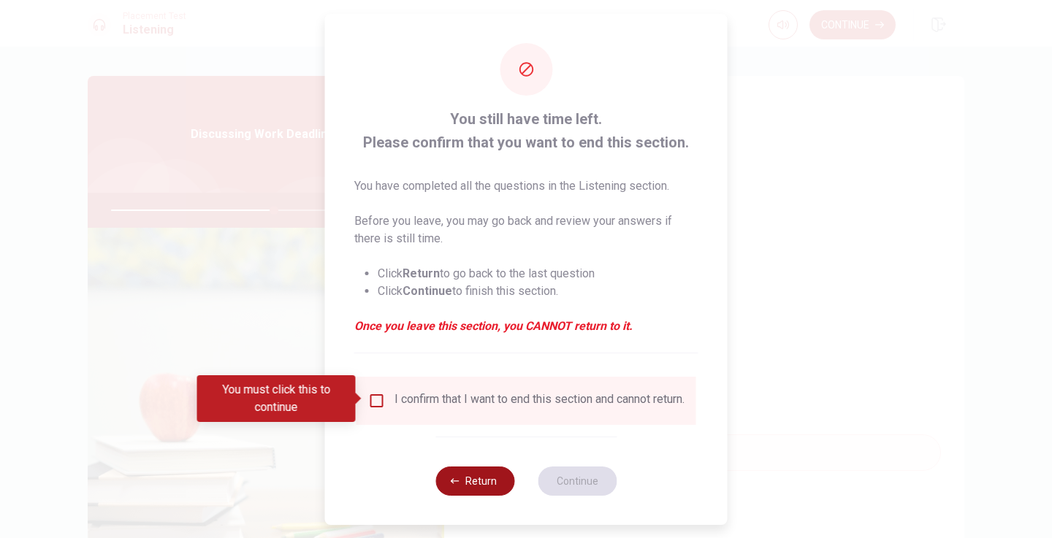
click at [467, 492] on button "Return" at bounding box center [474, 481] width 79 height 29
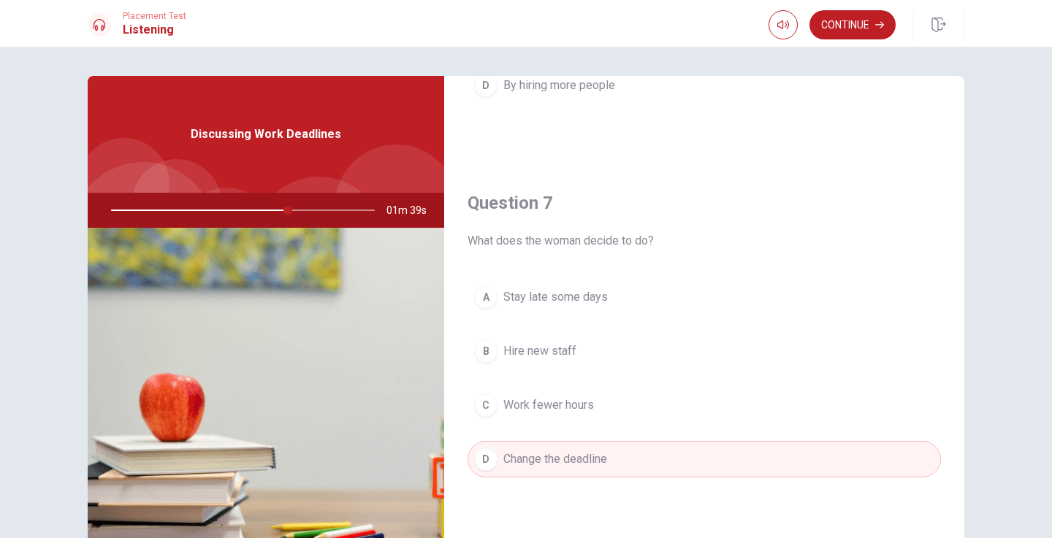
scroll to position [289, 0]
click at [574, 363] on button "B Hire new staff" at bounding box center [703, 350] width 473 height 37
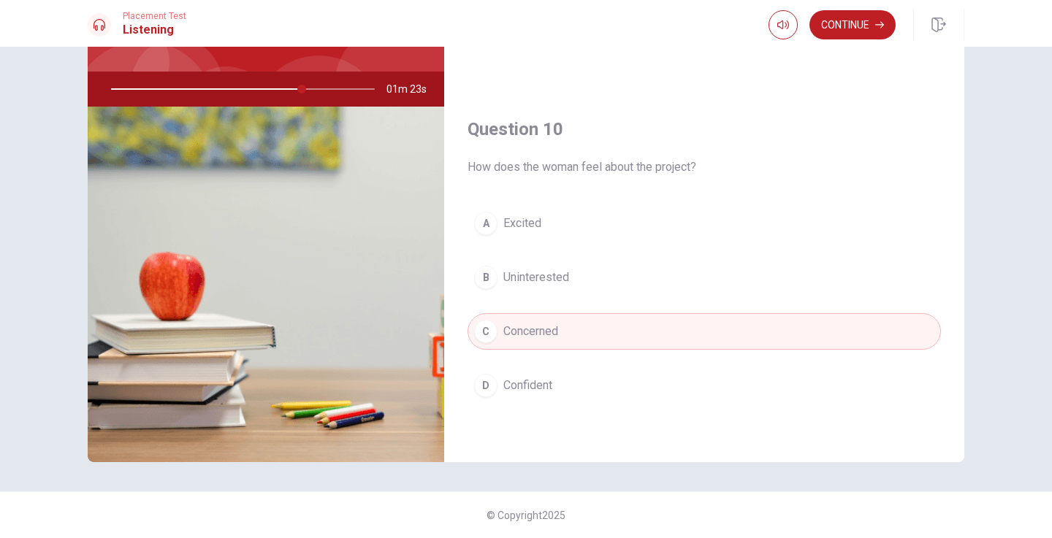
scroll to position [121, 0]
click at [841, 29] on button "Continue" at bounding box center [852, 24] width 86 height 29
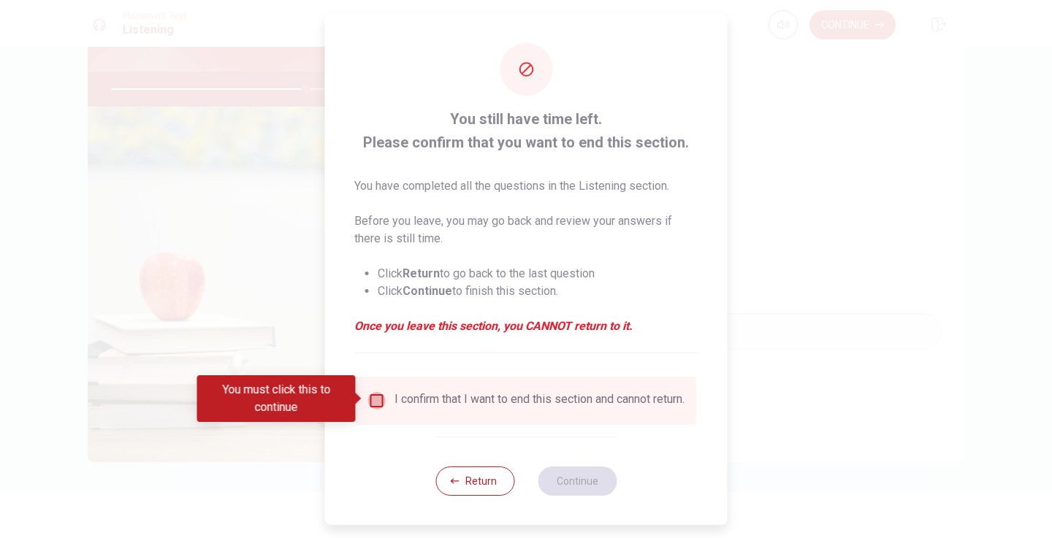
click at [375, 401] on input "You must click this to continue" at bounding box center [377, 401] width 18 height 18
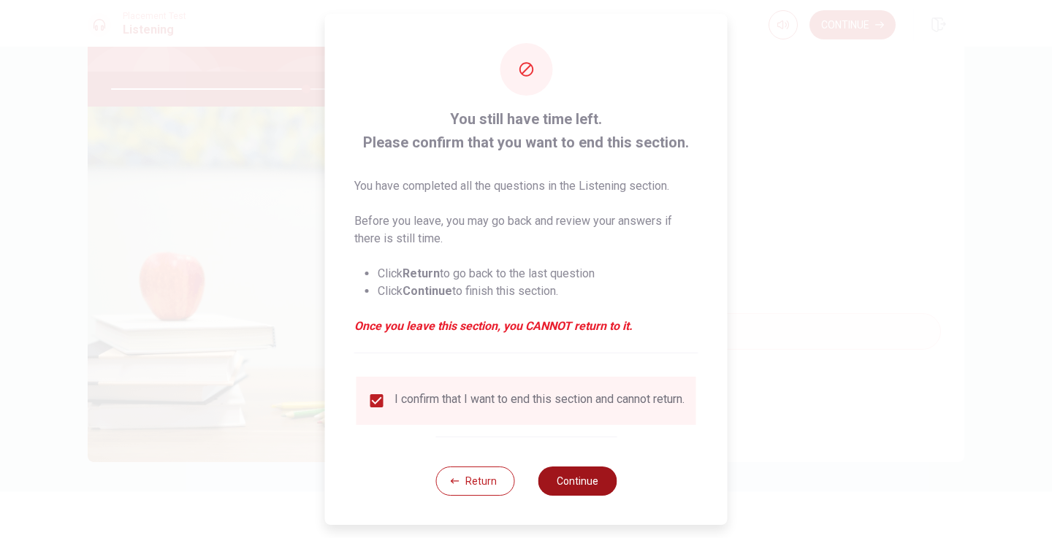
click at [566, 486] on button "Continue" at bounding box center [577, 481] width 79 height 29
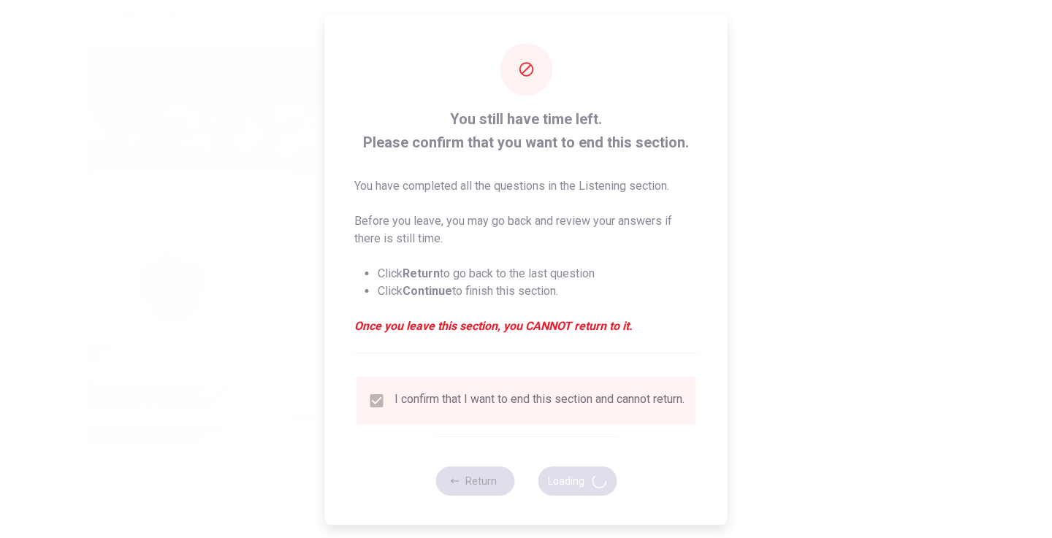
type input "75"
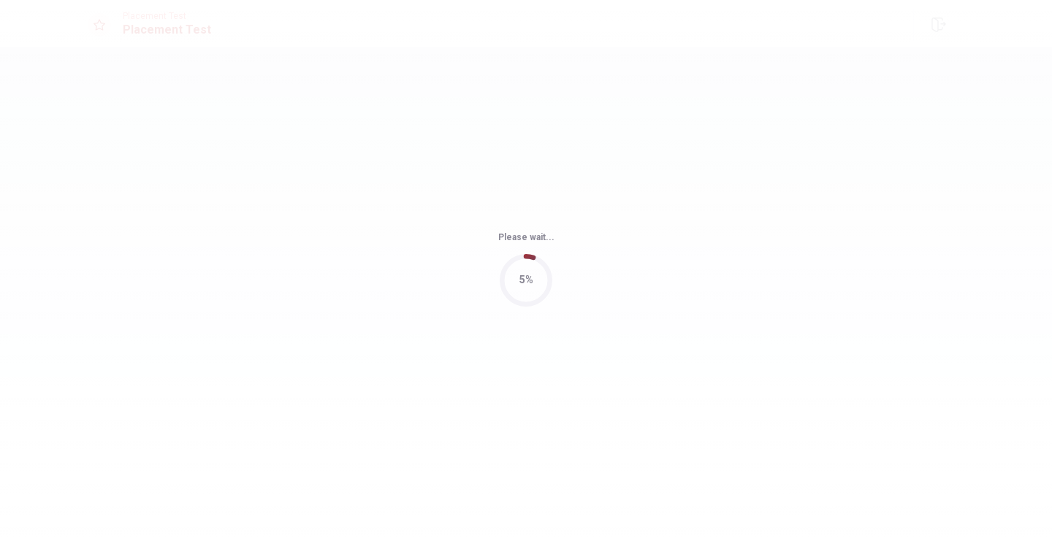
scroll to position [0, 0]
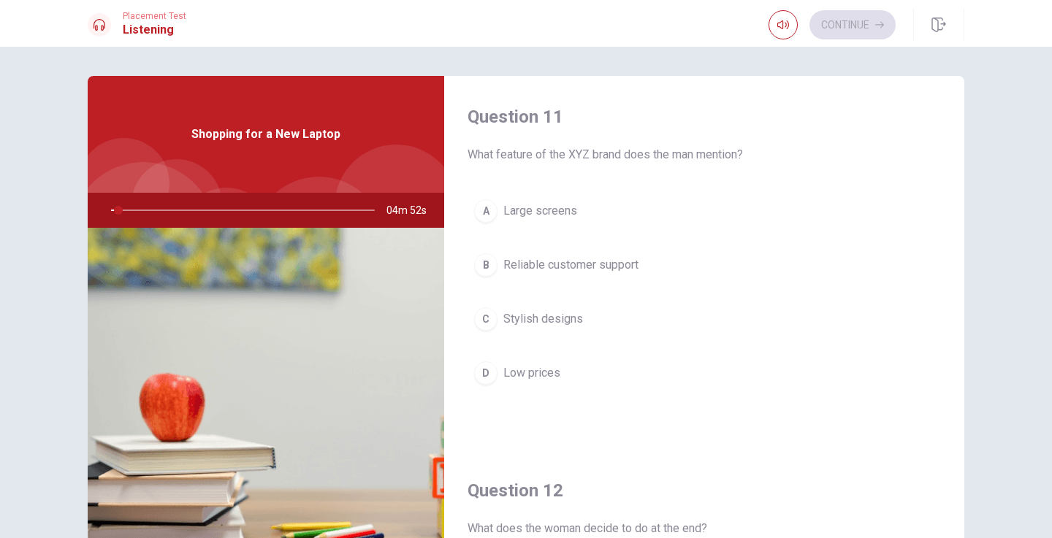
drag, startPoint x: 465, startPoint y: 153, endPoint x: 689, endPoint y: 153, distance: 224.2
click at [689, 153] on span "What feature of the XYZ brand does the man mention?" at bounding box center [703, 155] width 473 height 18
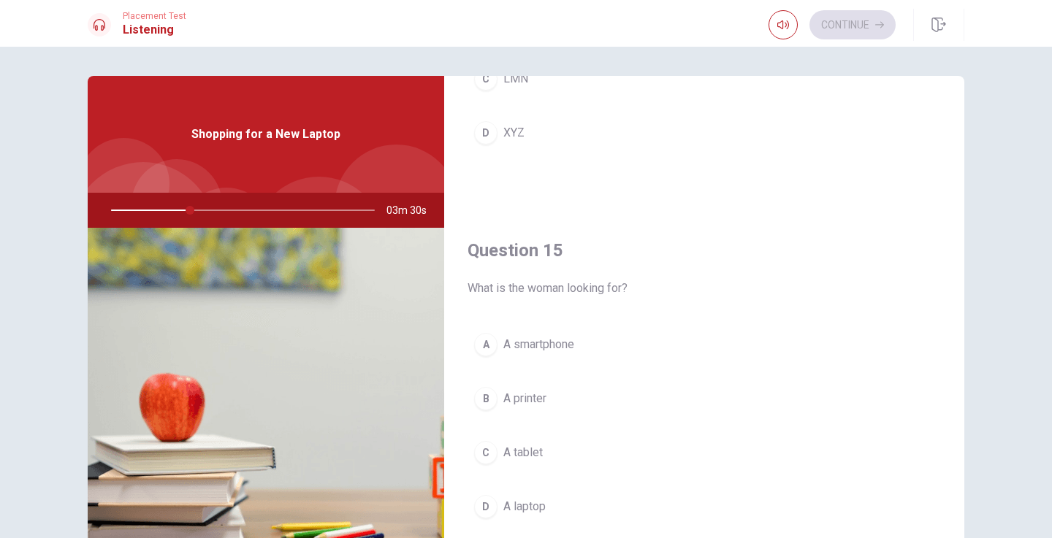
scroll to position [1362, 0]
click at [565, 502] on button "D A laptop" at bounding box center [703, 507] width 473 height 37
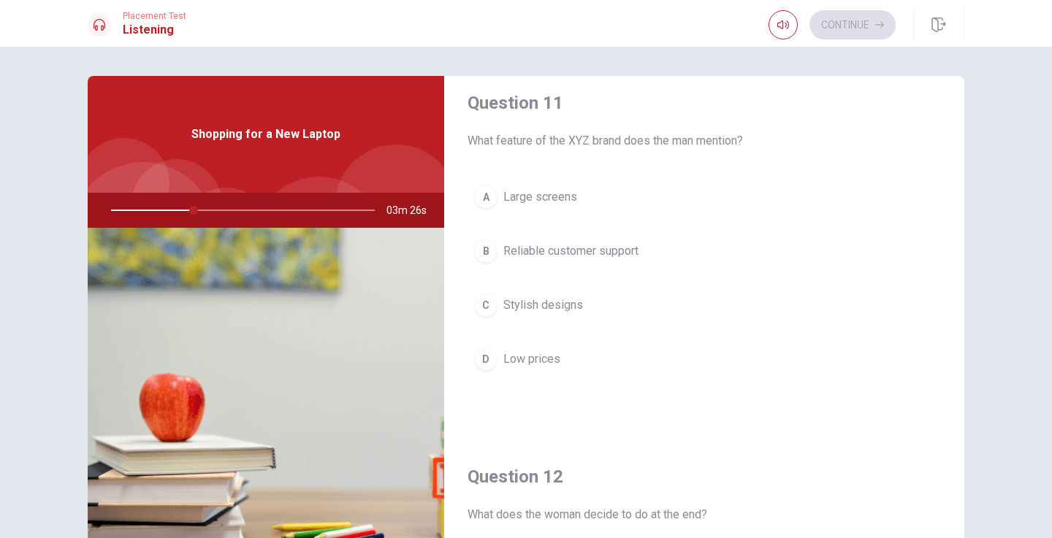
scroll to position [13, 0]
click at [603, 256] on span "Reliable customer support" at bounding box center [570, 252] width 135 height 18
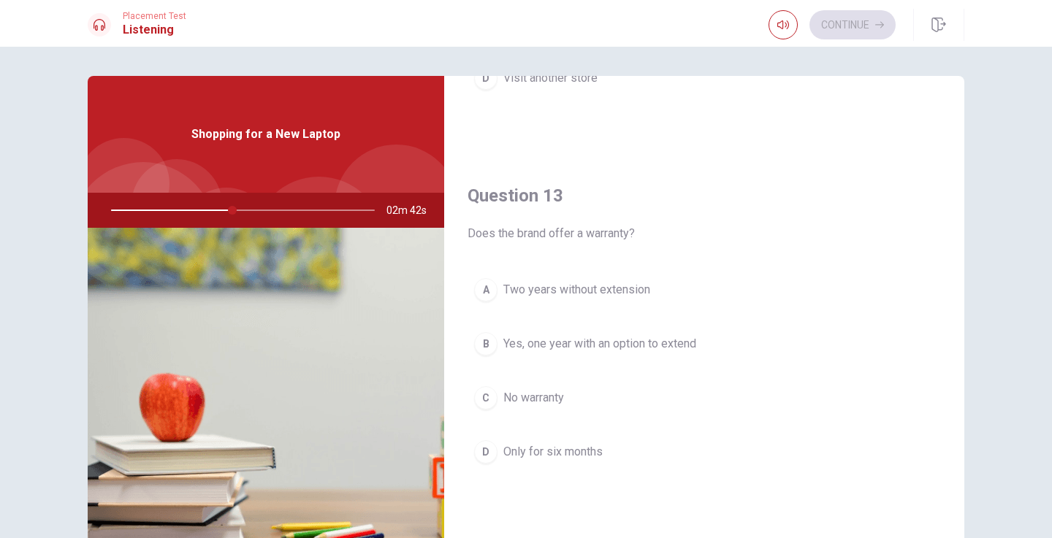
scroll to position [669, 0]
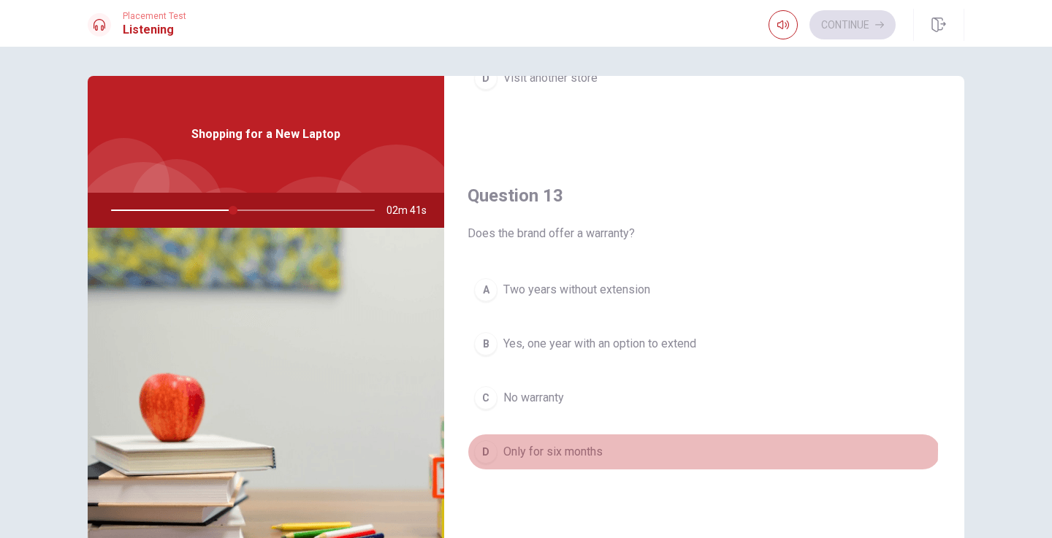
click at [610, 450] on button "D Only for six months" at bounding box center [703, 452] width 473 height 37
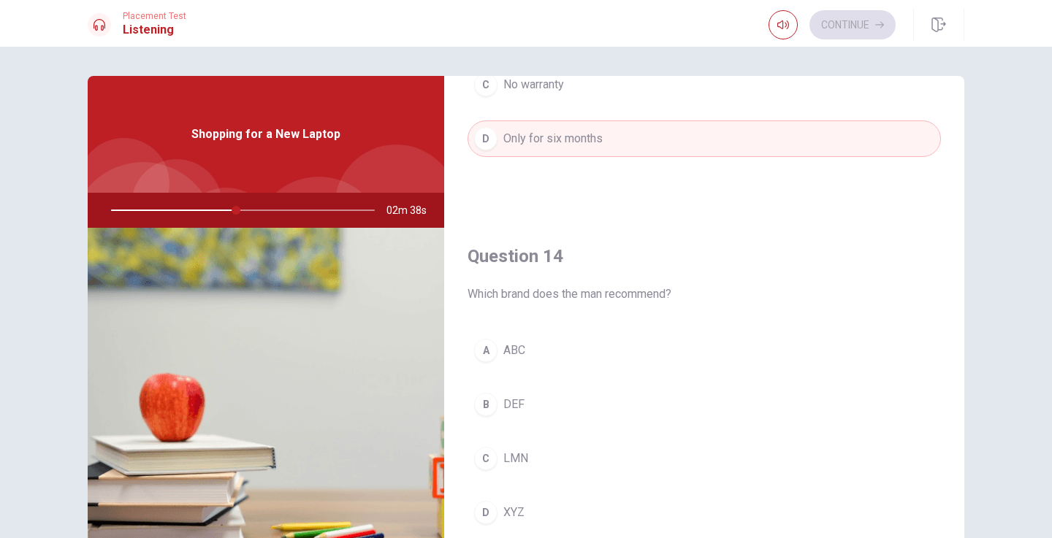
scroll to position [984, 0]
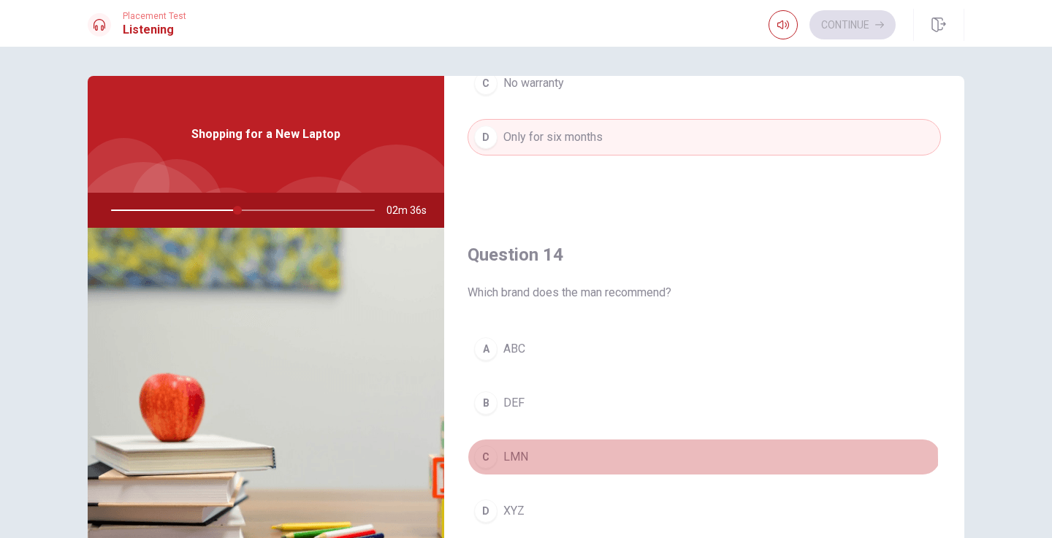
click at [546, 460] on button "C LMN" at bounding box center [703, 457] width 473 height 37
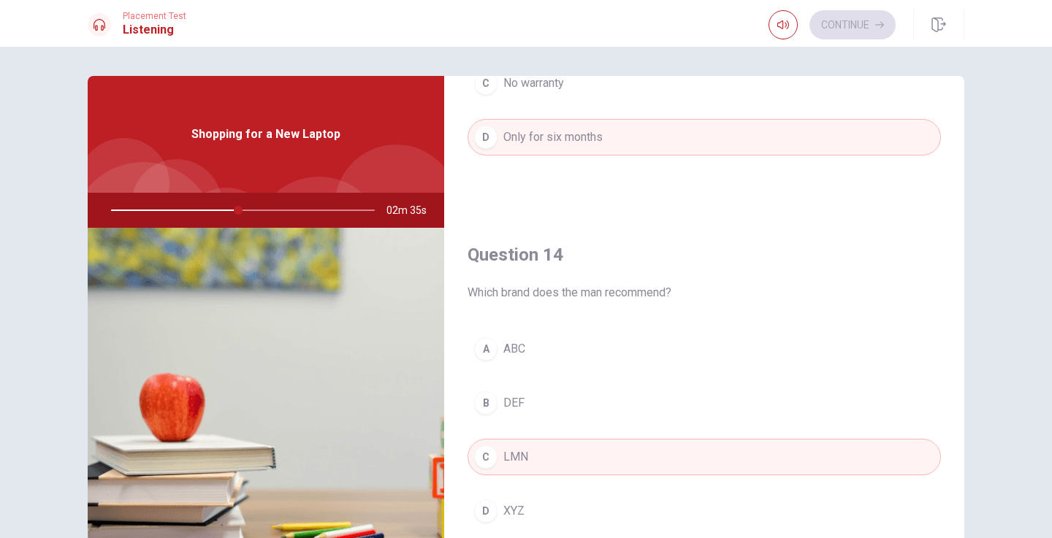
click at [554, 400] on button "B DEF" at bounding box center [703, 403] width 473 height 37
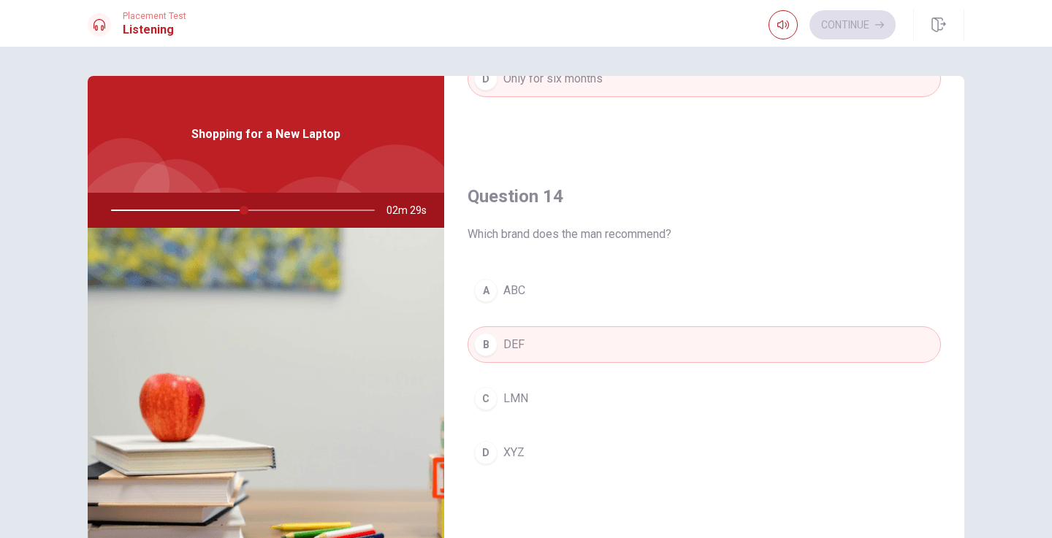
scroll to position [1015, 0]
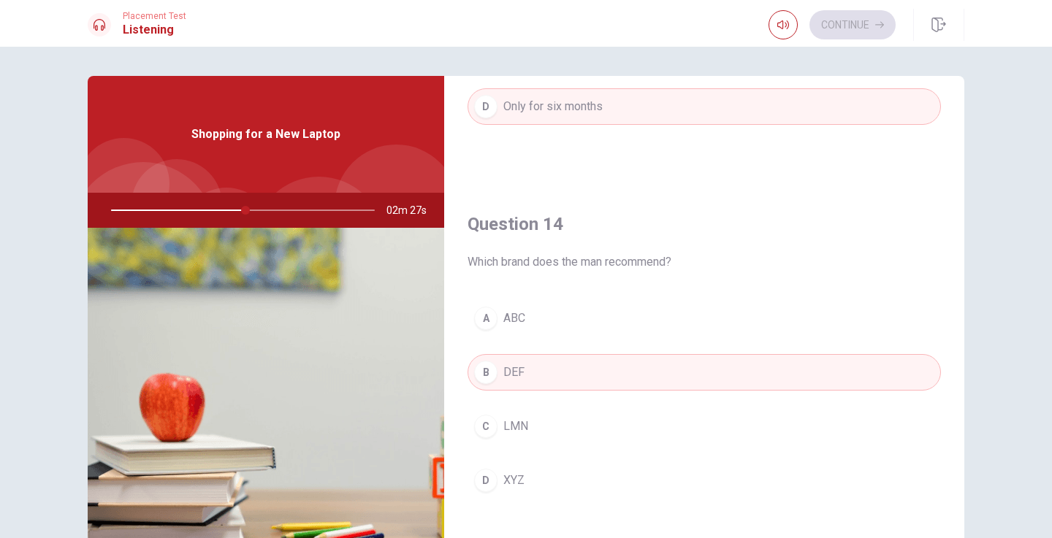
click at [570, 435] on button "C LMN" at bounding box center [703, 426] width 473 height 37
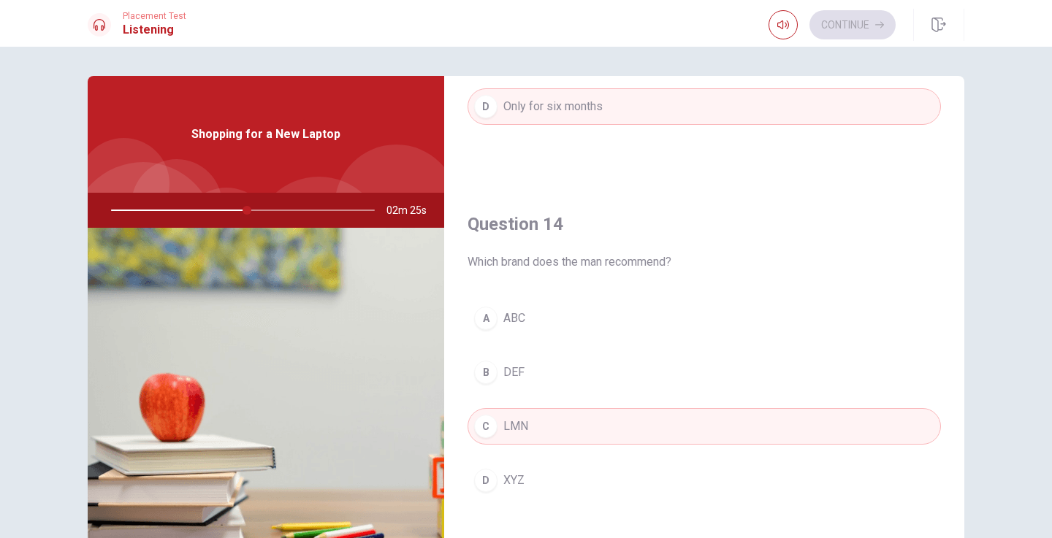
click at [588, 375] on button "B DEF" at bounding box center [703, 372] width 473 height 37
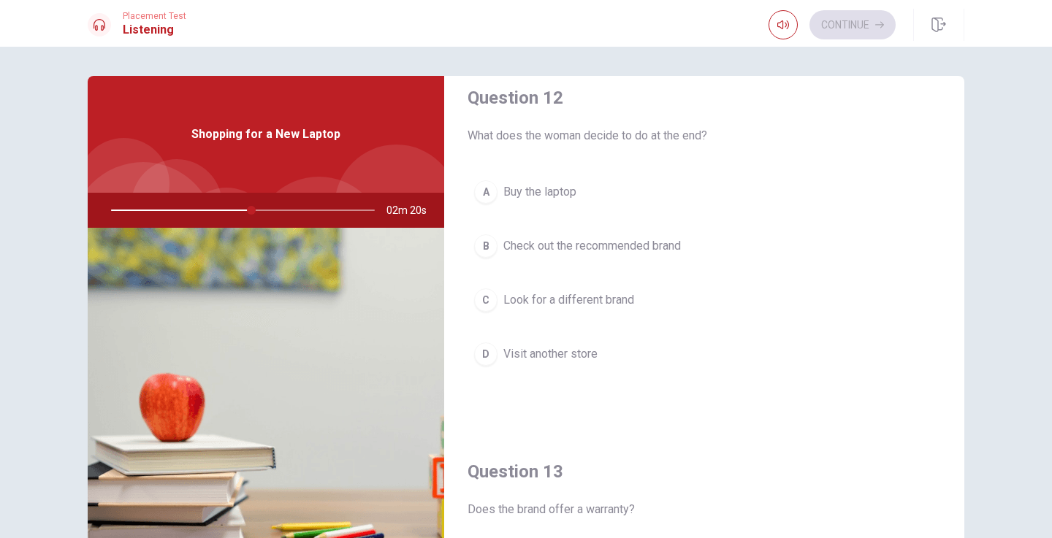
scroll to position [389, 0]
click at [605, 364] on button "D Visit another store" at bounding box center [703, 358] width 473 height 37
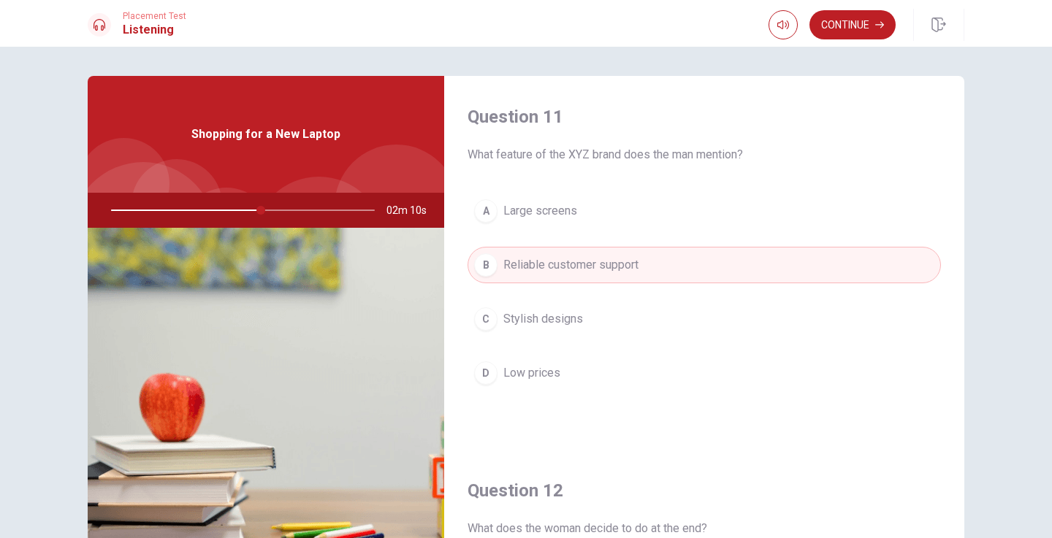
scroll to position [0, 0]
click at [839, 31] on button "Continue" at bounding box center [852, 24] width 86 height 29
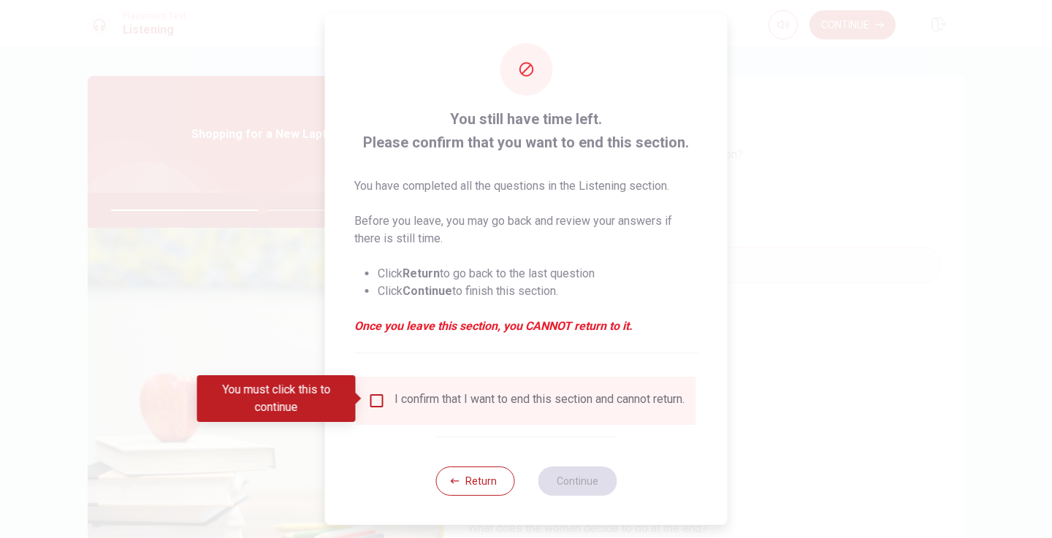
click at [375, 400] on input "You must click this to continue" at bounding box center [377, 401] width 18 height 18
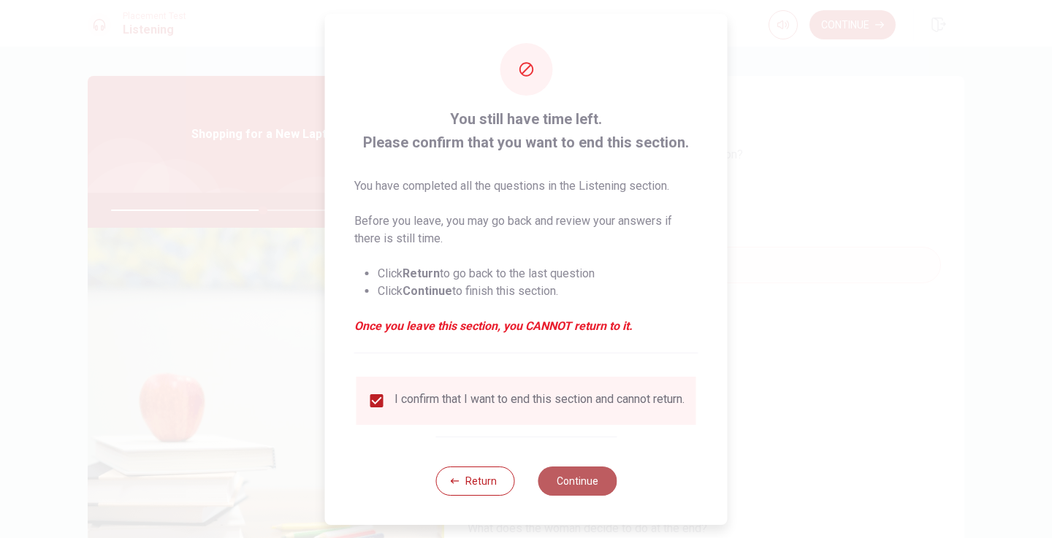
click at [588, 489] on button "Continue" at bounding box center [577, 481] width 79 height 29
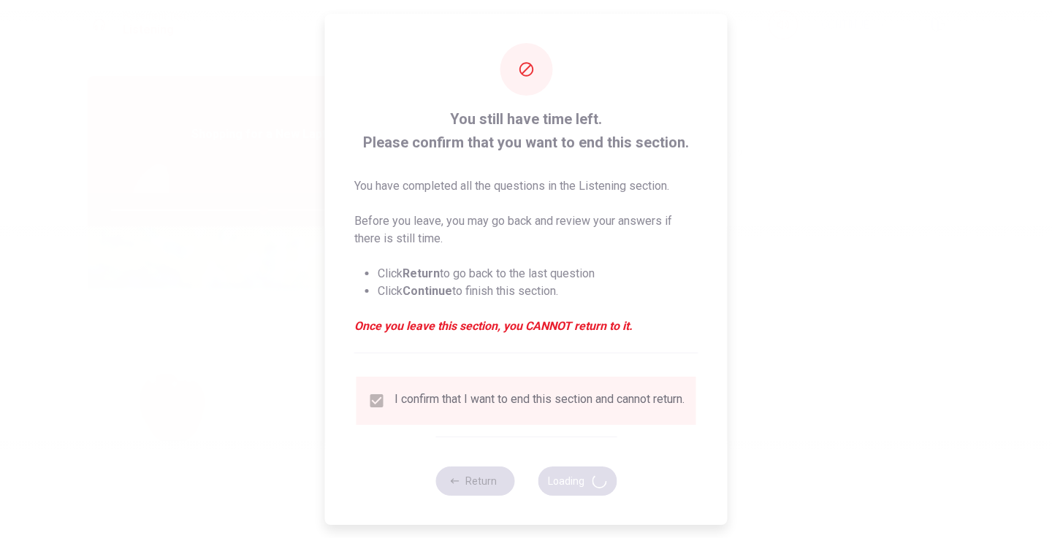
type input "58"
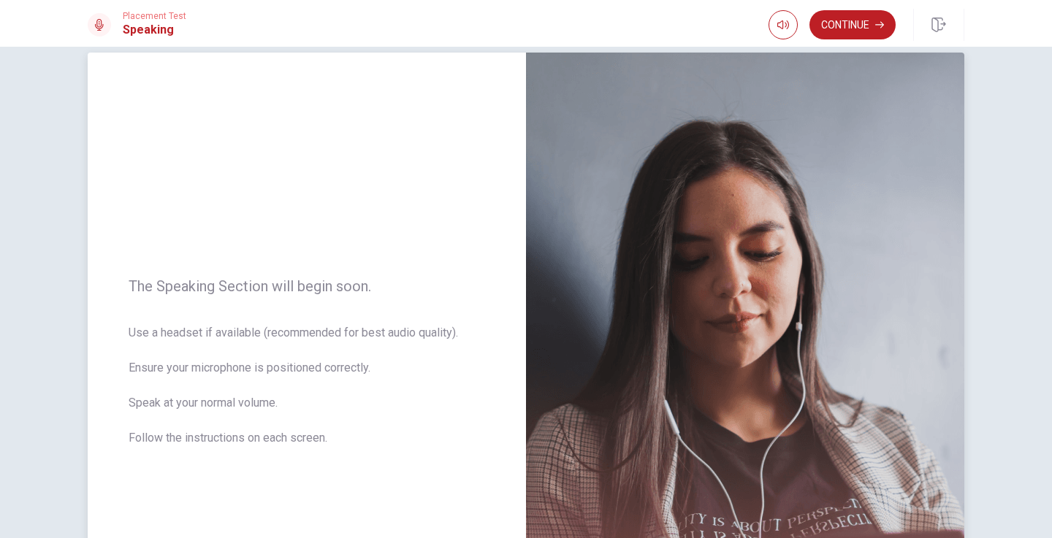
scroll to position [23, 0]
click at [847, 27] on button "Continue" at bounding box center [852, 24] width 86 height 29
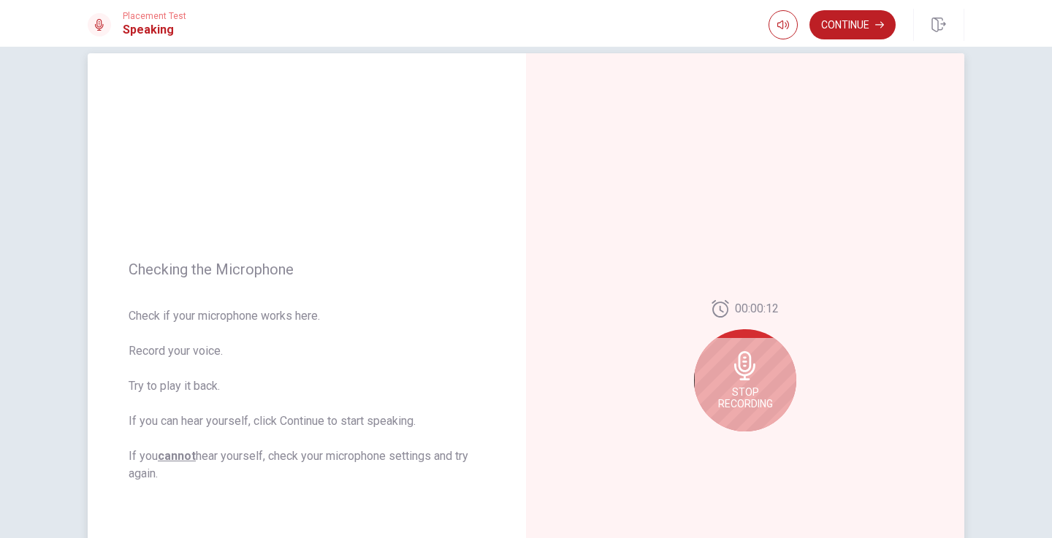
click at [744, 370] on icon at bounding box center [744, 365] width 29 height 29
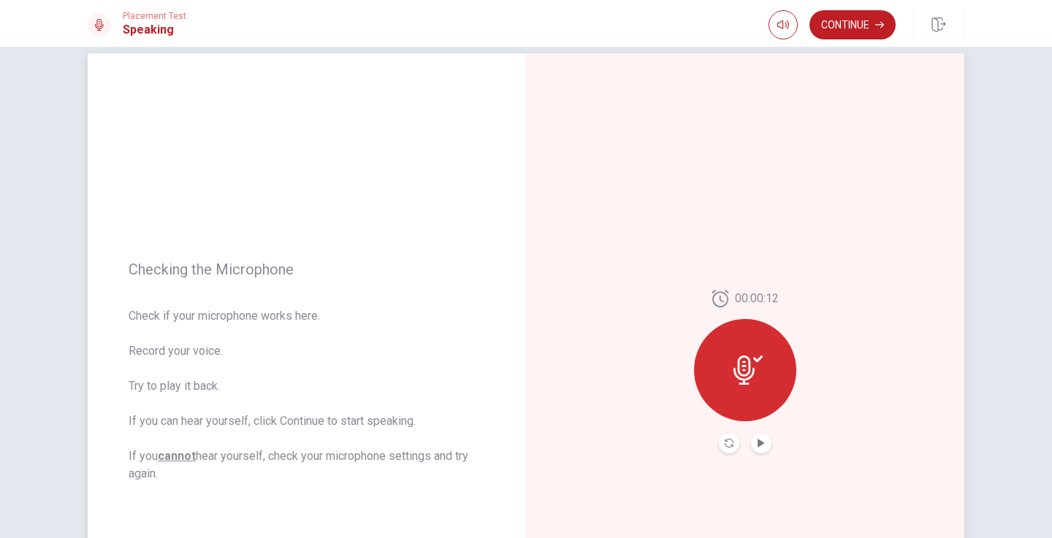
click at [729, 363] on div at bounding box center [745, 370] width 102 height 102
click at [764, 446] on button "Play Audio" at bounding box center [761, 443] width 20 height 20
click at [748, 359] on icon at bounding box center [743, 370] width 21 height 29
click at [862, 32] on button "Continue" at bounding box center [852, 24] width 86 height 29
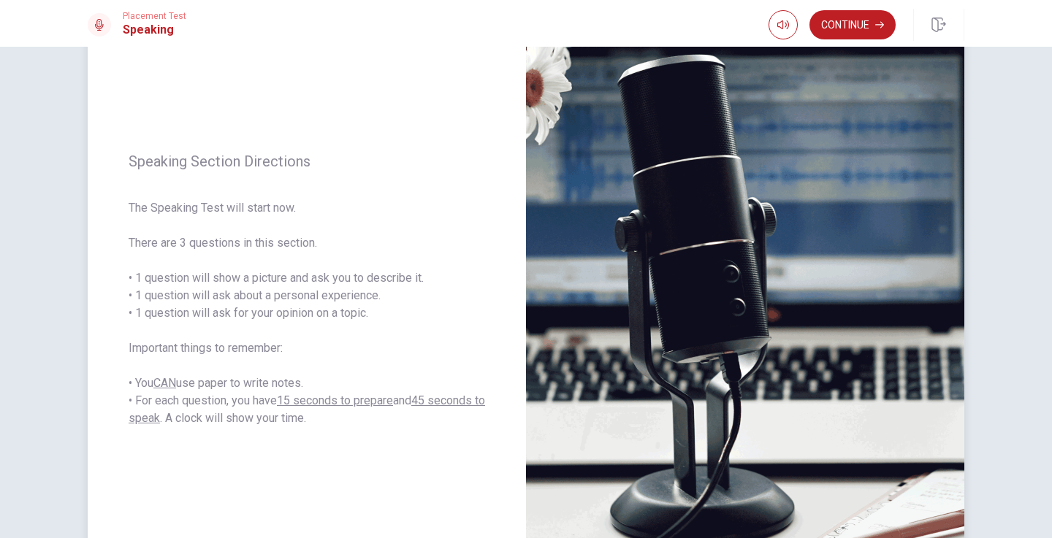
scroll to position [109, 0]
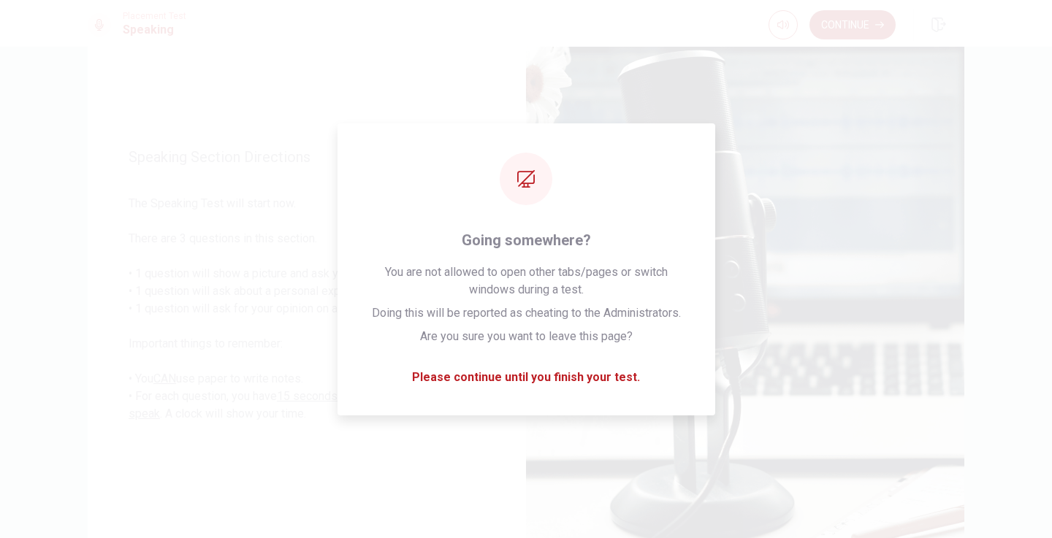
click at [866, 31] on button "Continue" at bounding box center [852, 24] width 86 height 29
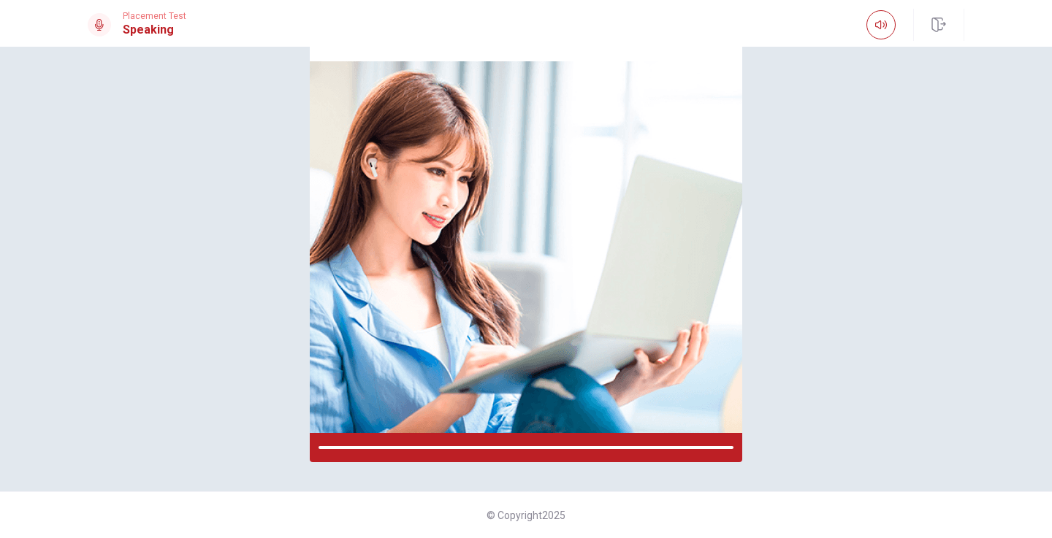
scroll to position [102, 0]
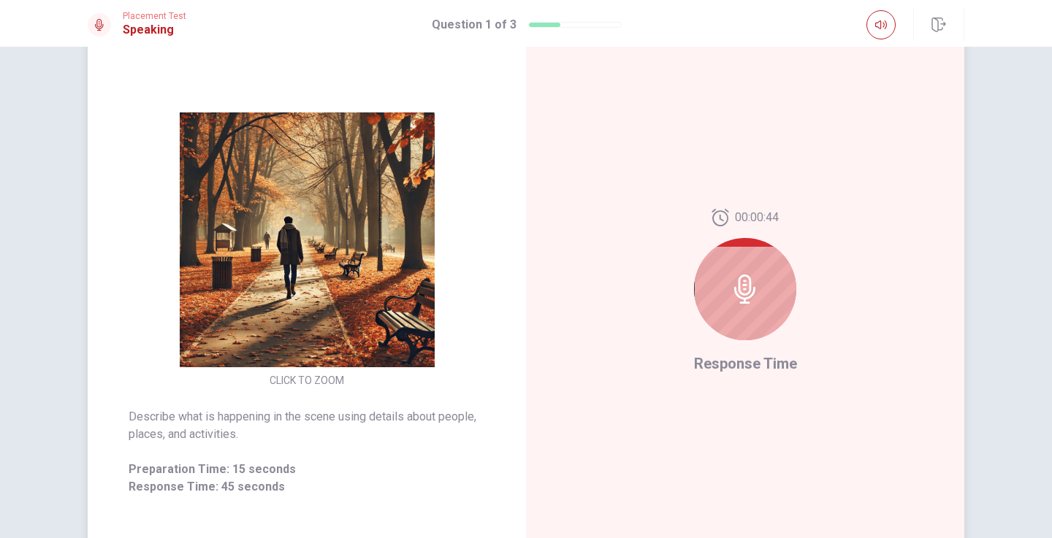
click at [744, 293] on icon at bounding box center [744, 289] width 29 height 29
click at [743, 272] on div at bounding box center [745, 289] width 102 height 102
click at [733, 275] on icon at bounding box center [744, 289] width 29 height 29
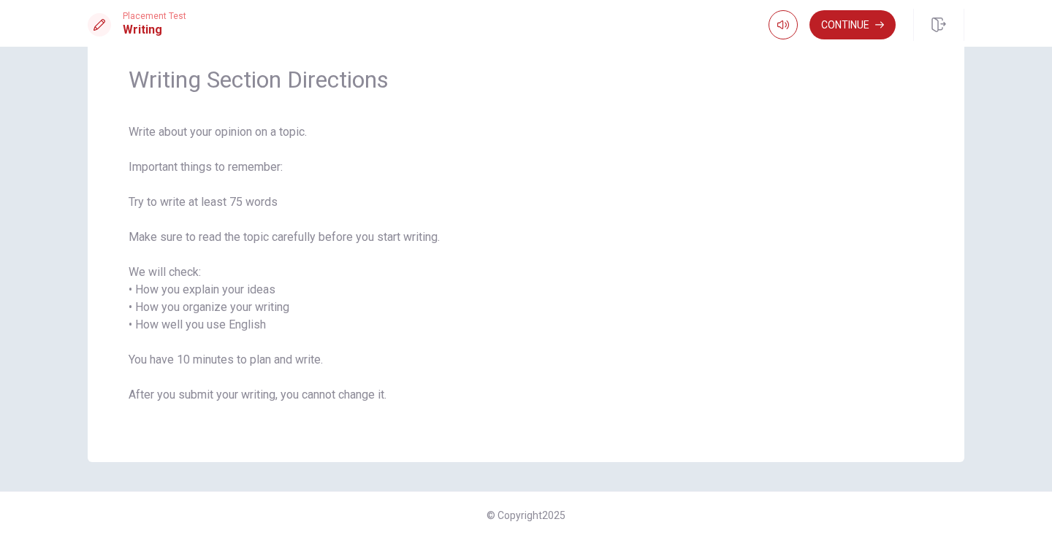
scroll to position [52, 0]
click at [863, 17] on button "Continue" at bounding box center [852, 24] width 86 height 29
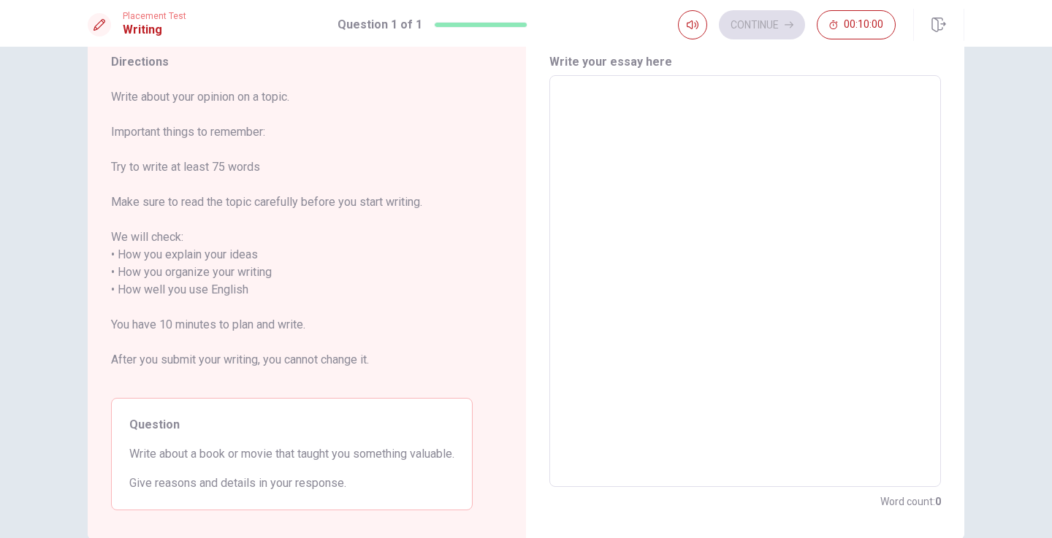
click at [636, 124] on textarea at bounding box center [744, 282] width 371 height 388
type textarea "p"
type textarea "x"
type textarea "P"
type textarea "x"
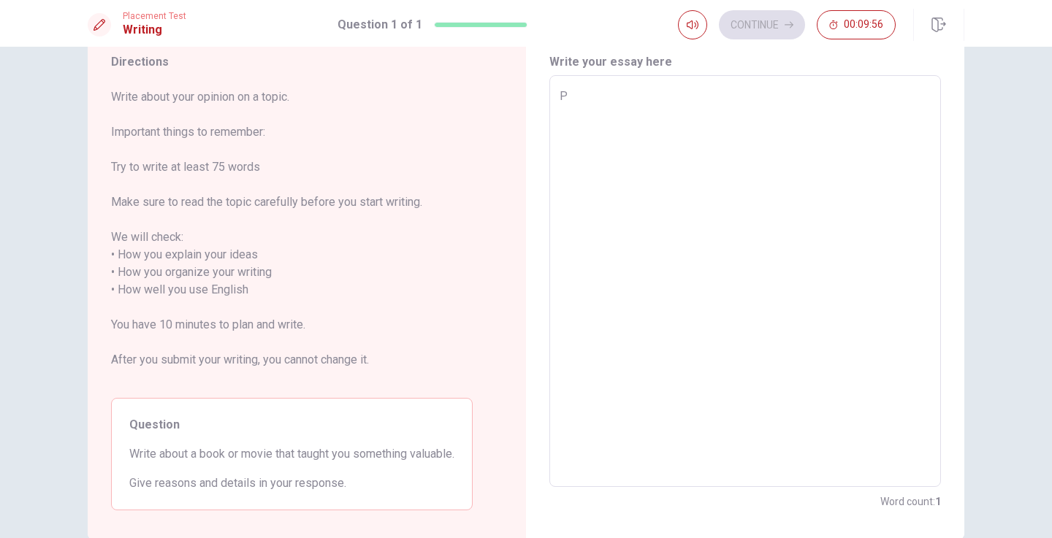
type textarea "Pr"
type textarea "x"
type textarea "P"
type textarea "x"
type textarea "Pe"
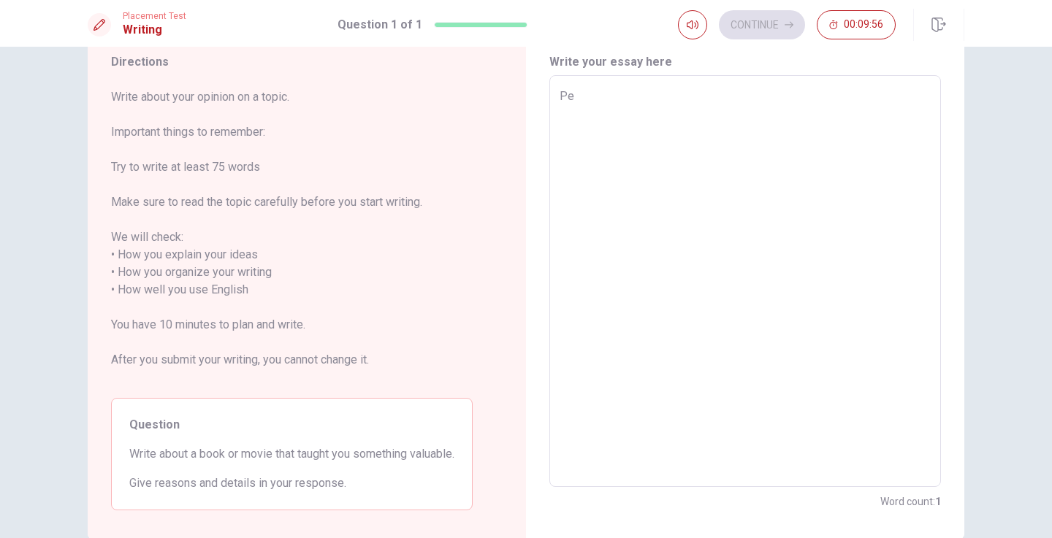
type textarea "x"
type textarea "Peo"
type textarea "x"
type textarea "Peop"
type textarea "x"
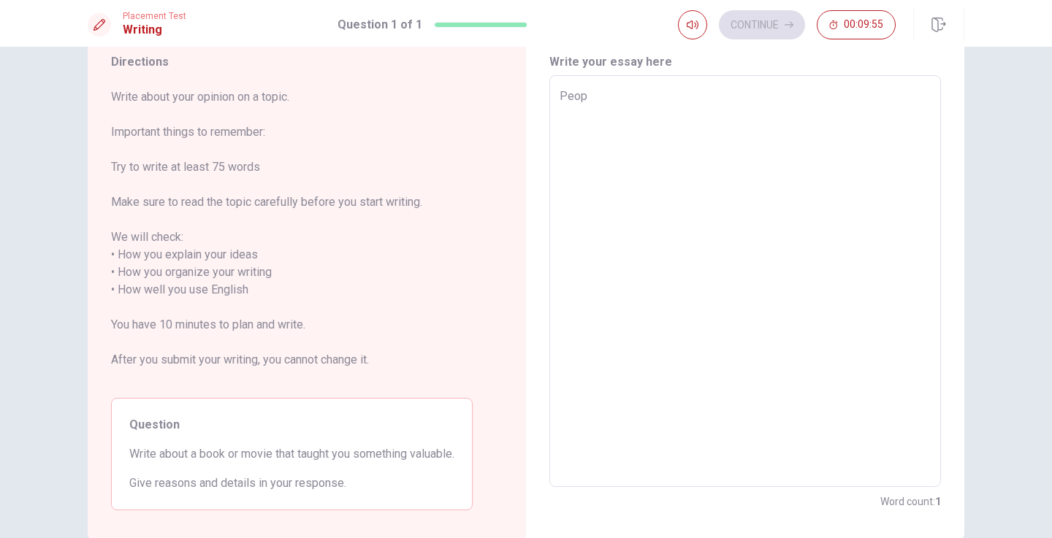
type textarea "Peopl"
type textarea "x"
type textarea "People"
type textarea "x"
type textarea "People"
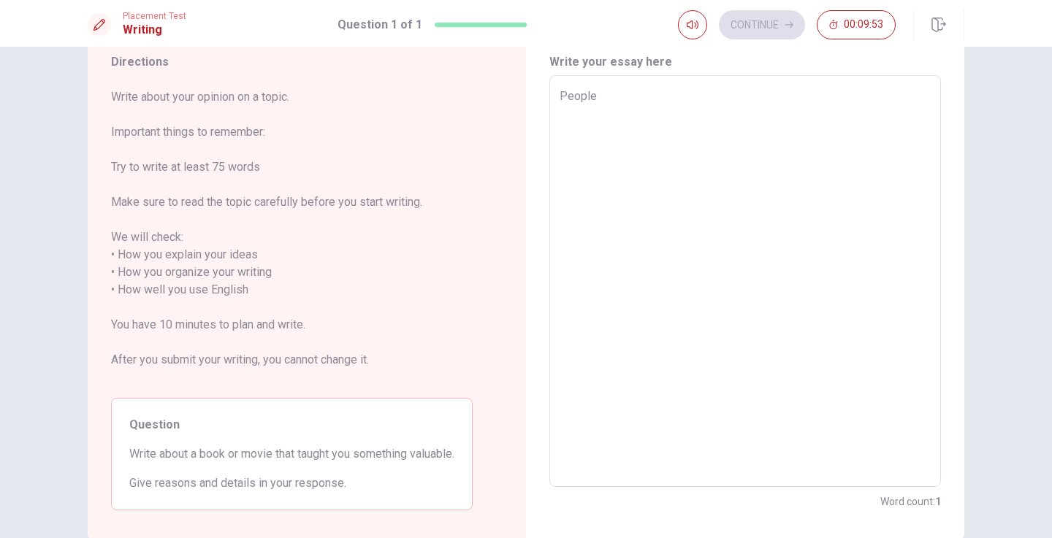
type textarea "x"
type textarea "People a"
type textarea "x"
type textarea "People an"
type textarea "x"
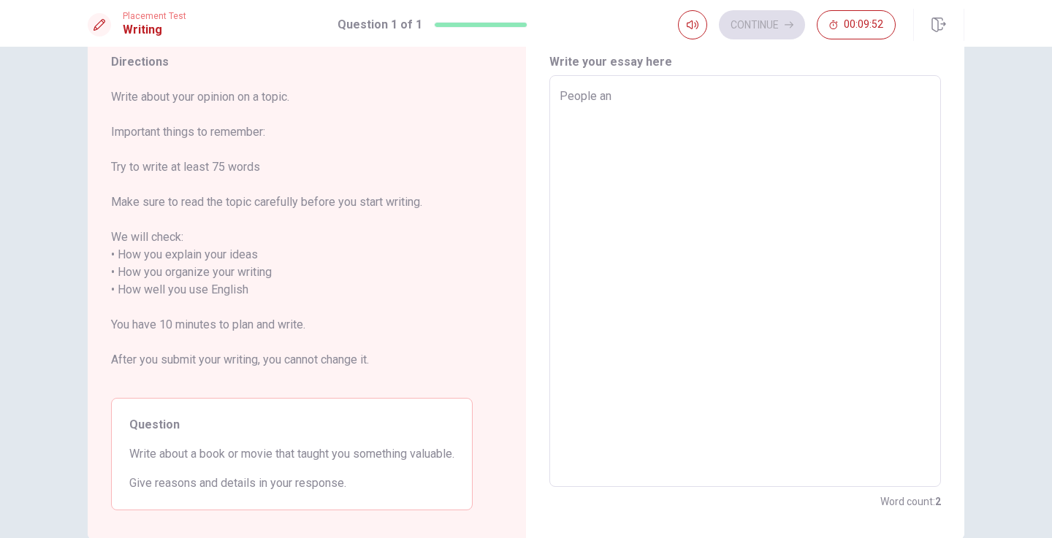
type textarea "People and"
type textarea "x"
type textarea "People and"
type textarea "x"
type textarea "People and a"
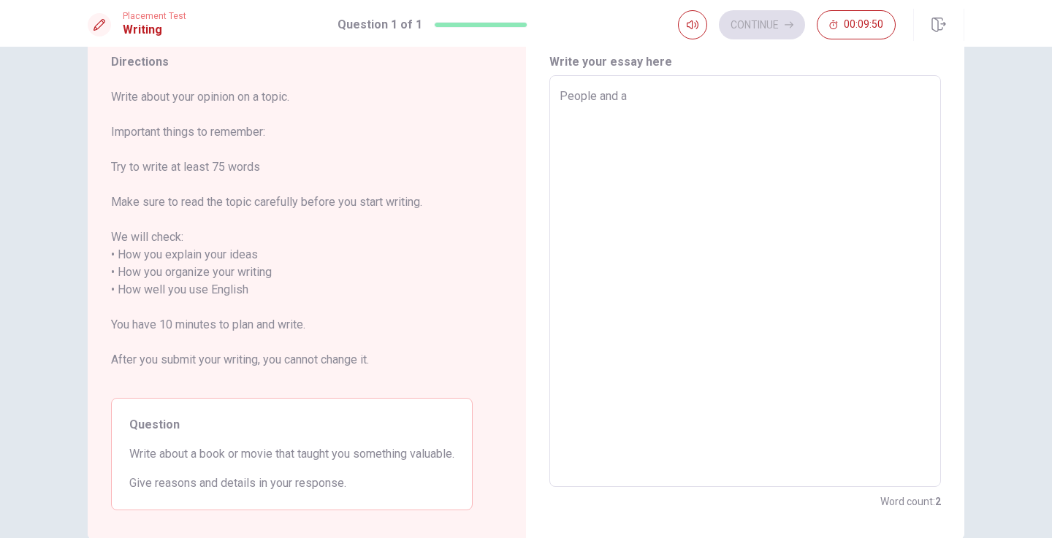
type textarea "x"
type textarea "People and an"
type textarea "x"
type textarea "People and ani"
type textarea "x"
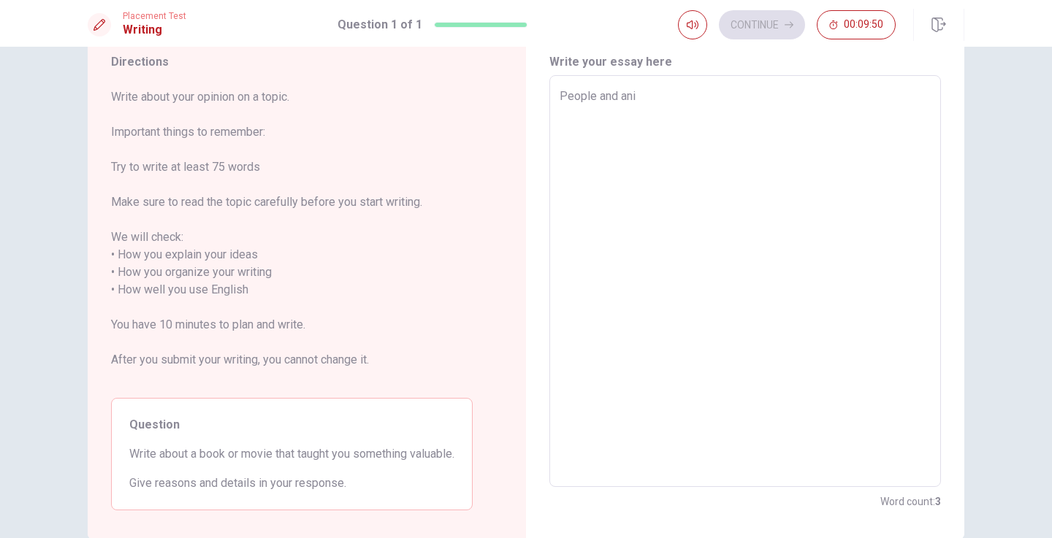
type textarea "People and anim"
type textarea "x"
type textarea "People and anima"
type textarea "x"
type textarea "People and animal"
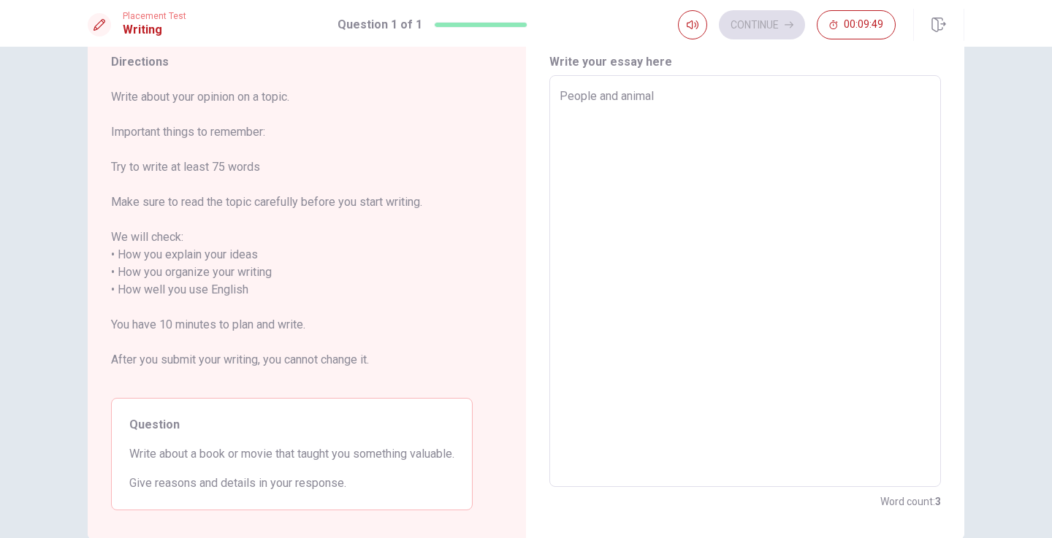
type textarea "x"
type textarea "People and animals"
type textarea "x"
type textarea "People and animals"
type textarea "x"
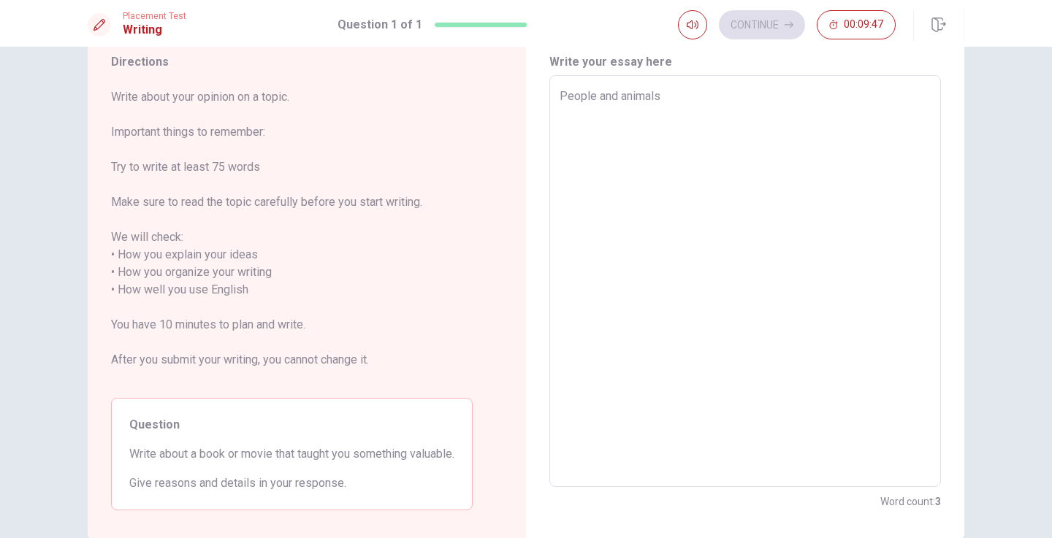
type textarea "People and animals h"
type textarea "x"
type textarea "People and animals ha"
type textarea "x"
type textarea "People and animals hav"
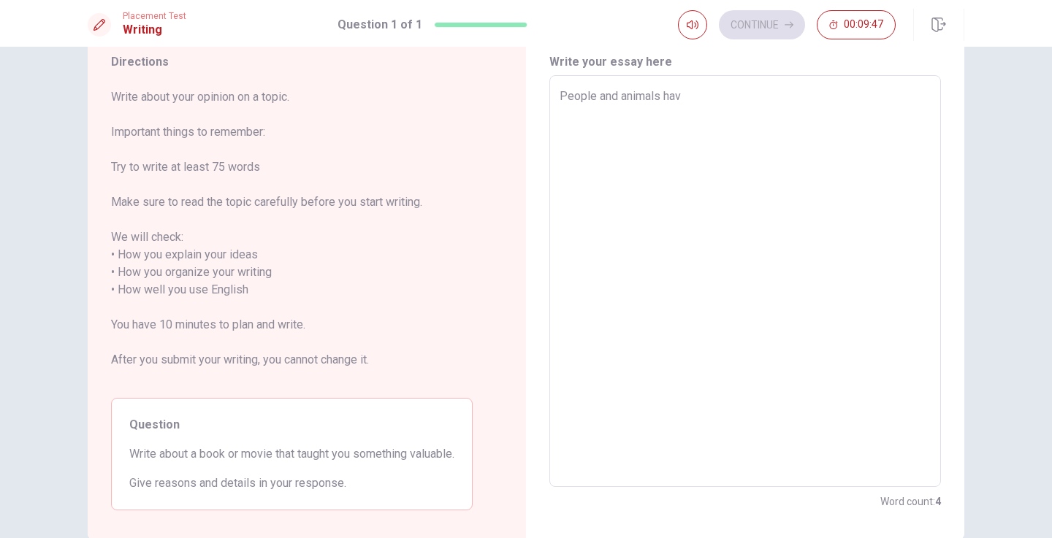
type textarea "x"
type textarea "People and animals have"
type textarea "x"
type textarea "People and animals have"
type textarea "x"
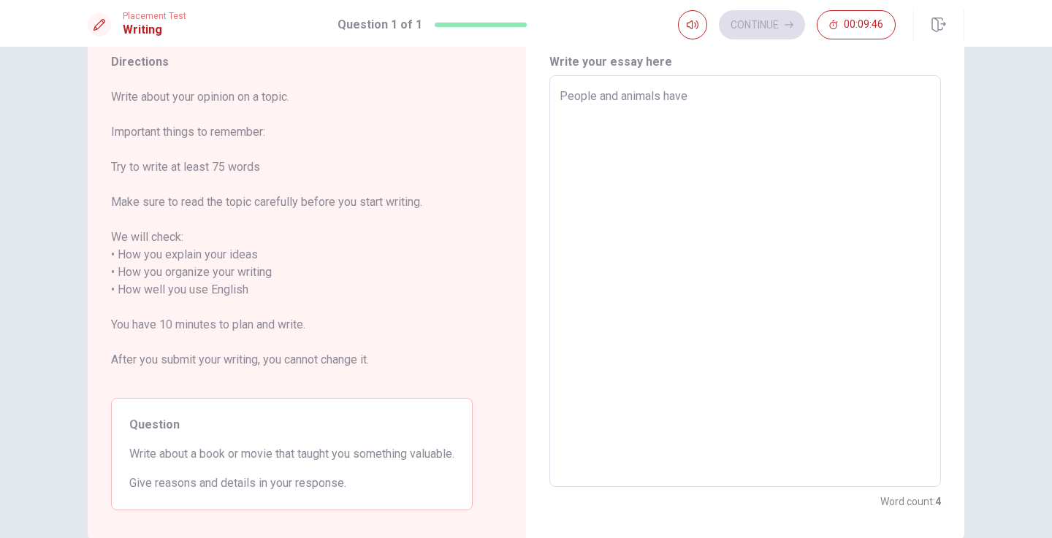
type textarea "People and animals have a"
type textarea "x"
type textarea "People and animals have a"
type textarea "x"
type textarea "People and animals have a v"
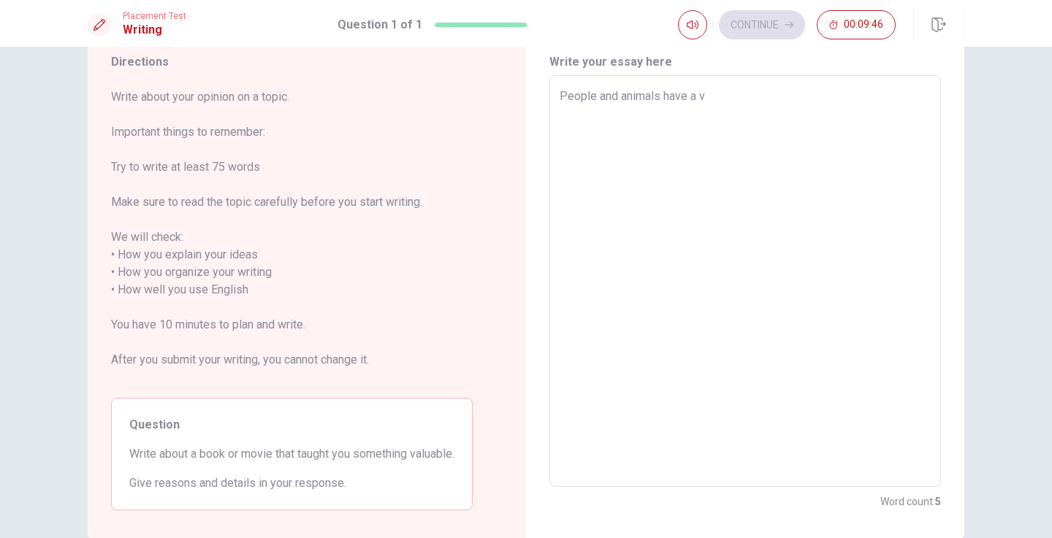
type textarea "x"
type textarea "People and animals have a ve"
type textarea "x"
type textarea "People and animals have a ver"
type textarea "x"
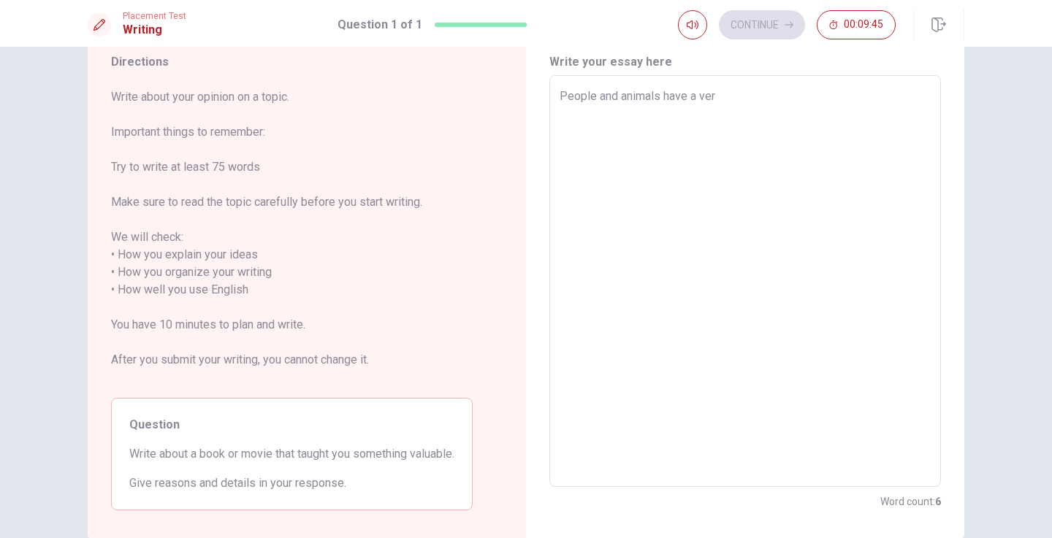
type textarea "People and animals have a very"
type textarea "x"
type textarea "People and animals have a very"
type textarea "x"
type textarea "People and animals have a very s"
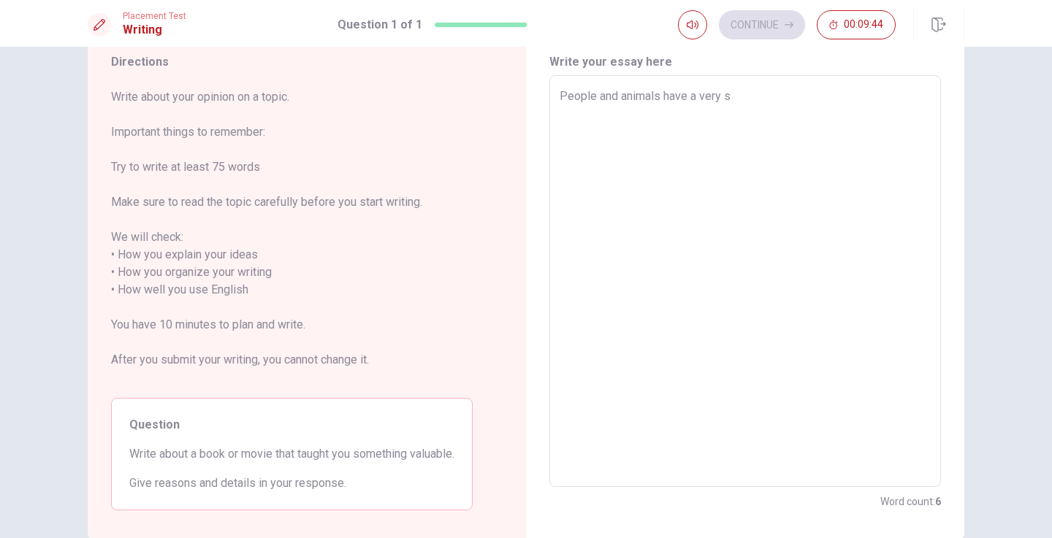
type textarea "x"
type textarea "People and animals have a very sp"
type textarea "x"
type textarea "People and animals have a very spe"
type textarea "x"
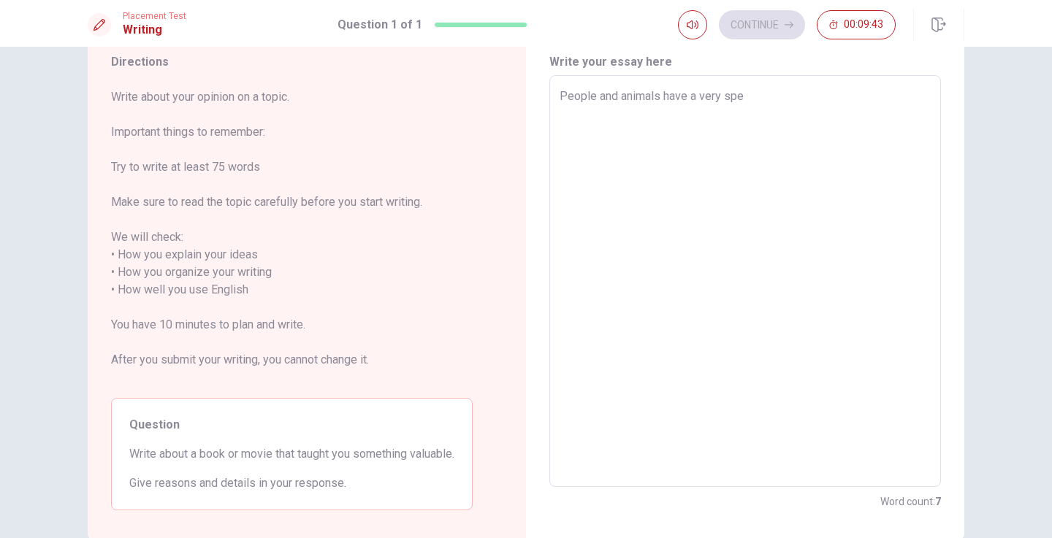
type textarea "People and animals have a very spec"
type textarea "x"
type textarea "People and animals have a very speci"
type textarea "x"
type textarea "People and animals have a very specia"
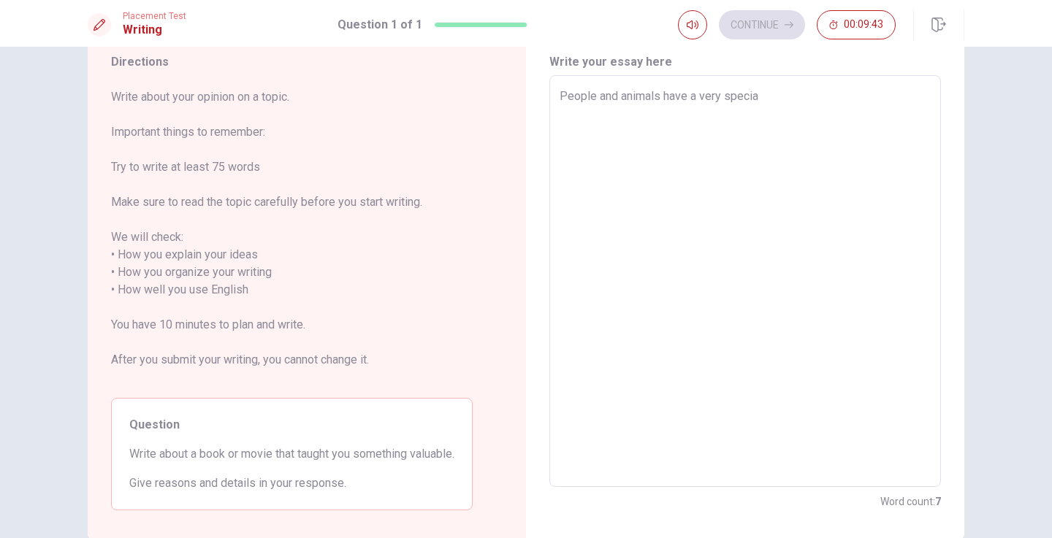
type textarea "x"
type textarea "People and animals have a very special"
type textarea "x"
type textarea "People and animals have a very special"
type textarea "x"
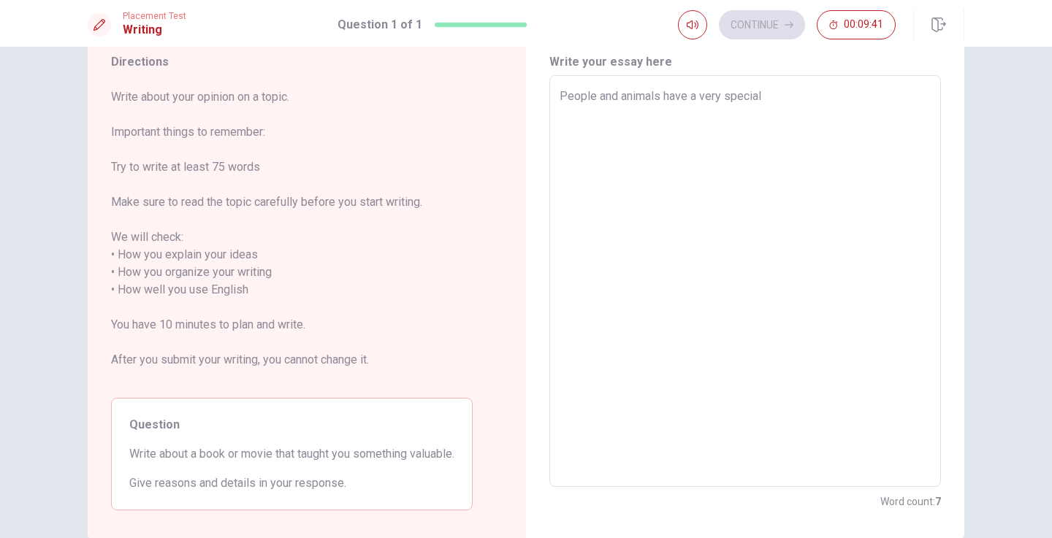
type textarea "People and animals have a very special r"
type textarea "x"
type textarea "People and animals have a very special re"
type textarea "x"
type textarea "People and animals have a very special rel"
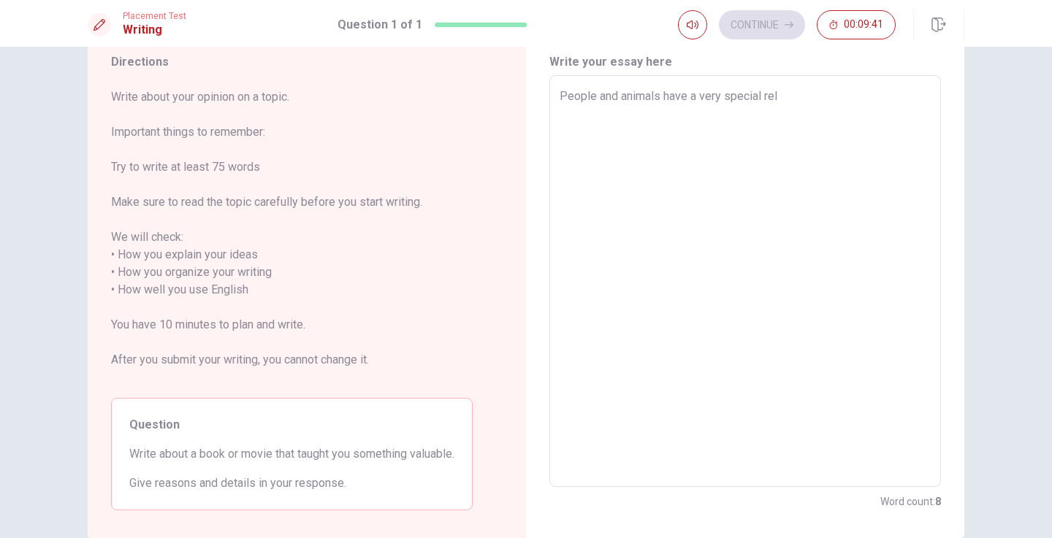
type textarea "x"
type textarea "People and animals have a very special [MEDICAL_DATA]"
type textarea "x"
type textarea "People and animals have a very special relat"
type textarea "x"
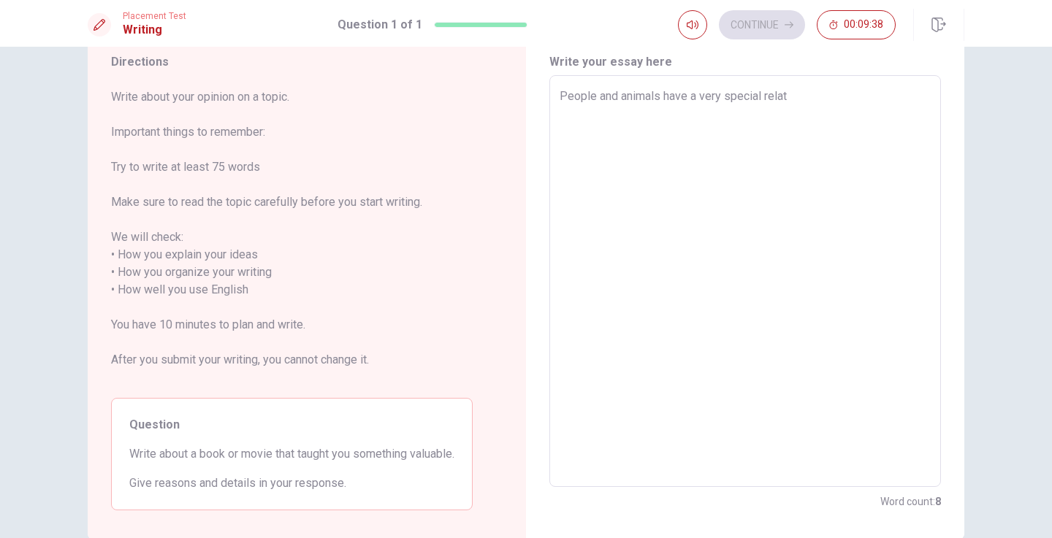
type textarea "People and animals have a very special relato"
type textarea "x"
type textarea "People and animals have a very special relat"
type textarea "x"
type textarea "People and animals have a very special relati"
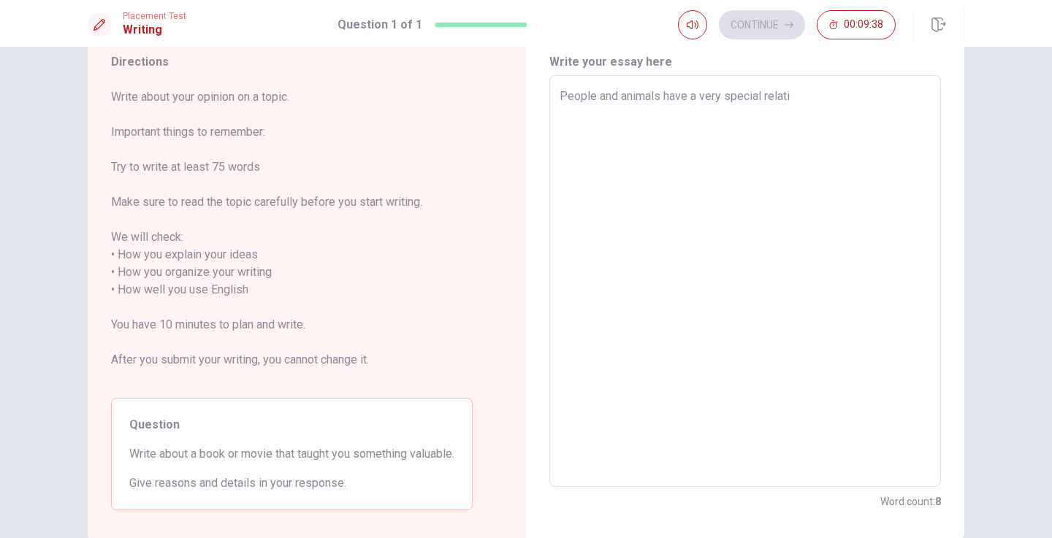
type textarea "x"
type textarea "People and animals have a very special relatio"
type textarea "x"
type textarea "People and animals have a very special relation"
type textarea "x"
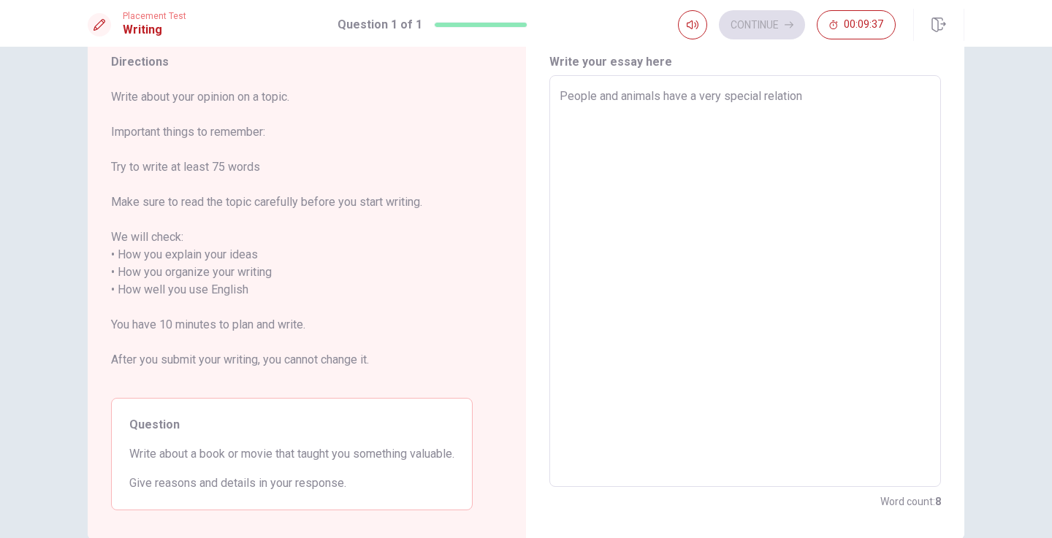
type textarea "People and animals have a very special relations"
type textarea "x"
type textarea "People and animals have a very special relationsh"
type textarea "x"
type textarea "People and animals have a very special relationshi"
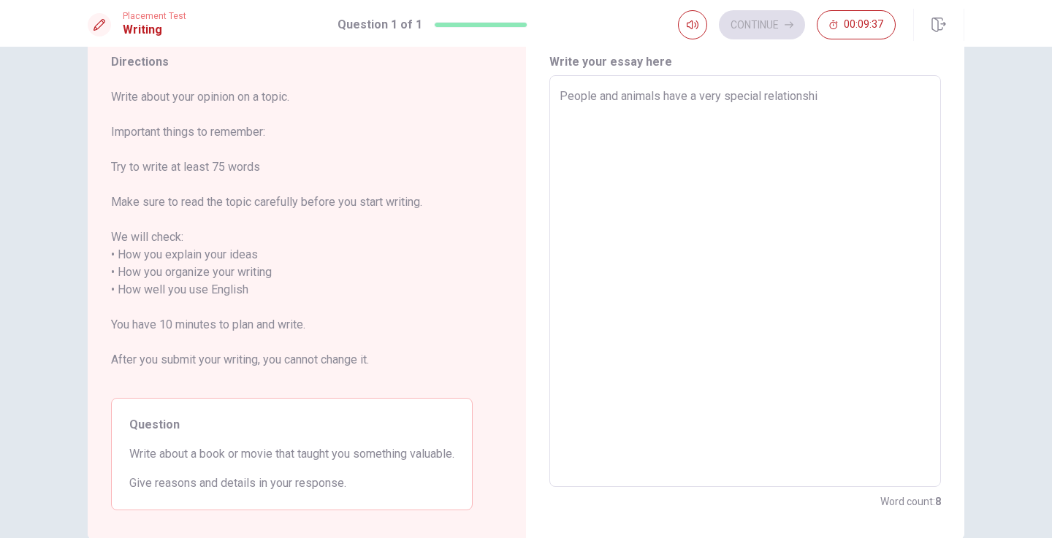
type textarea "x"
type textarea "People and animals have a very special relationshio"
type textarea "x"
type textarea "People and animals have a very special relationshio."
type textarea "x"
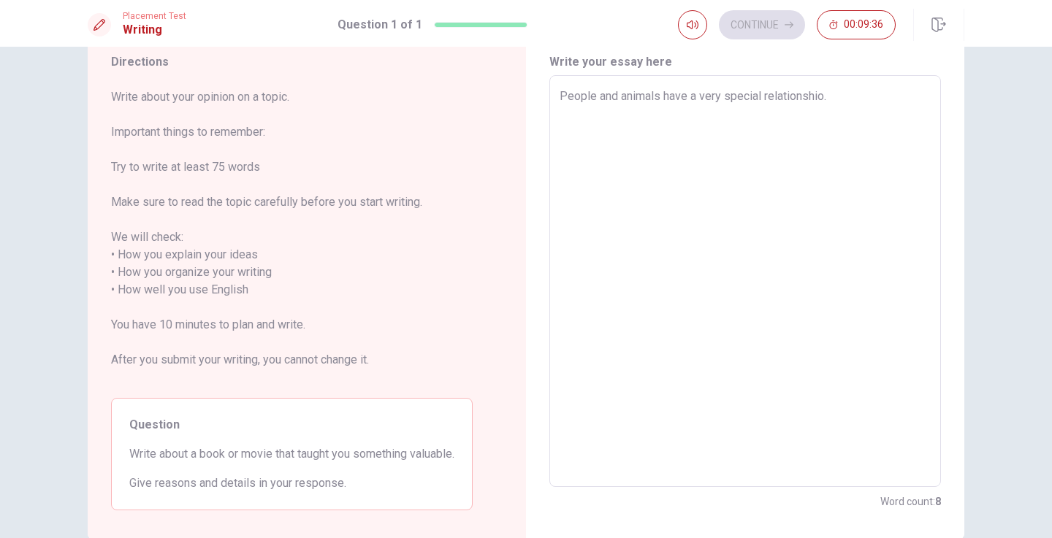
type textarea "People and animals have a very special relationshio"
type textarea "x"
type textarea "People and animals have a very special relationshi"
type textarea "x"
type textarea "People and animals have a very special relationship"
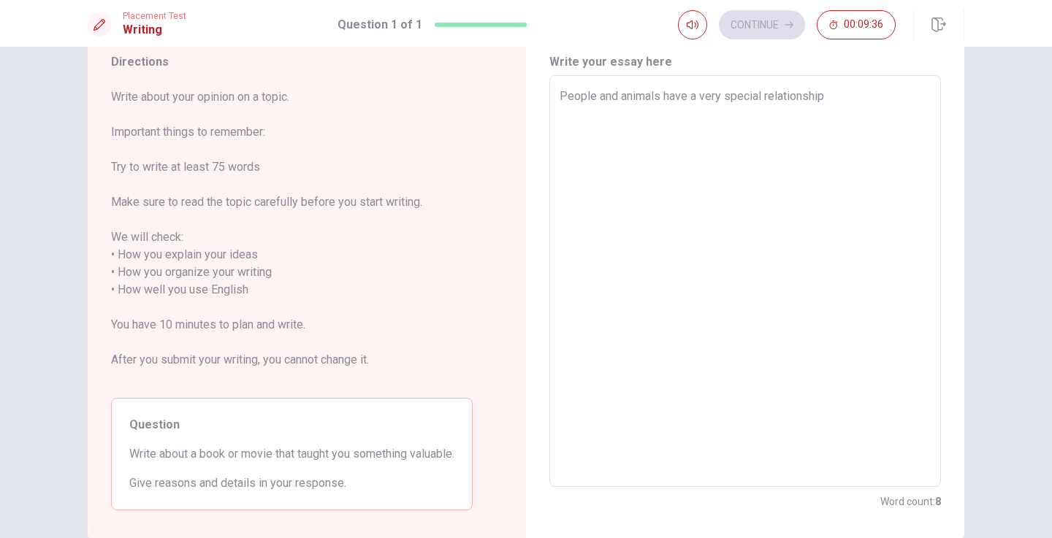
type textarea "x"
type textarea "People and animals have a very special relationship."
type textarea "x"
type textarea "People and animals have a very special relationship."
type textarea "x"
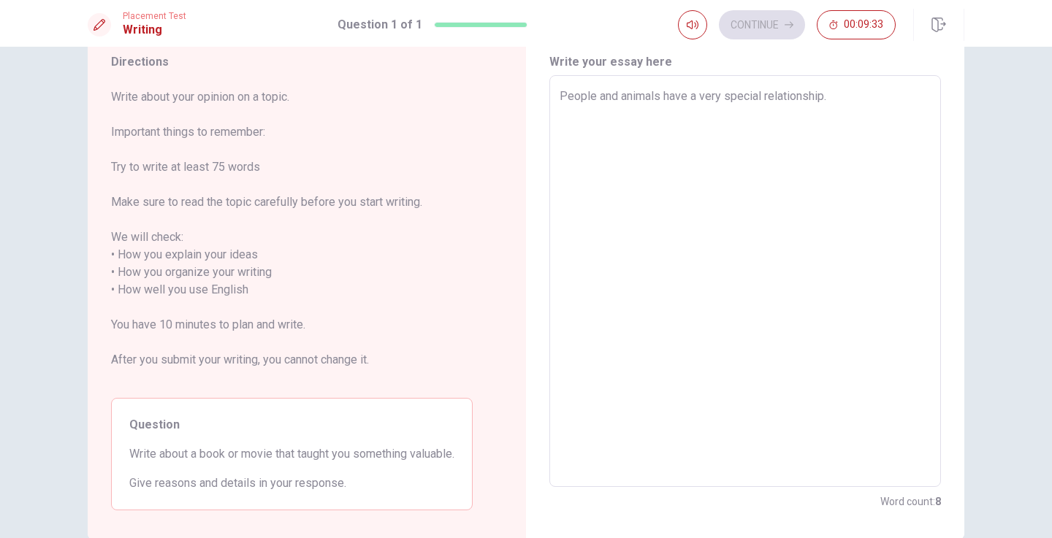
type textarea "People and animals have a very special relationship. P"
type textarea "x"
type textarea "People and animals have a very special relationship. Pe"
type textarea "x"
type textarea "People and animals have a very special relationship. Pet"
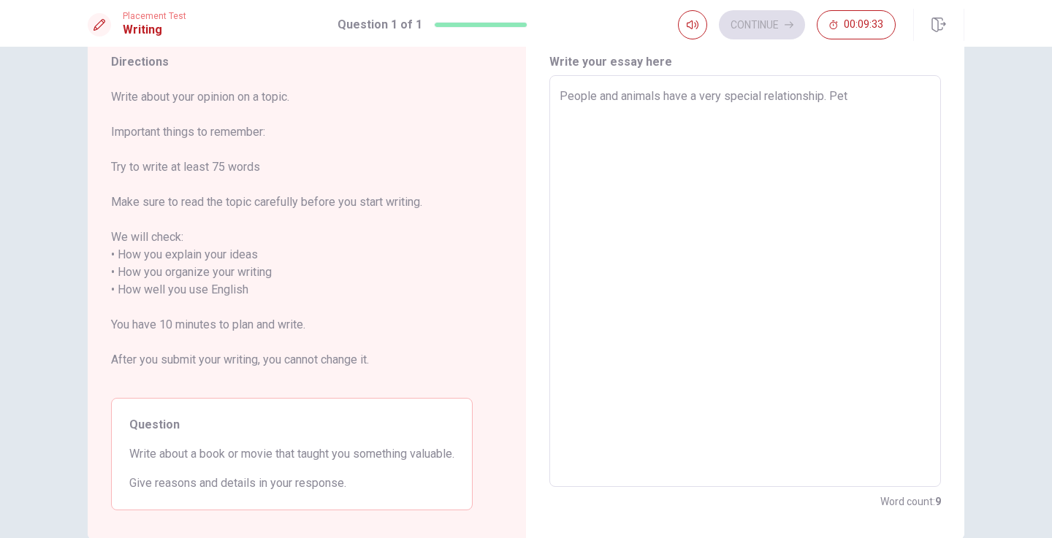
type textarea "x"
type textarea "People and animals have a very special relationship. Pet"
type textarea "x"
type textarea "People and animals have a very special relationship. Pet"
type textarea "x"
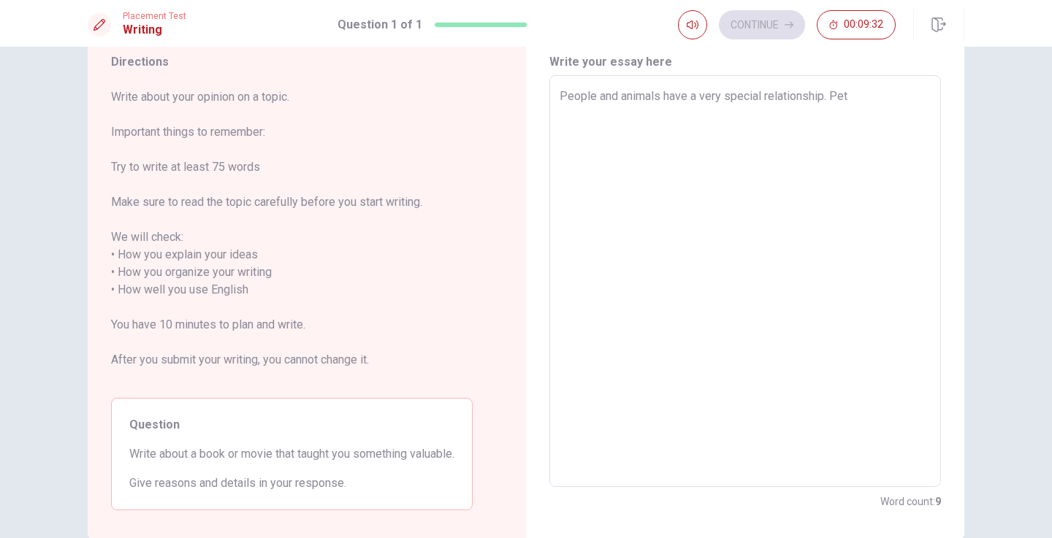
type textarea "People and animals have a very special relationship. Pets"
type textarea "x"
type textarea "People and animals have a very special relationship. Pets"
type textarea "x"
type textarea "People and animals have a very special relationship. Pets a"
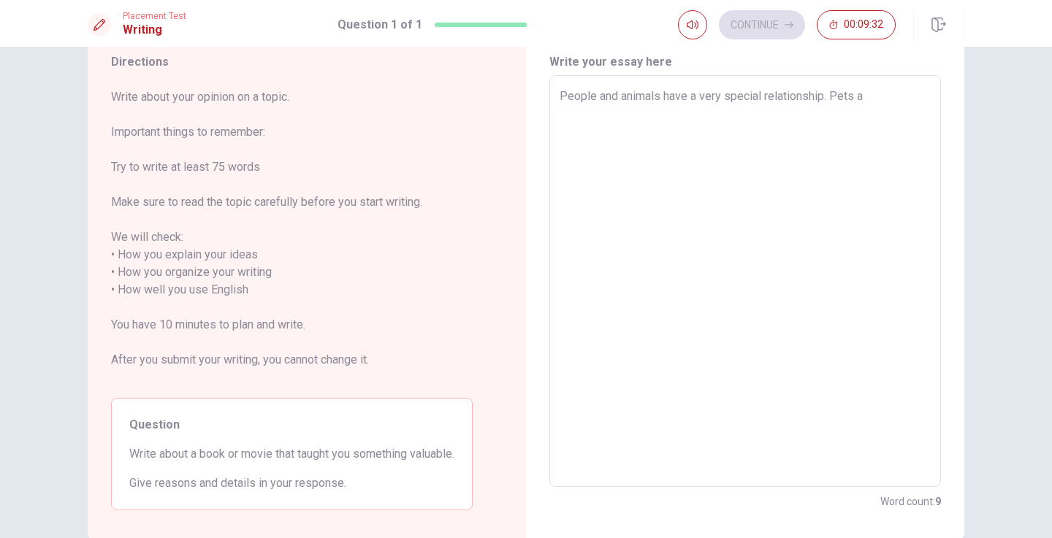
type textarea "x"
type textarea "People and animals have a very special relationship. Pets ar"
type textarea "x"
type textarea "People and animals have a very special relationship. Pets are"
type textarea "x"
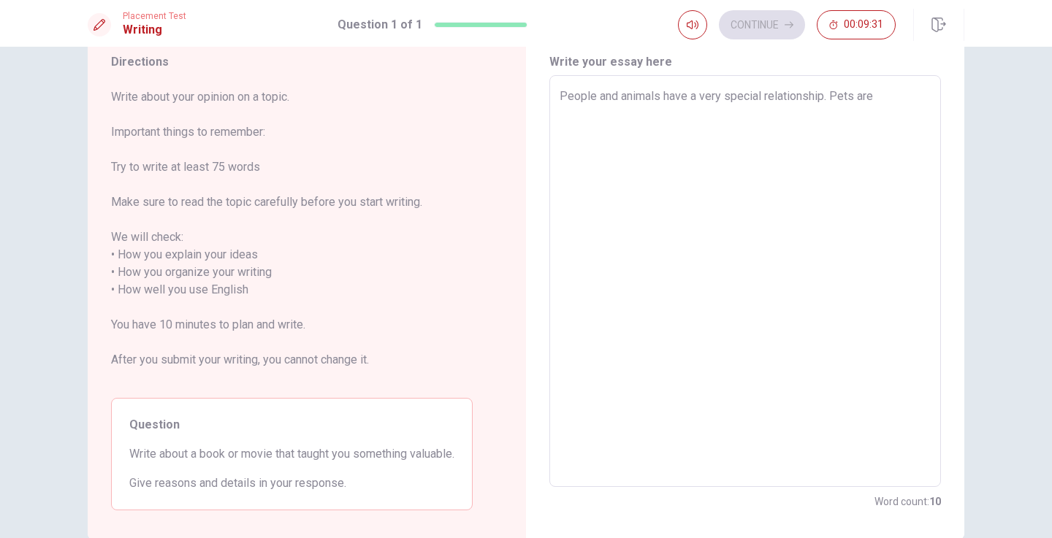
type textarea "People and animals have a very special relationship. Pets are"
type textarea "x"
type textarea "People and animals have a very special relationship. Pets are o"
type textarea "x"
type textarea "People and animals have a very special relationship. Pets are ou"
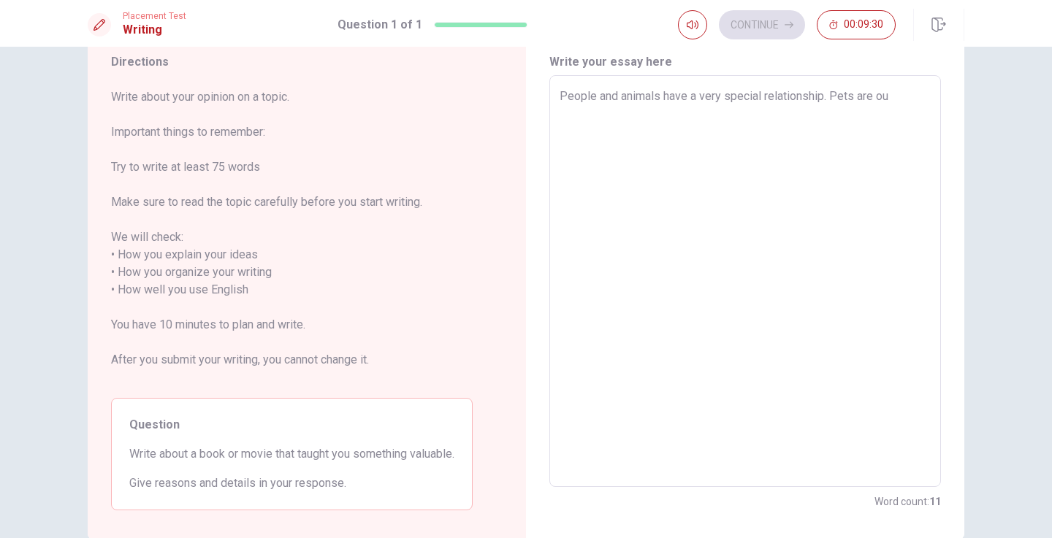
type textarea "x"
type textarea "People and animals have a very special relationship. Pets are our"
type textarea "x"
type textarea "People and animals have a very special relationship. Pets are our"
type textarea "x"
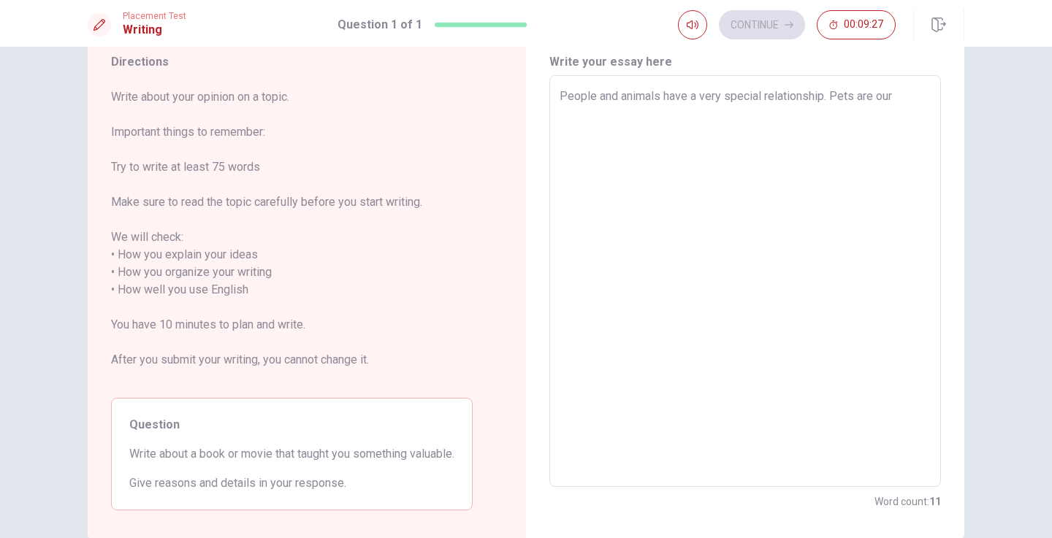
type textarea "People and animals have a very special relationship. Pets are our f"
type textarea "x"
type textarea "People and animals have a very special relationship. Pets are our fi"
type textarea "x"
type textarea "People and animals have a very special relationship. Pets are our fir"
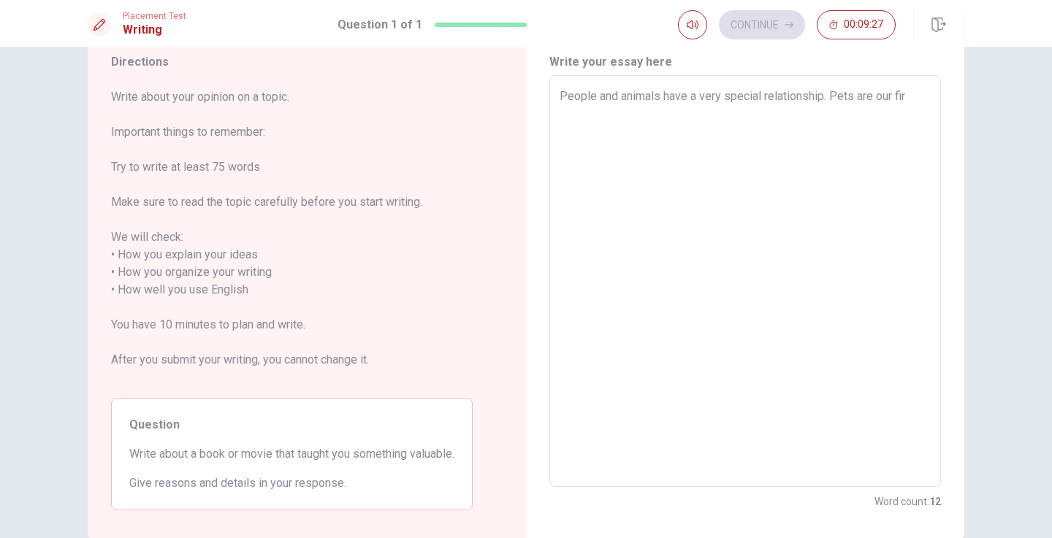
type textarea "x"
type textarea "People and animals have a very special relationship. Pets are our fire"
type textarea "x"
type textarea "People and animals have a very special relationship. Pets are our firen"
type textarea "x"
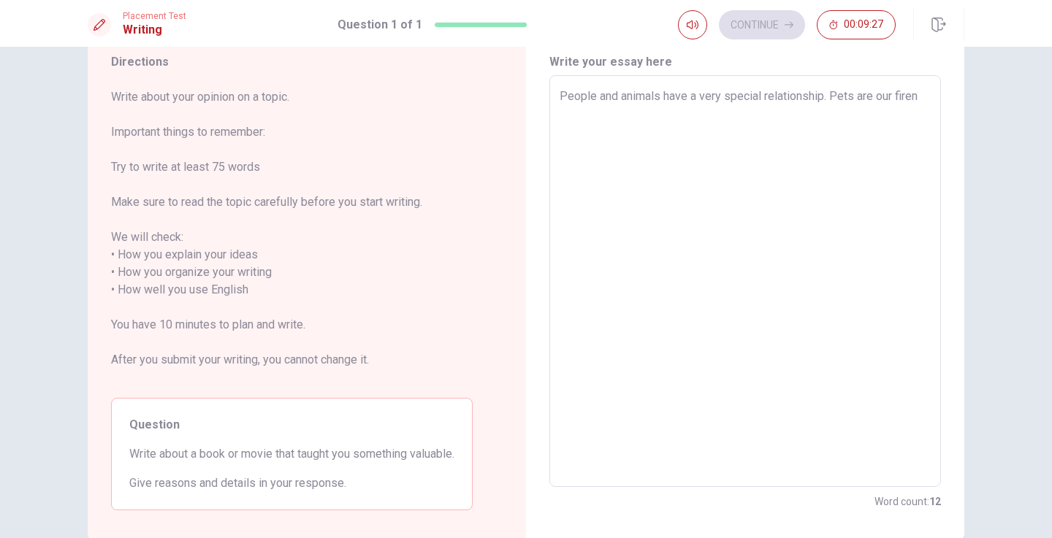
type textarea "People and animals have a very special relationship. Pets are our firend"
type textarea "x"
type textarea "People and animals have a very special relationship. Pets are our firen"
type textarea "x"
type textarea "People and animals have a very special relationship. Pets are our fire"
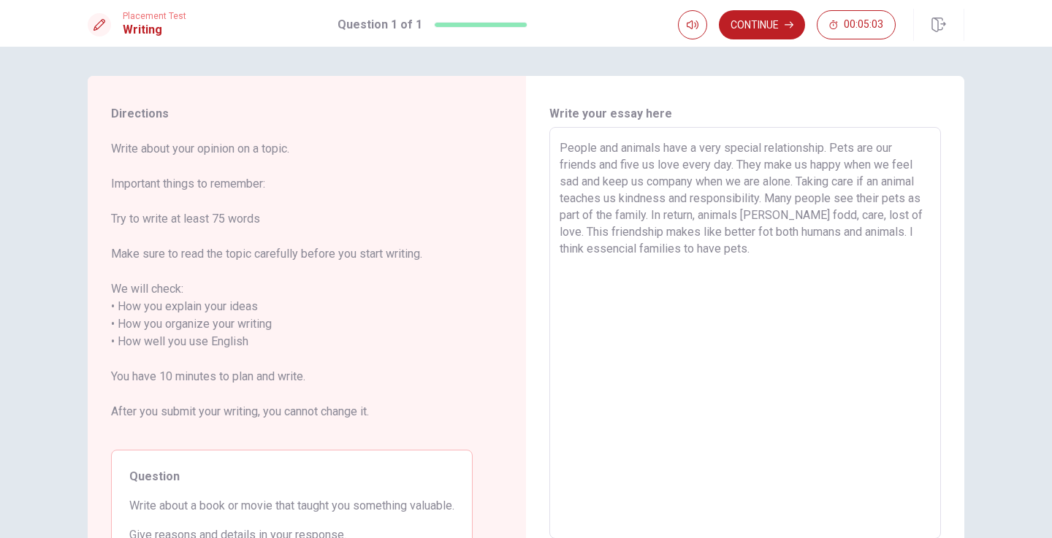
scroll to position [0, 0]
click at [769, 25] on button "Continue" at bounding box center [762, 24] width 86 height 29
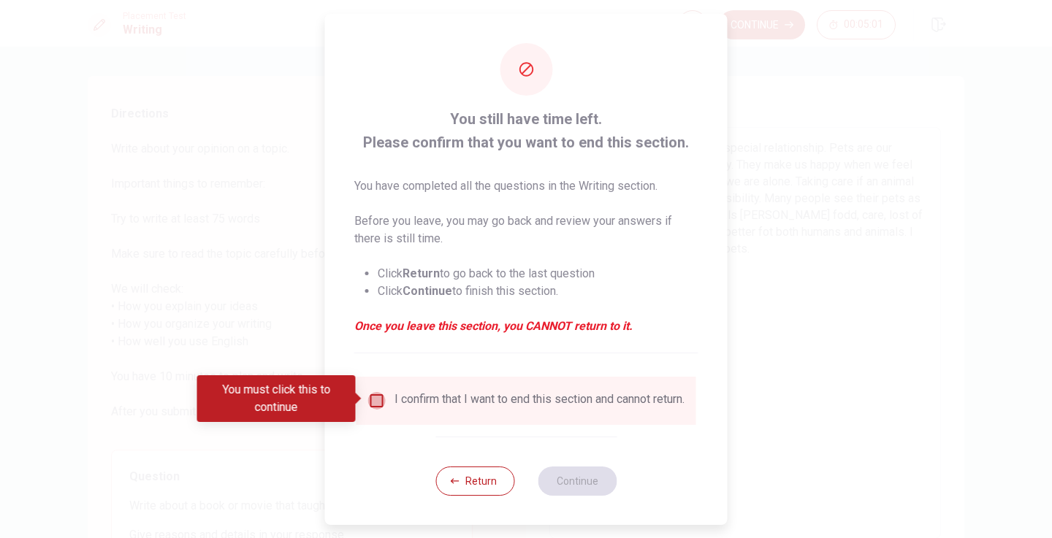
click at [378, 392] on input "You must click this to continue" at bounding box center [377, 401] width 18 height 18
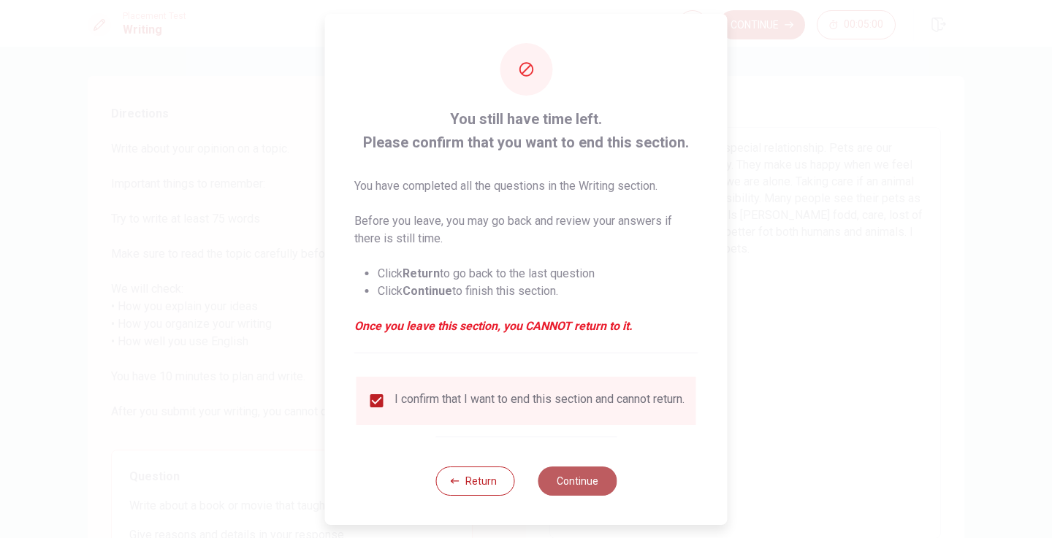
click at [557, 481] on button "Continue" at bounding box center [577, 481] width 79 height 29
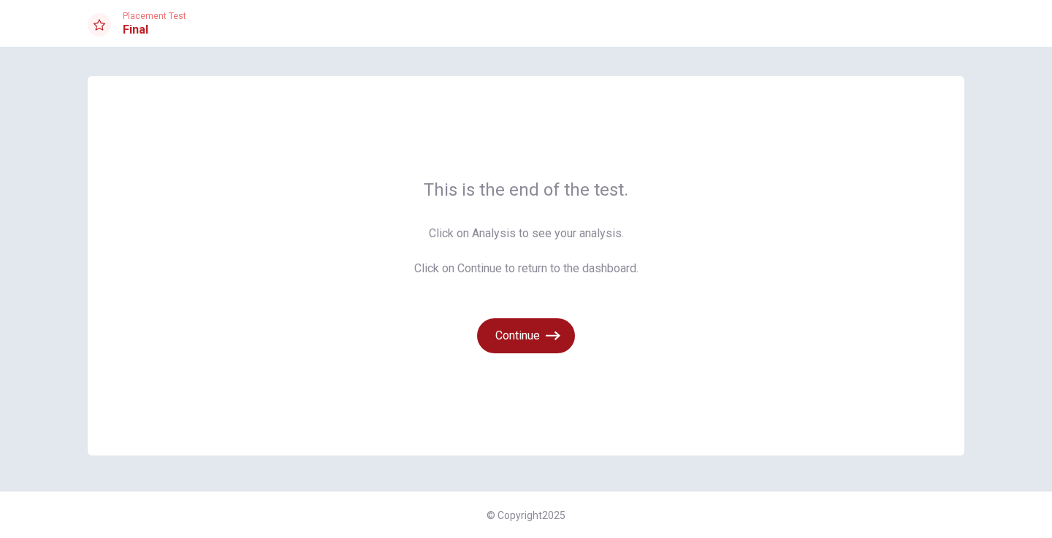
click at [550, 335] on icon "button" at bounding box center [553, 336] width 15 height 15
